Goal: Transaction & Acquisition: Register for event/course

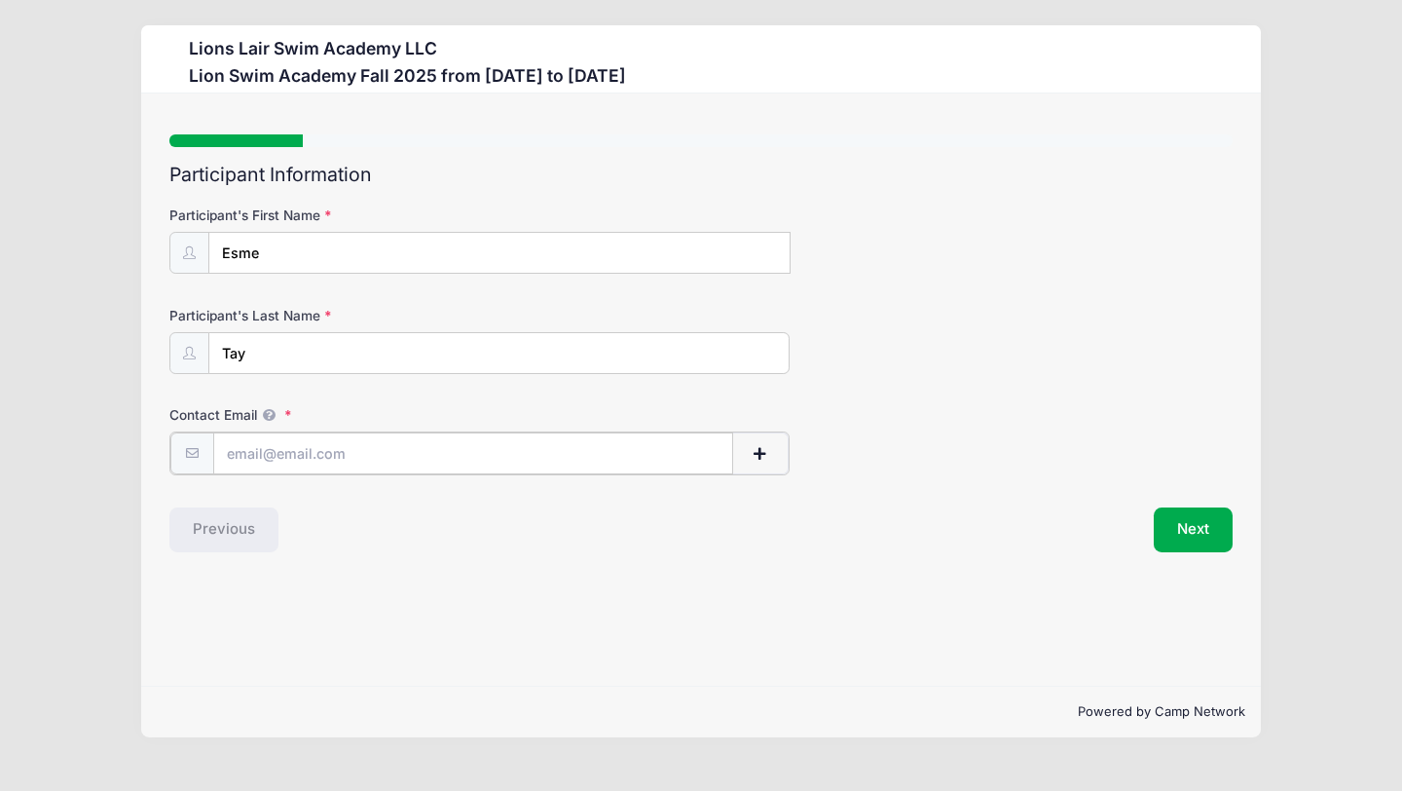
click at [455, 463] on input "Contact Email" at bounding box center [473, 453] width 521 height 42
type input "[EMAIL_ADDRESS][PERSON_NAME][DOMAIN_NAME]"
click at [507, 710] on p "Powered by Camp Network" at bounding box center [701, 711] width 1088 height 19
click at [1184, 527] on button "Next" at bounding box center [1193, 527] width 79 height 45
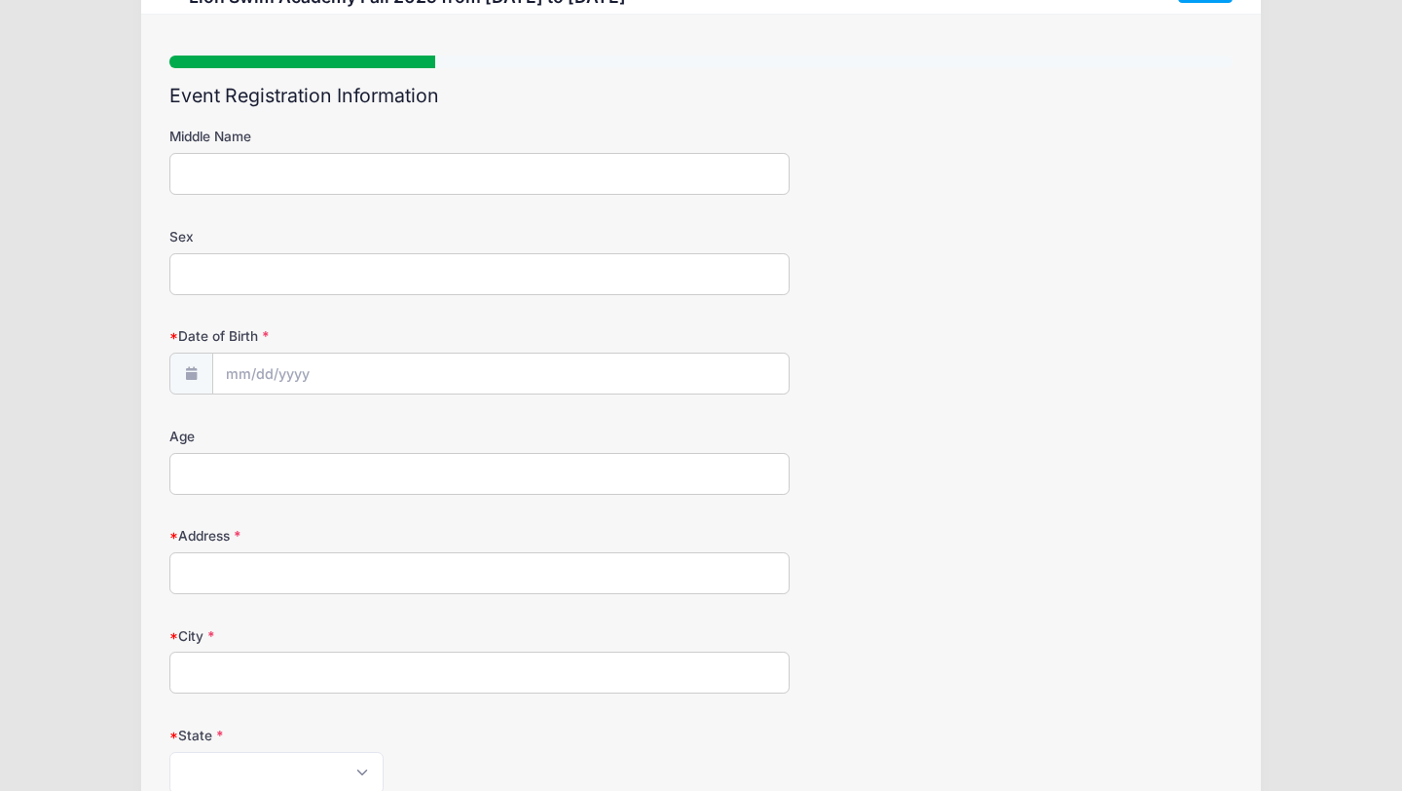
scroll to position [124, 0]
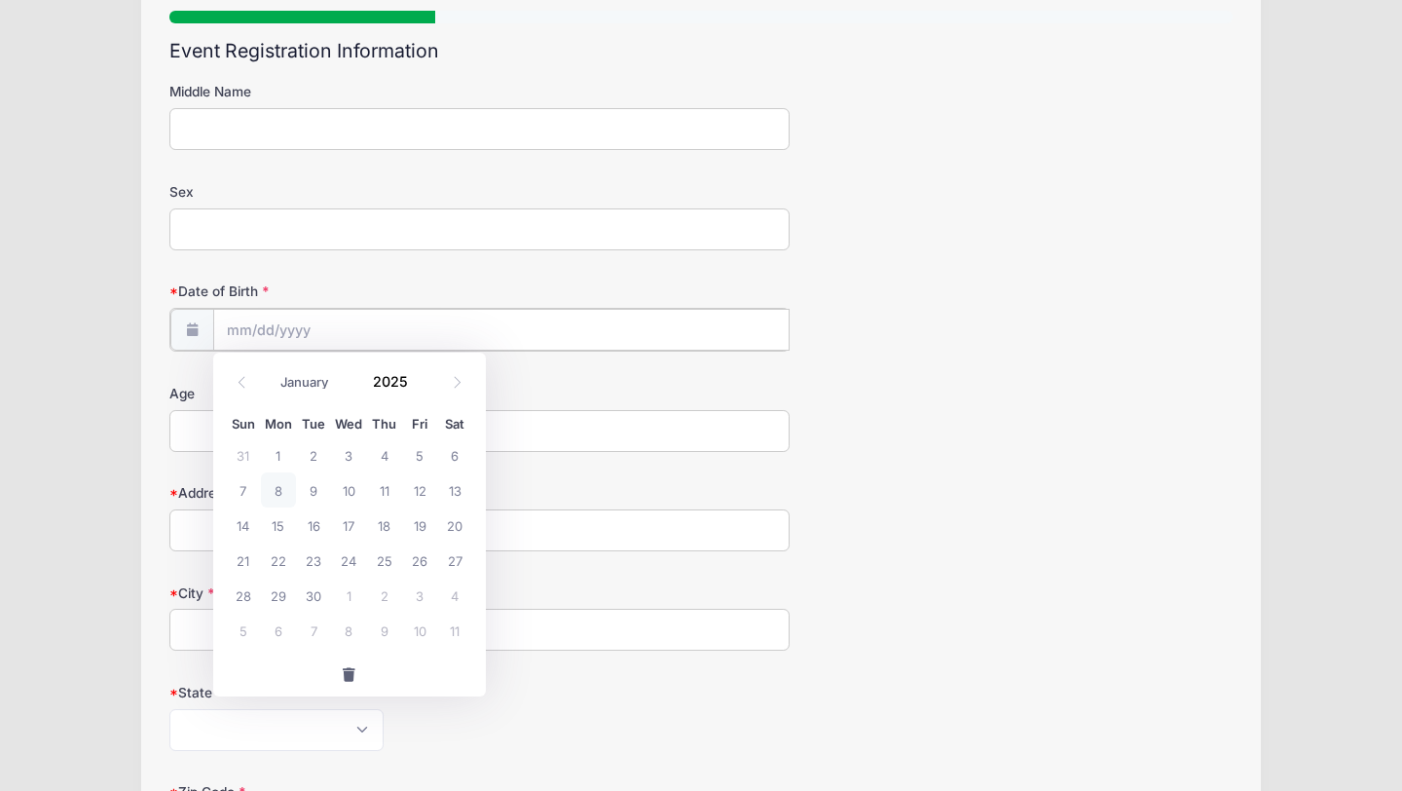
click at [383, 332] on input "Date of Birth" at bounding box center [501, 330] width 576 height 42
click at [341, 321] on input "Date of Birth" at bounding box center [501, 330] width 576 height 42
click at [287, 322] on input "Date of Birth" at bounding box center [501, 330] width 576 height 42
click at [282, 488] on span "8" at bounding box center [278, 489] width 35 height 35
type input "[DATE]"
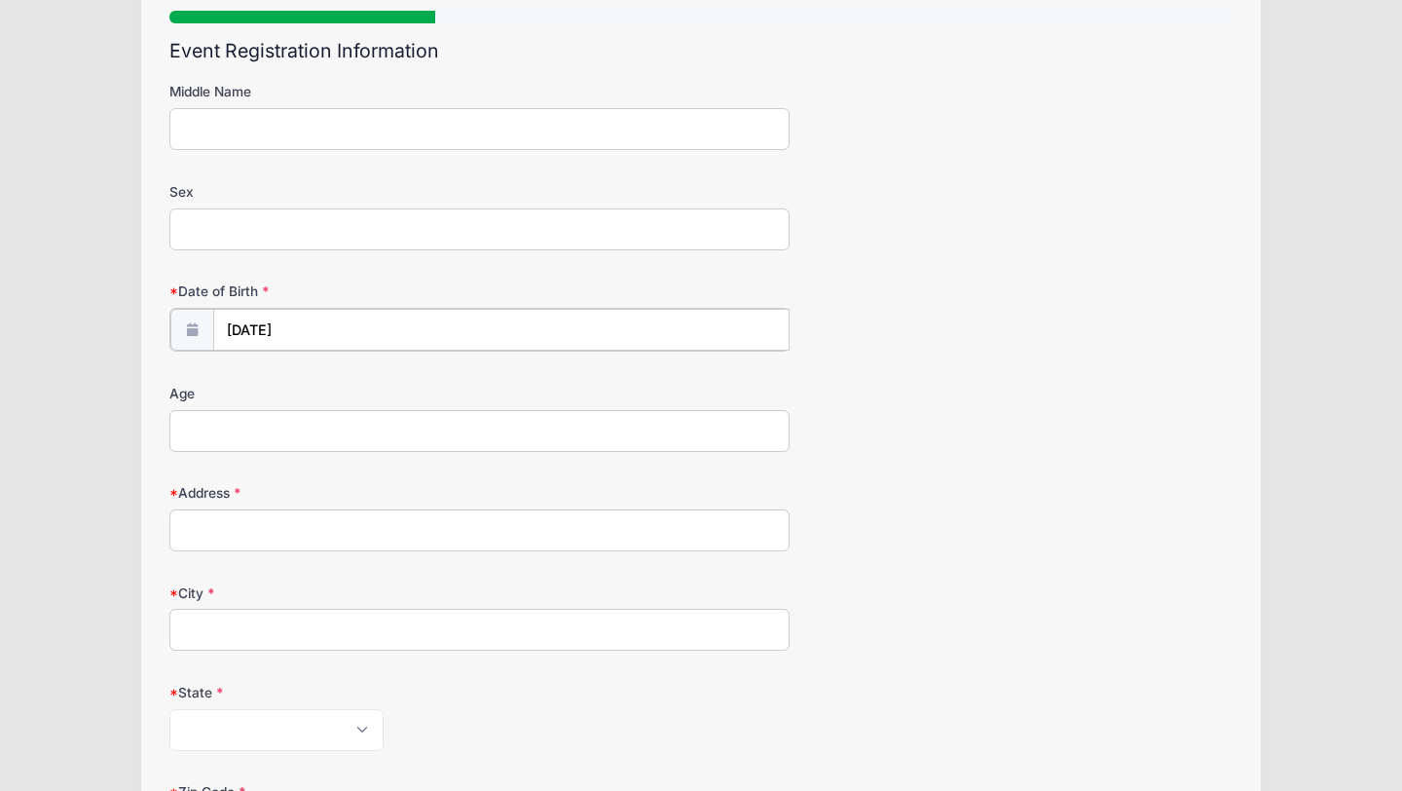
click at [306, 333] on input "[DATE]" at bounding box center [501, 330] width 576 height 42
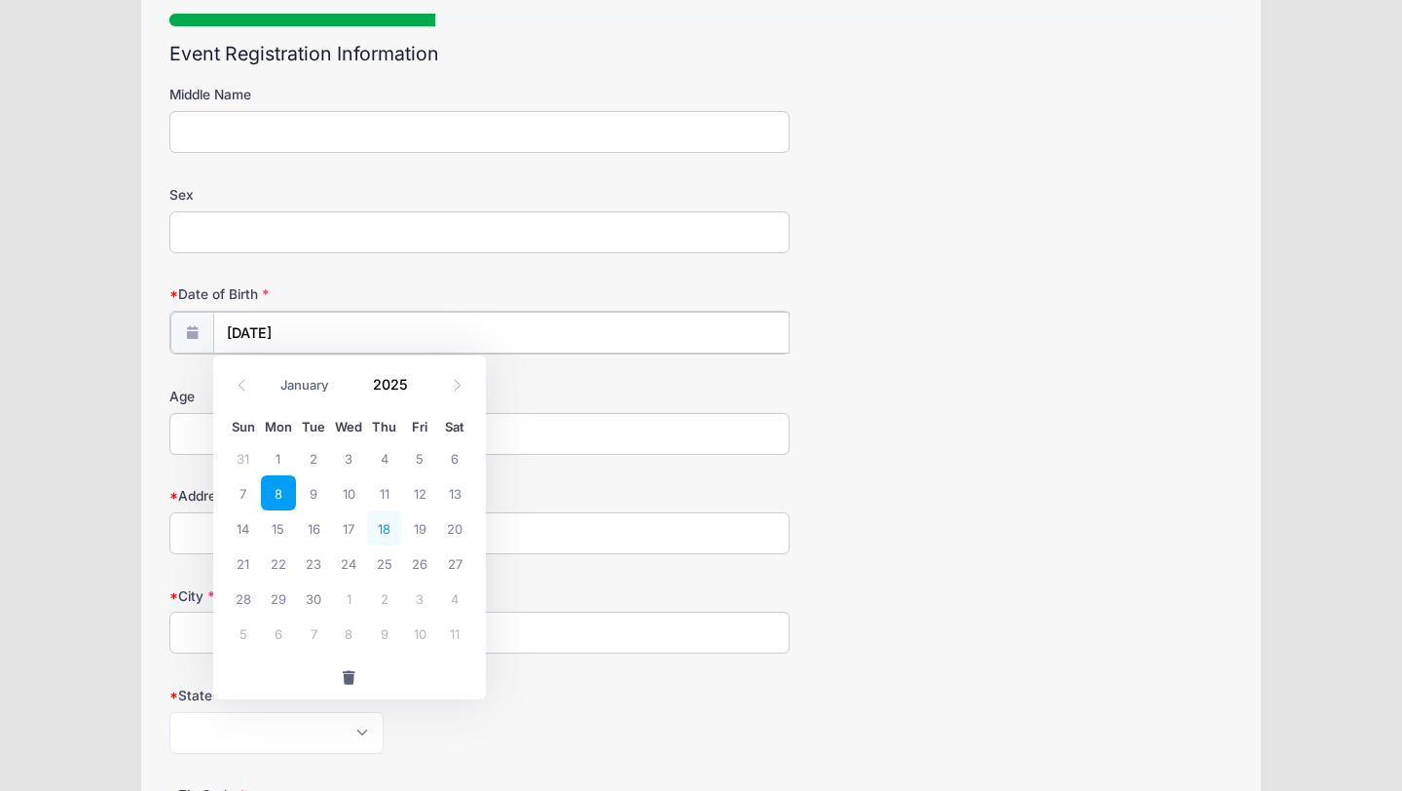
scroll to position [128, 0]
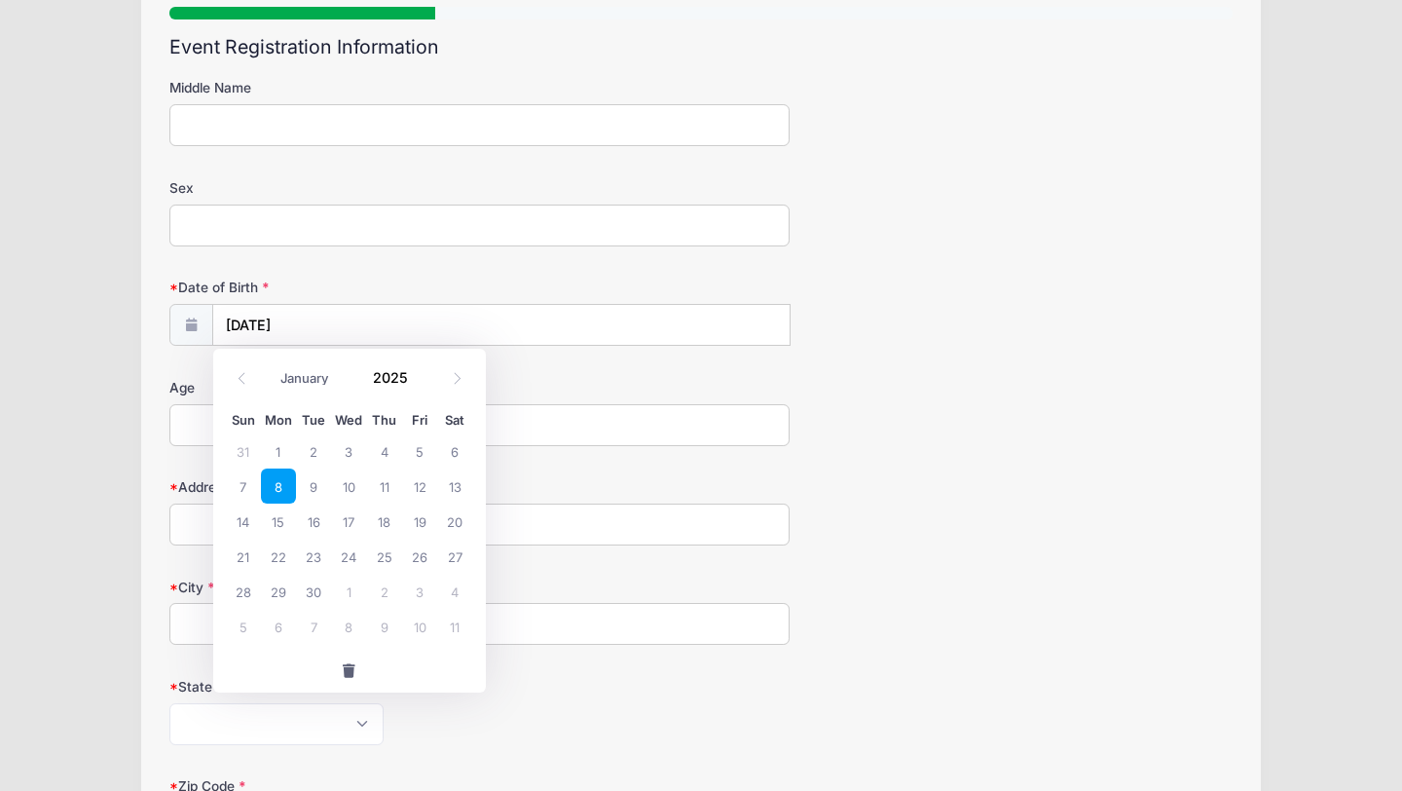
click at [913, 422] on div "Age" at bounding box center [700, 412] width 1063 height 68
click at [251, 322] on input "[DATE]" at bounding box center [501, 326] width 576 height 42
click at [276, 325] on input "[DATE]" at bounding box center [501, 326] width 576 height 42
click at [350, 669] on span "button" at bounding box center [350, 671] width 18 height 14
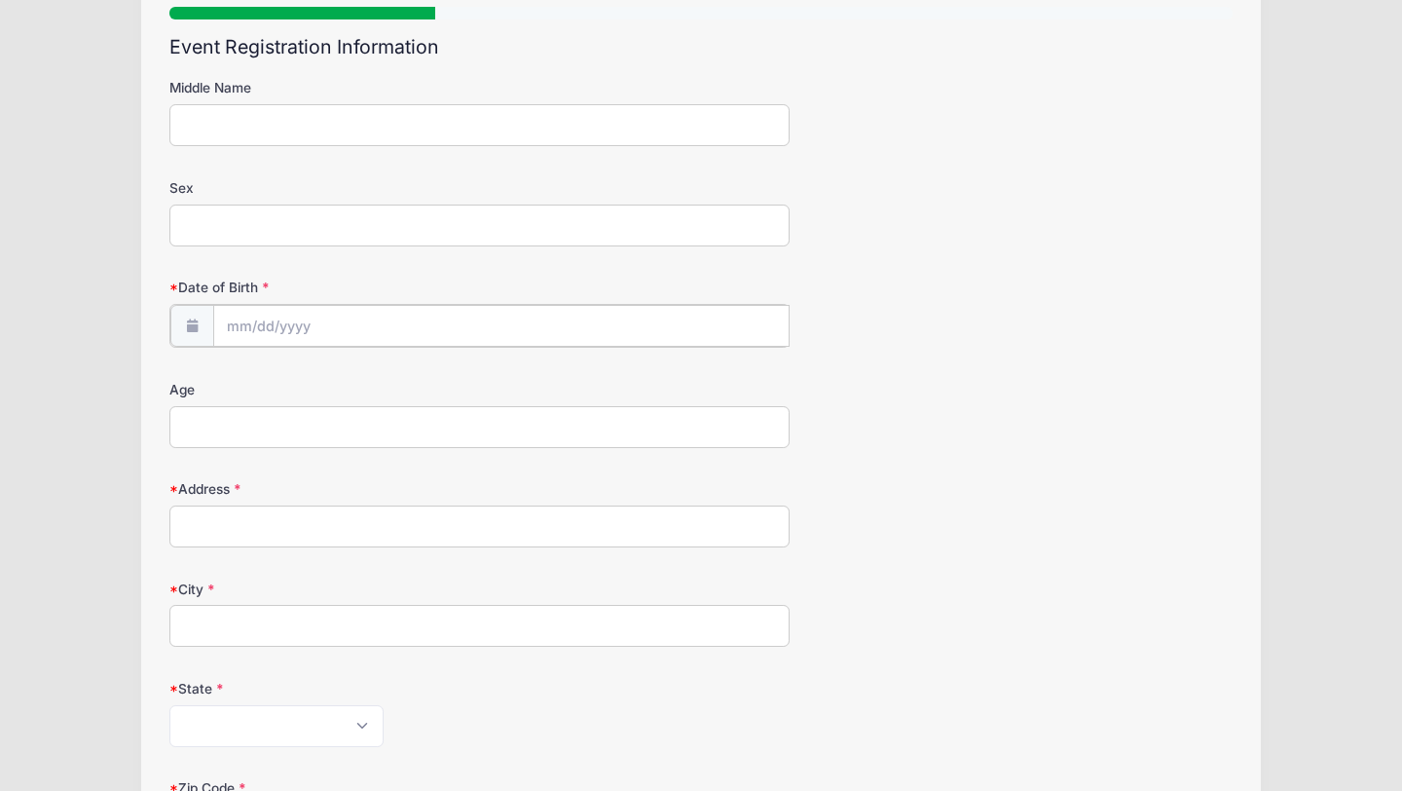
click at [228, 321] on input "Date of Birth" at bounding box center [501, 326] width 576 height 42
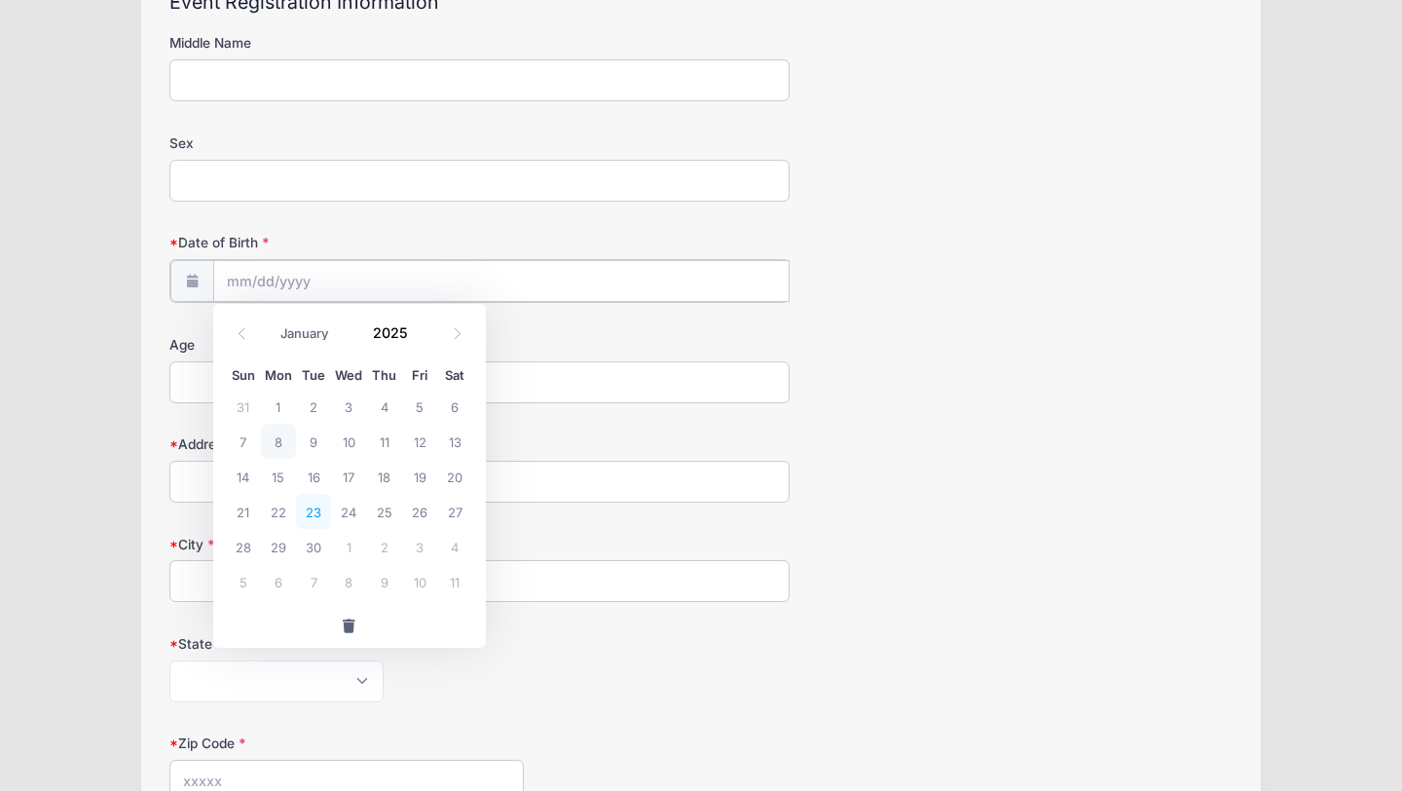
scroll to position [174, 0]
click at [1012, 434] on div "Address" at bounding box center [700, 464] width 1063 height 68
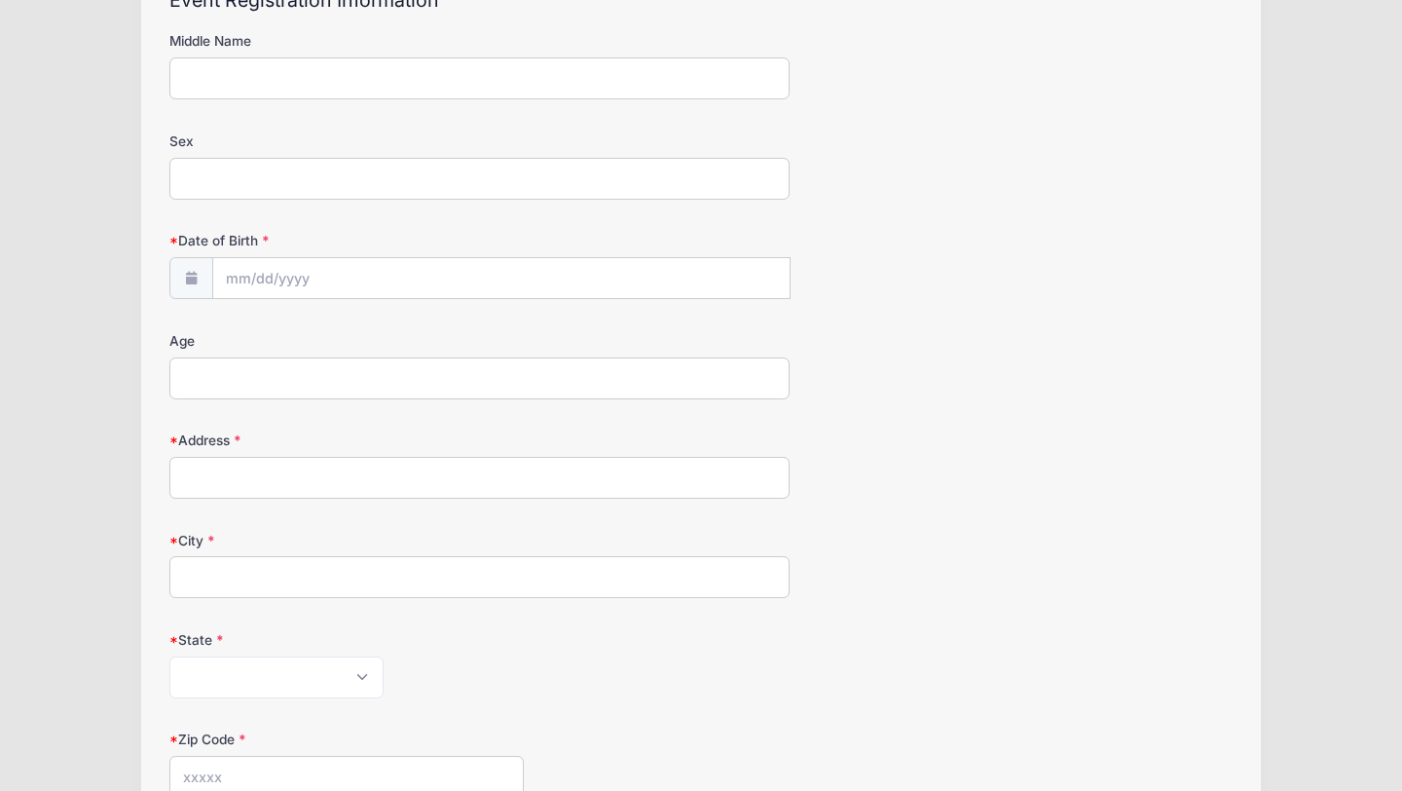
click at [219, 378] on input "Age" at bounding box center [479, 378] width 620 height 42
click at [256, 271] on input "Date of Birth" at bounding box center [501, 279] width 576 height 42
click at [916, 588] on div "City" at bounding box center [700, 565] width 1063 height 68
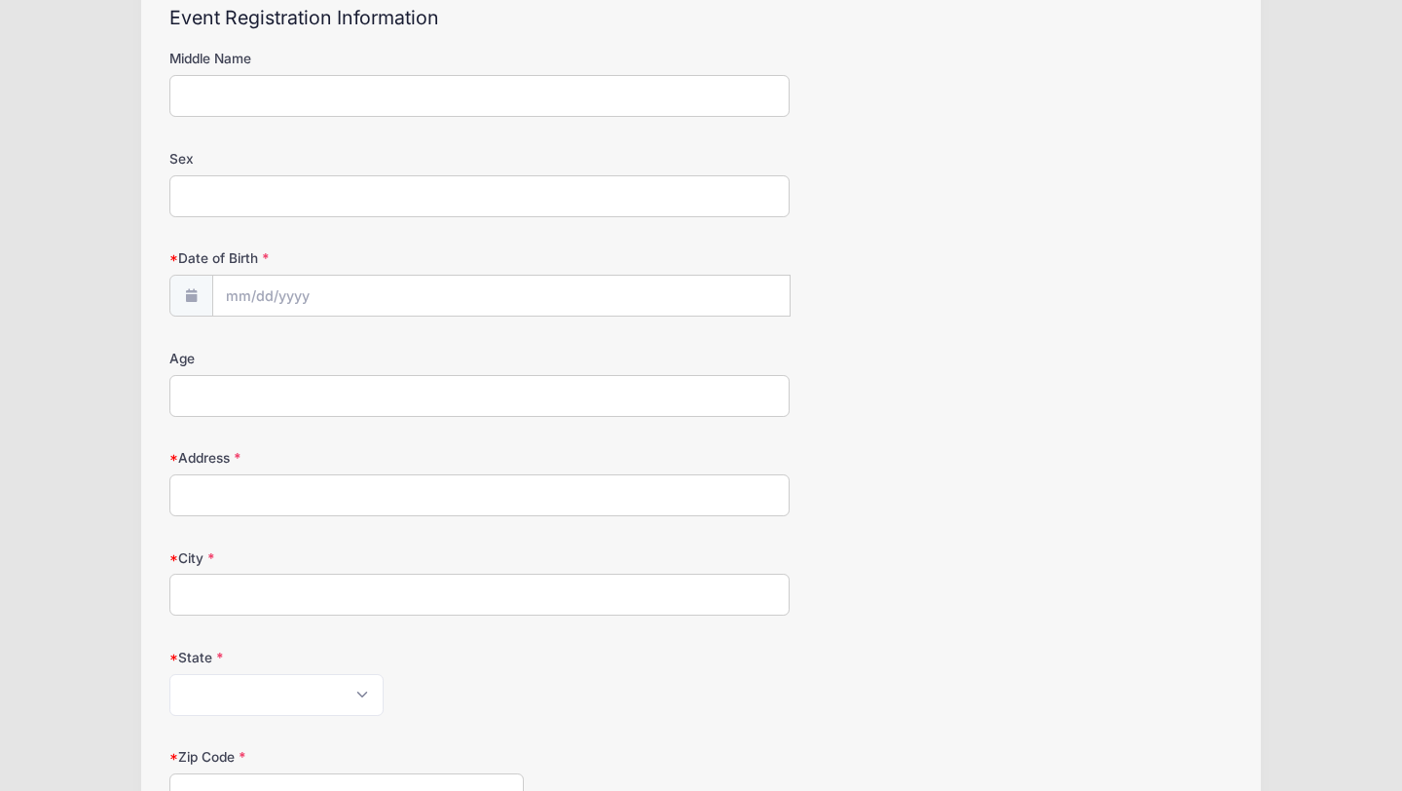
click at [244, 497] on input "Address" at bounding box center [479, 495] width 620 height 42
type input "[STREET_ADDRESS]"
click at [1026, 306] on div "Date of Birth" at bounding box center [700, 282] width 1063 height 68
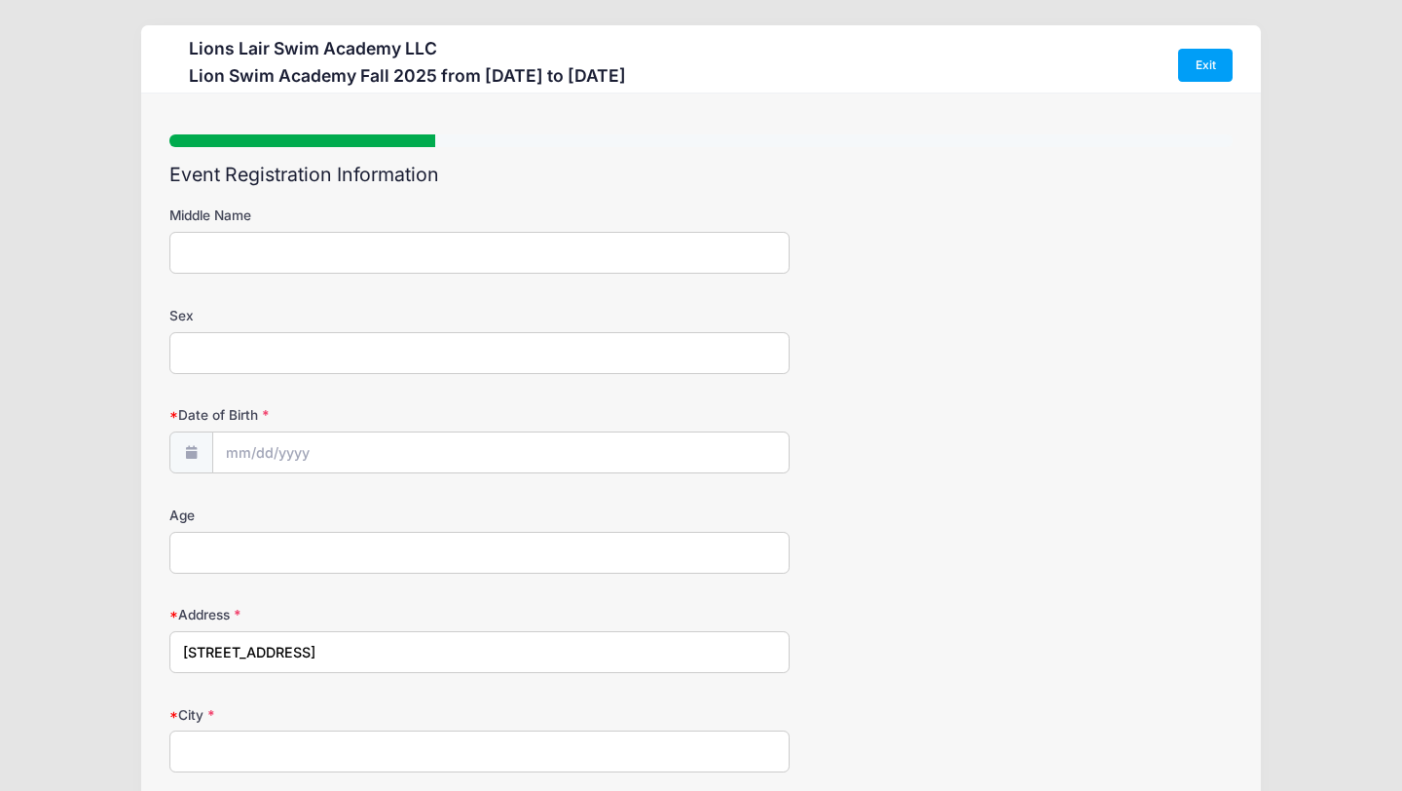
click at [181, 451] on span at bounding box center [190, 452] width 43 height 42
click at [205, 449] on span at bounding box center [190, 452] width 43 height 42
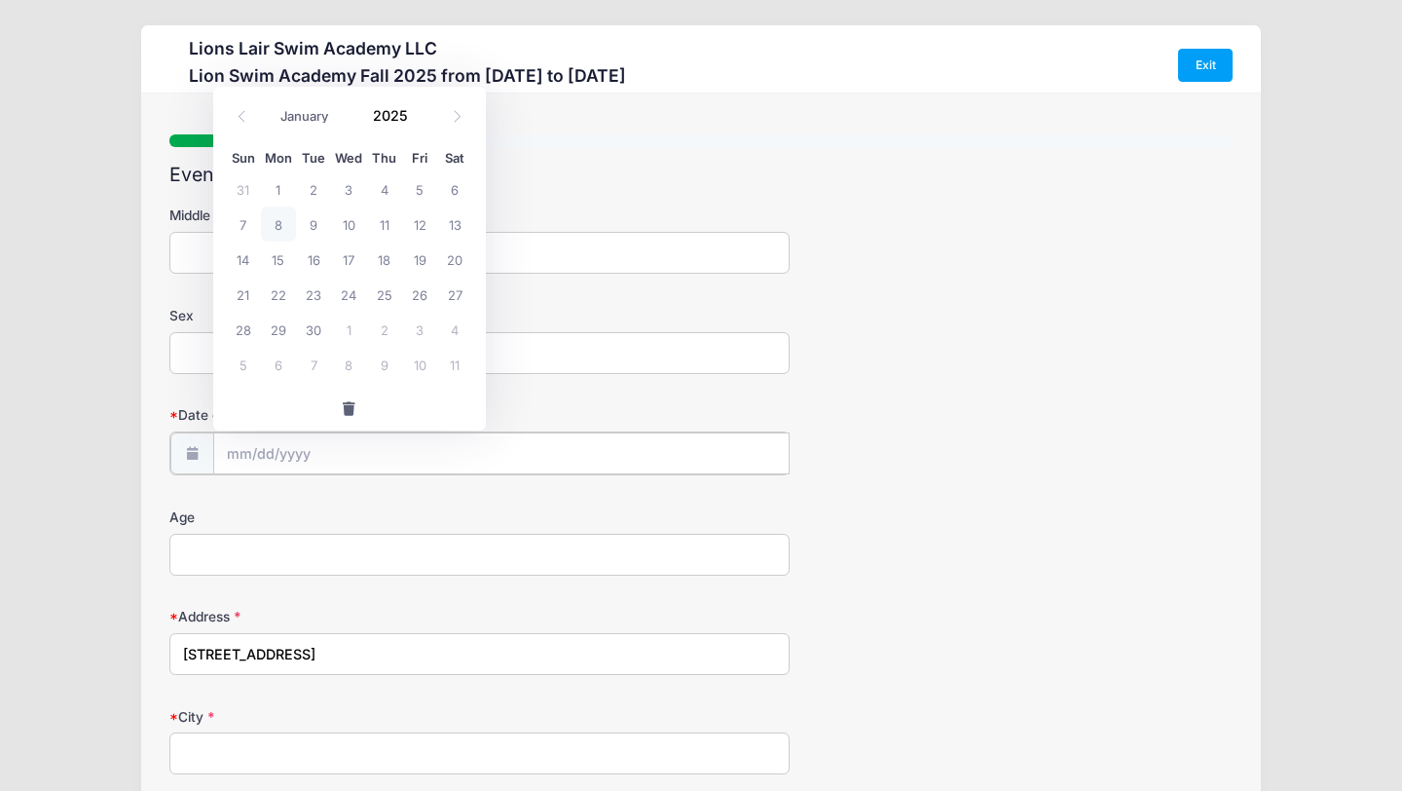
click at [275, 449] on input "Date of Birth" at bounding box center [501, 453] width 576 height 42
click at [239, 119] on icon at bounding box center [242, 116] width 13 height 13
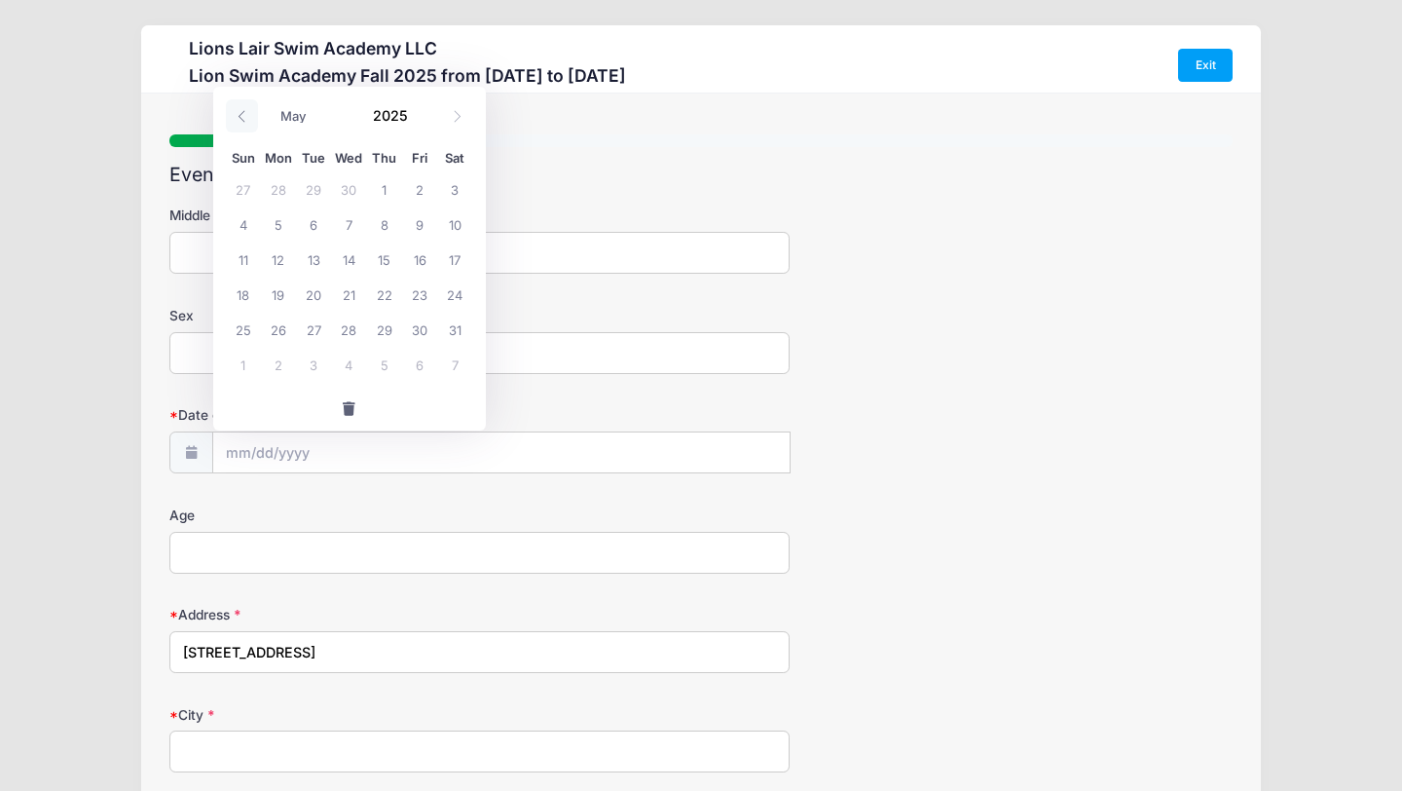
click at [239, 119] on icon at bounding box center [242, 116] width 13 height 13
select select "2"
click at [377, 122] on input "2025" at bounding box center [395, 114] width 63 height 29
click at [419, 111] on span at bounding box center [421, 107] width 14 height 15
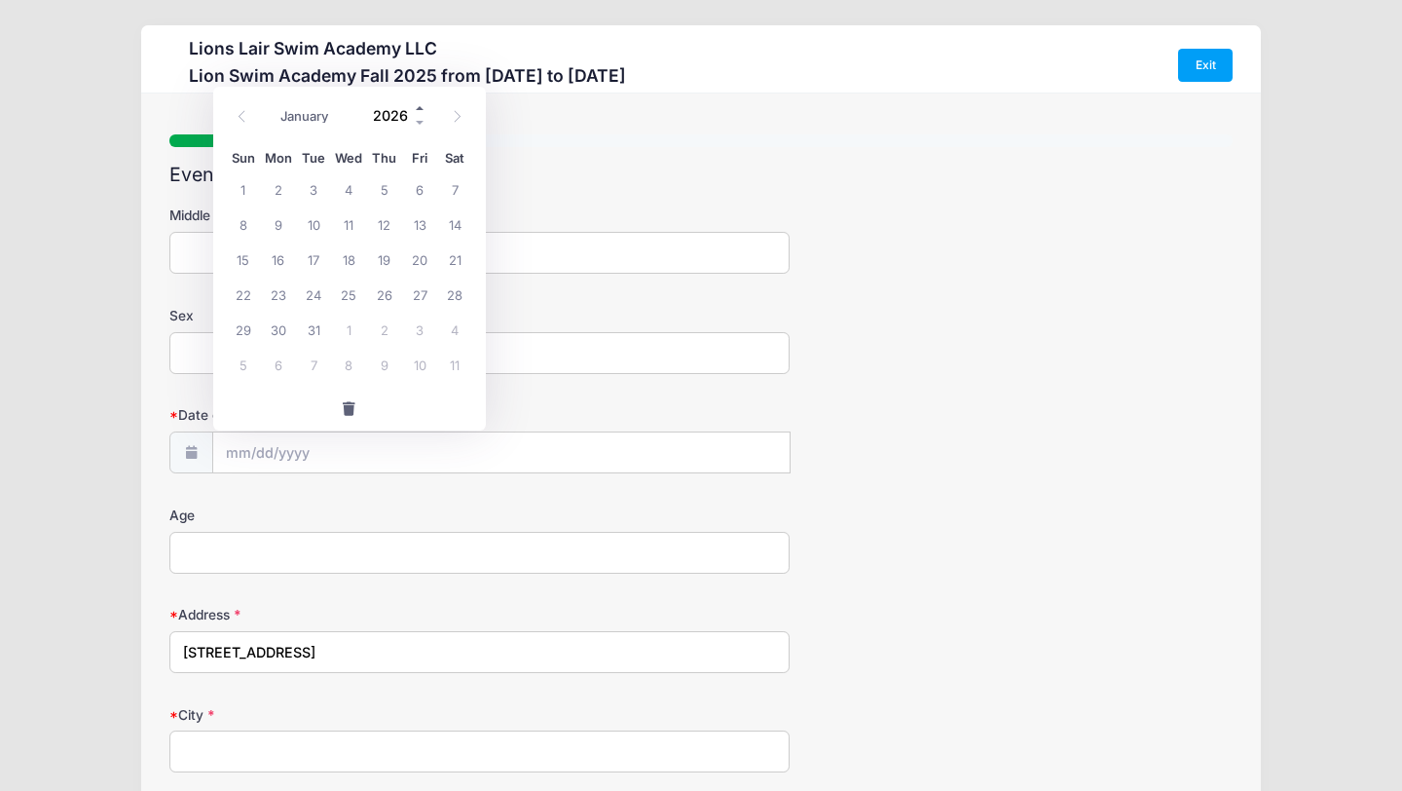
click at [419, 111] on span at bounding box center [421, 107] width 14 height 15
click at [421, 121] on span at bounding box center [421, 122] width 14 height 15
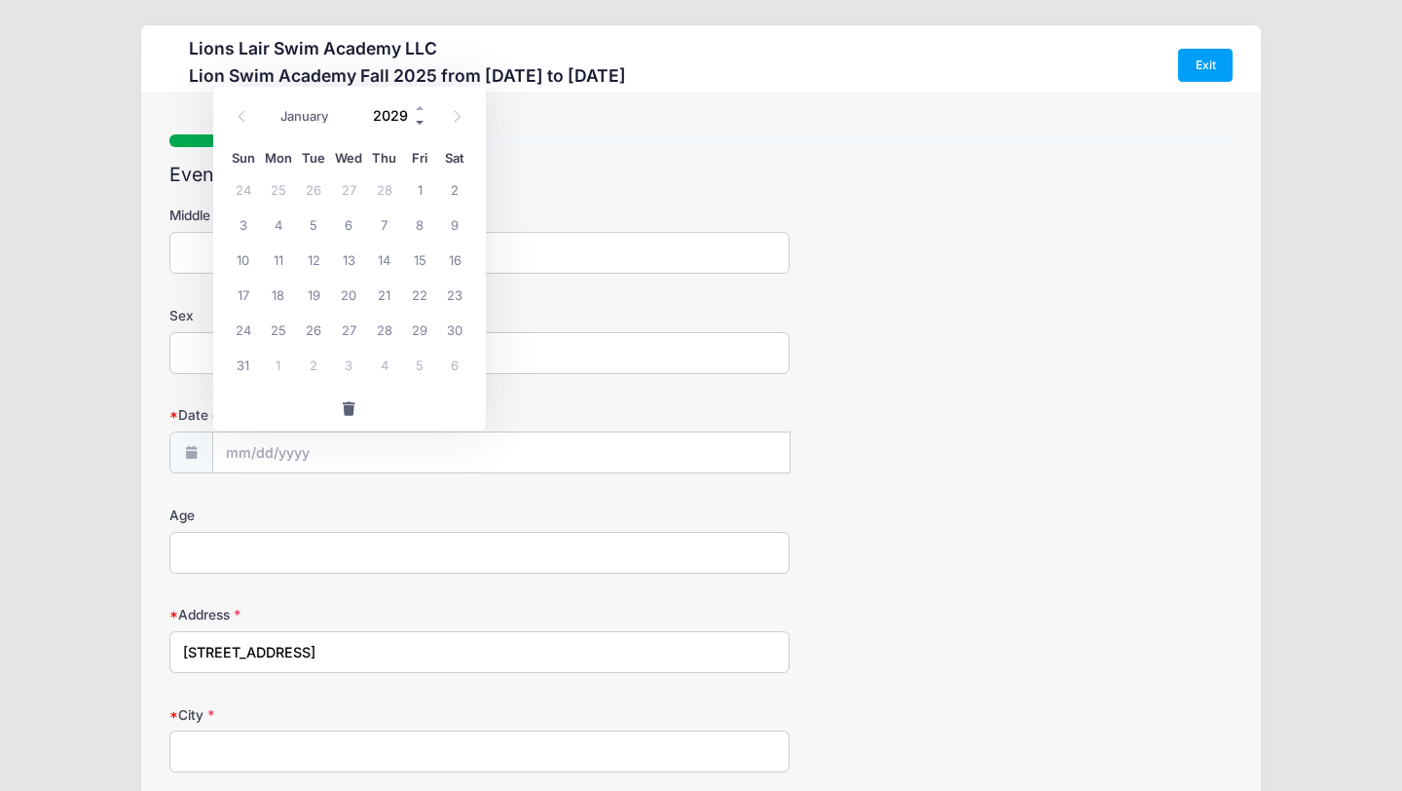
click at [421, 121] on span at bounding box center [421, 122] width 14 height 15
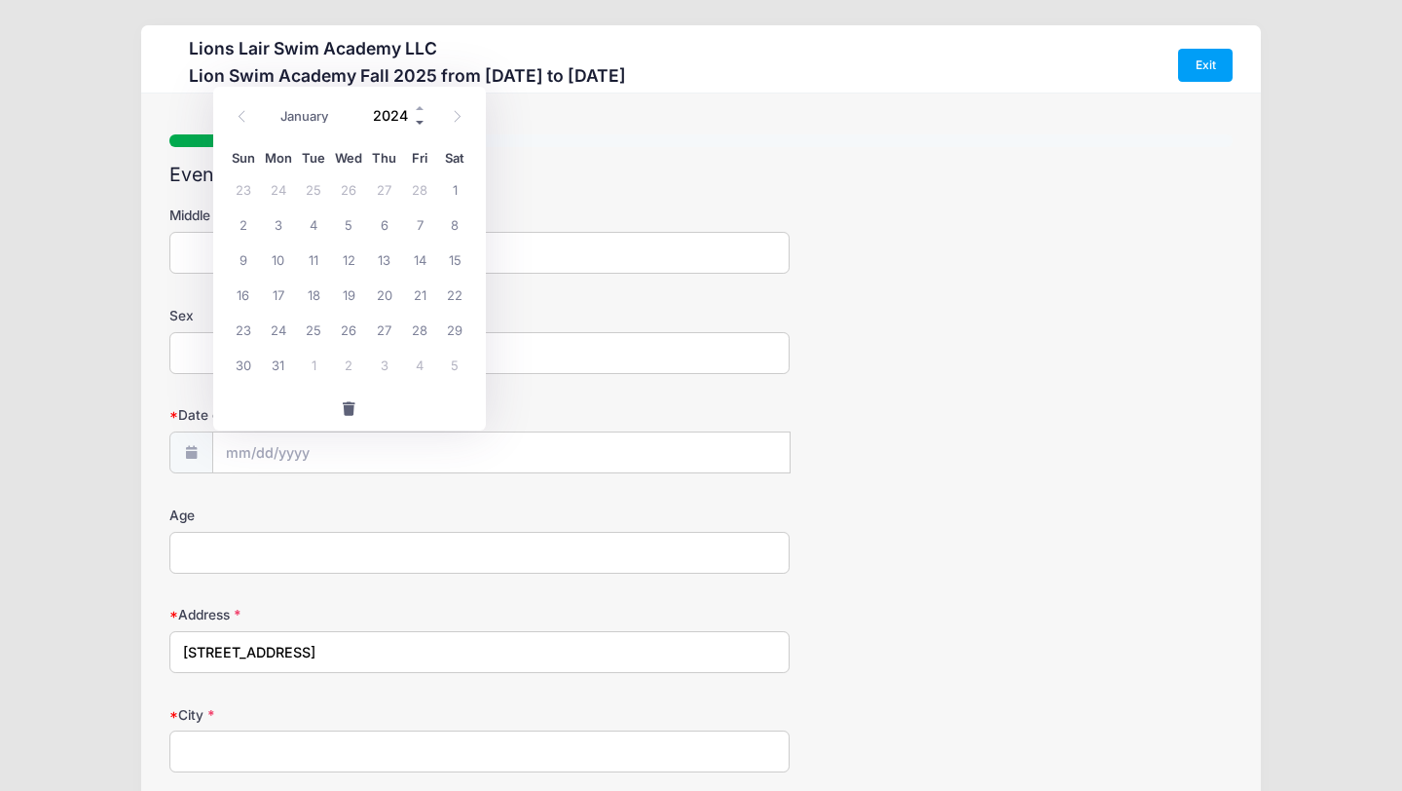
click at [421, 121] on span at bounding box center [421, 122] width 14 height 15
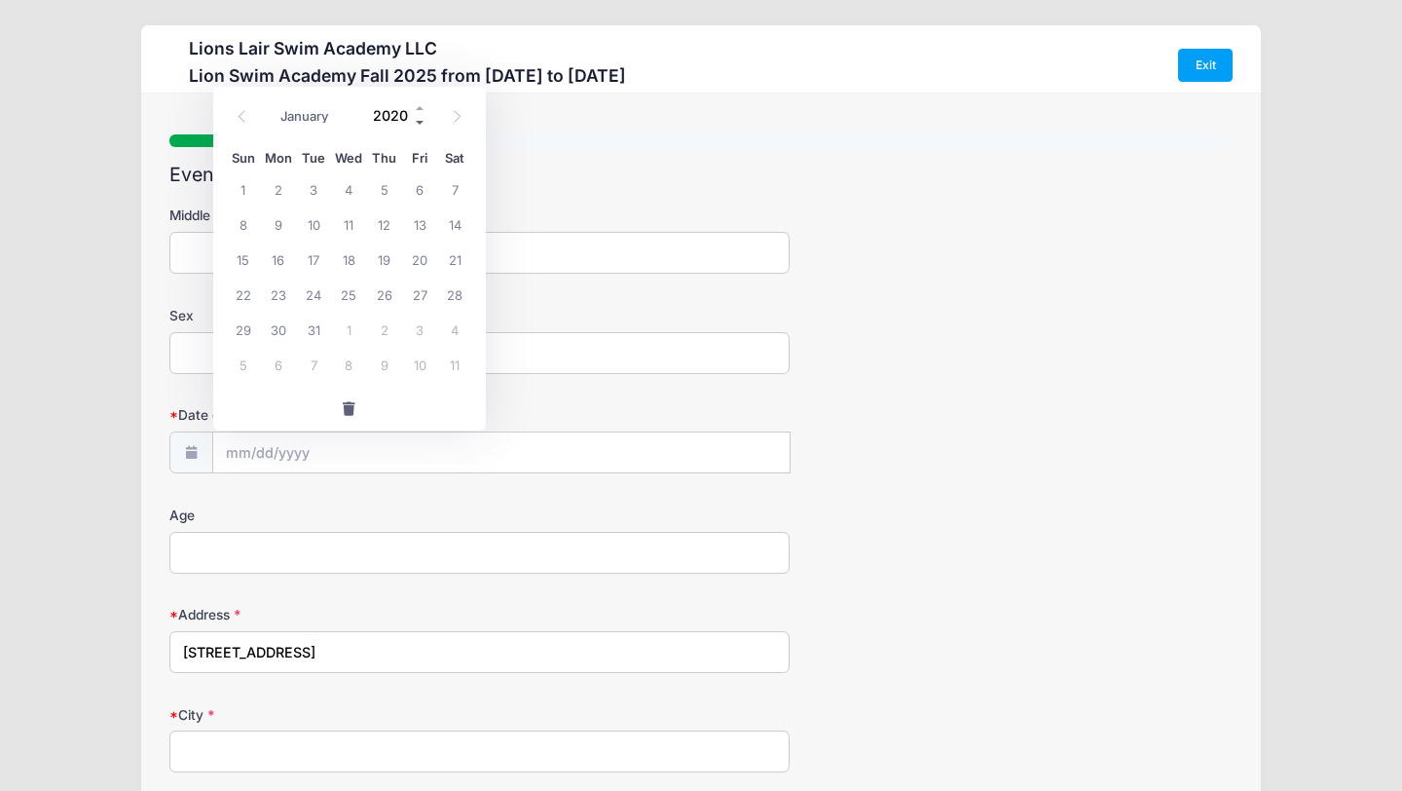
type input "2019"
click at [457, 120] on icon at bounding box center [457, 116] width 13 height 13
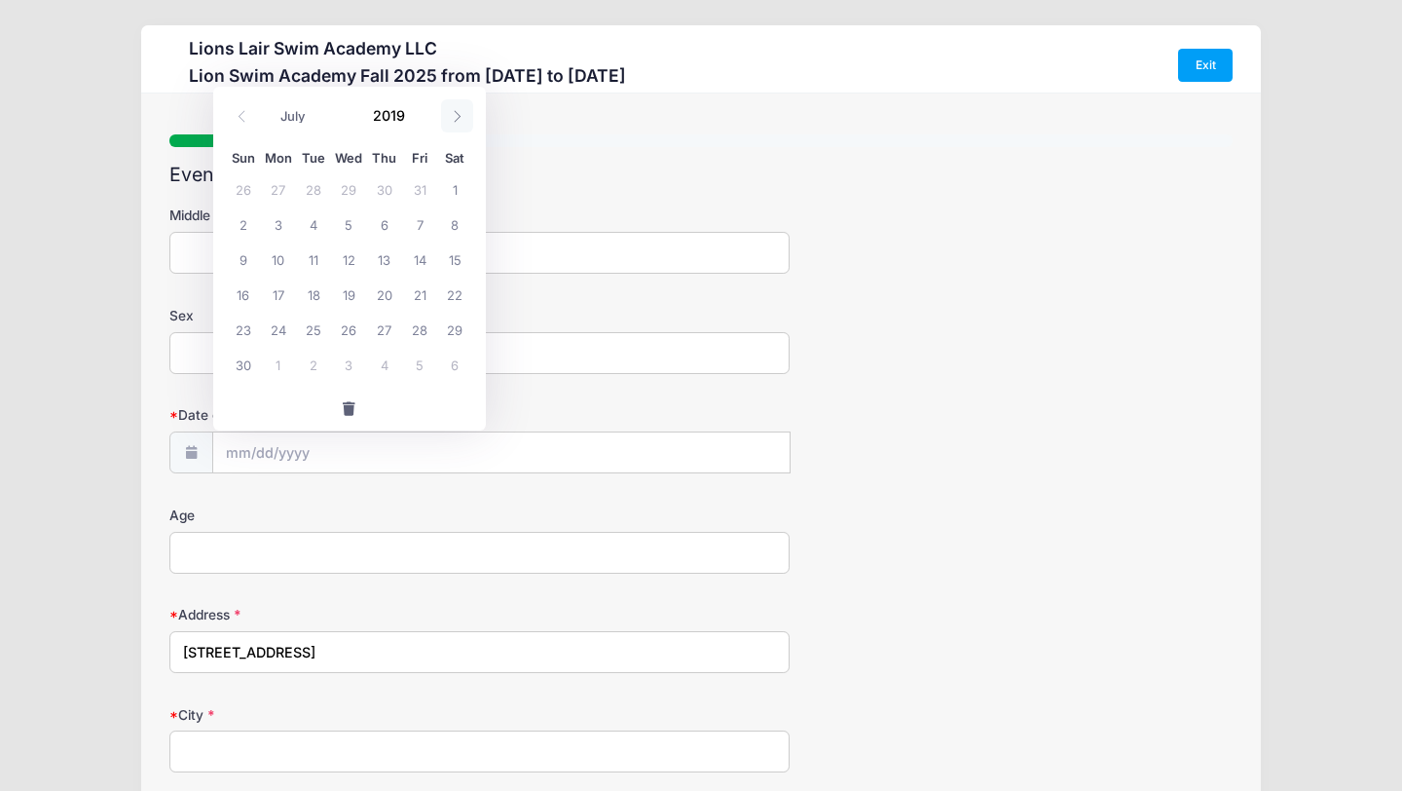
click at [457, 120] on icon at bounding box center [457, 116] width 13 height 13
select select "7"
click at [384, 183] on span "1" at bounding box center [384, 188] width 35 height 35
type input "[DATE]"
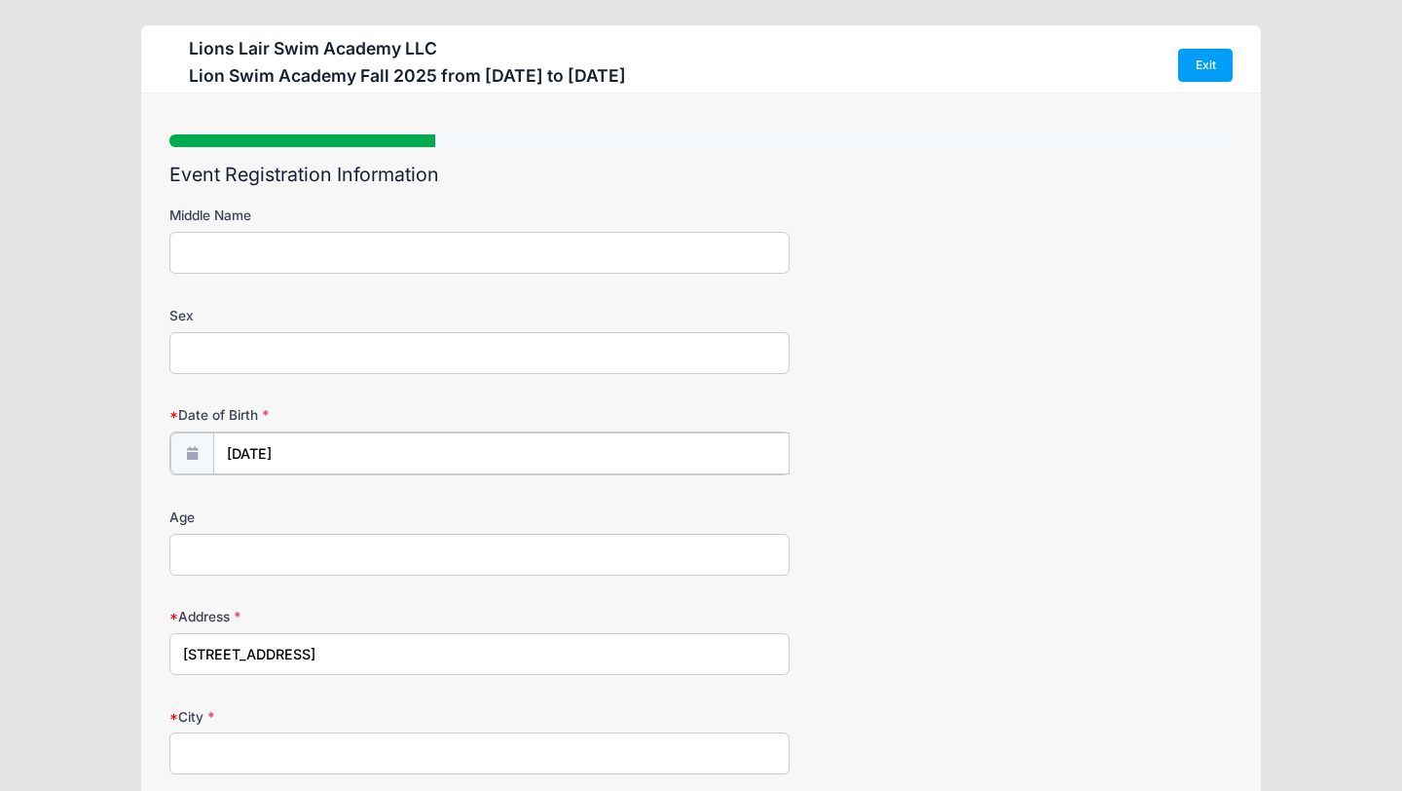
click at [341, 457] on input "[DATE]" at bounding box center [501, 453] width 576 height 42
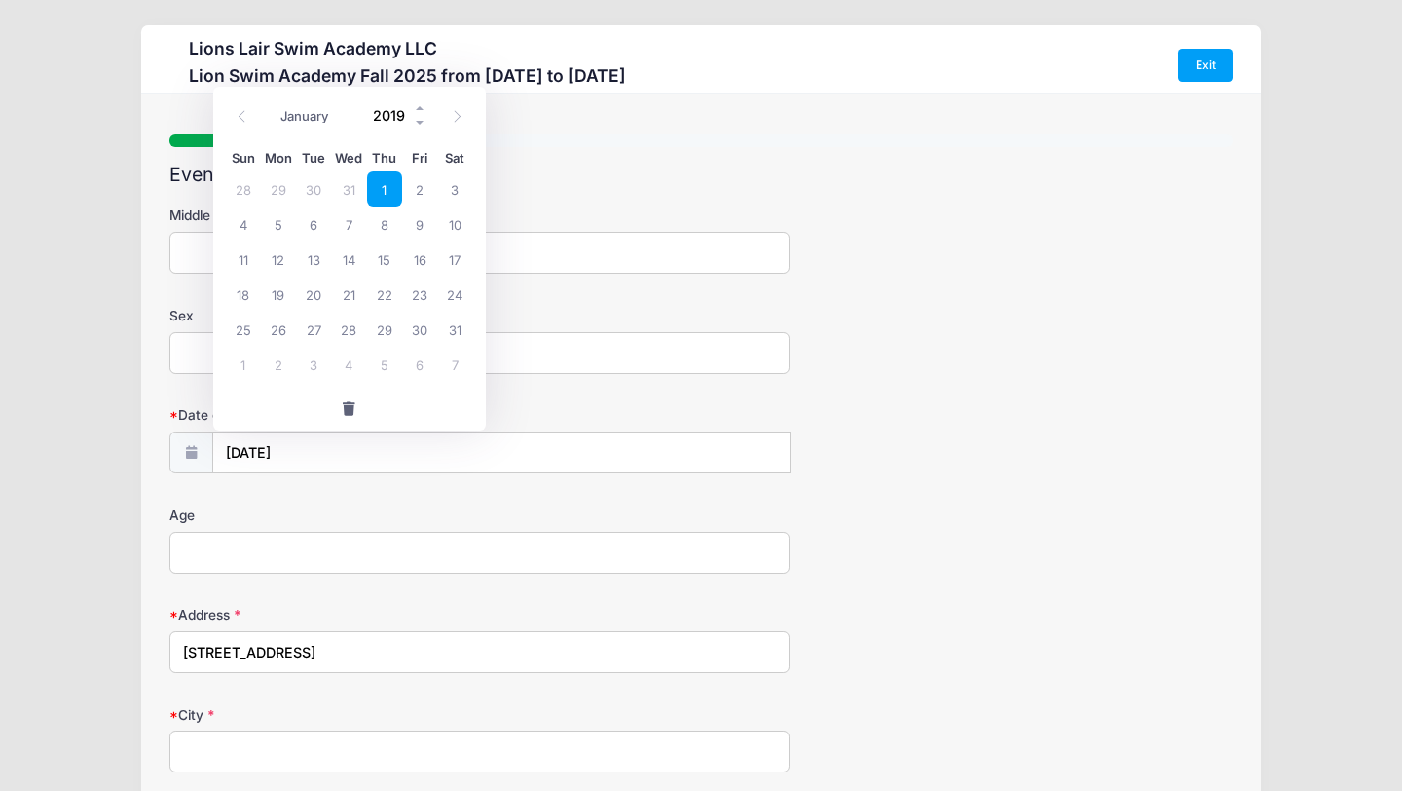
click at [401, 119] on input "2019" at bounding box center [395, 114] width 63 height 29
click at [420, 121] on span at bounding box center [421, 122] width 14 height 15
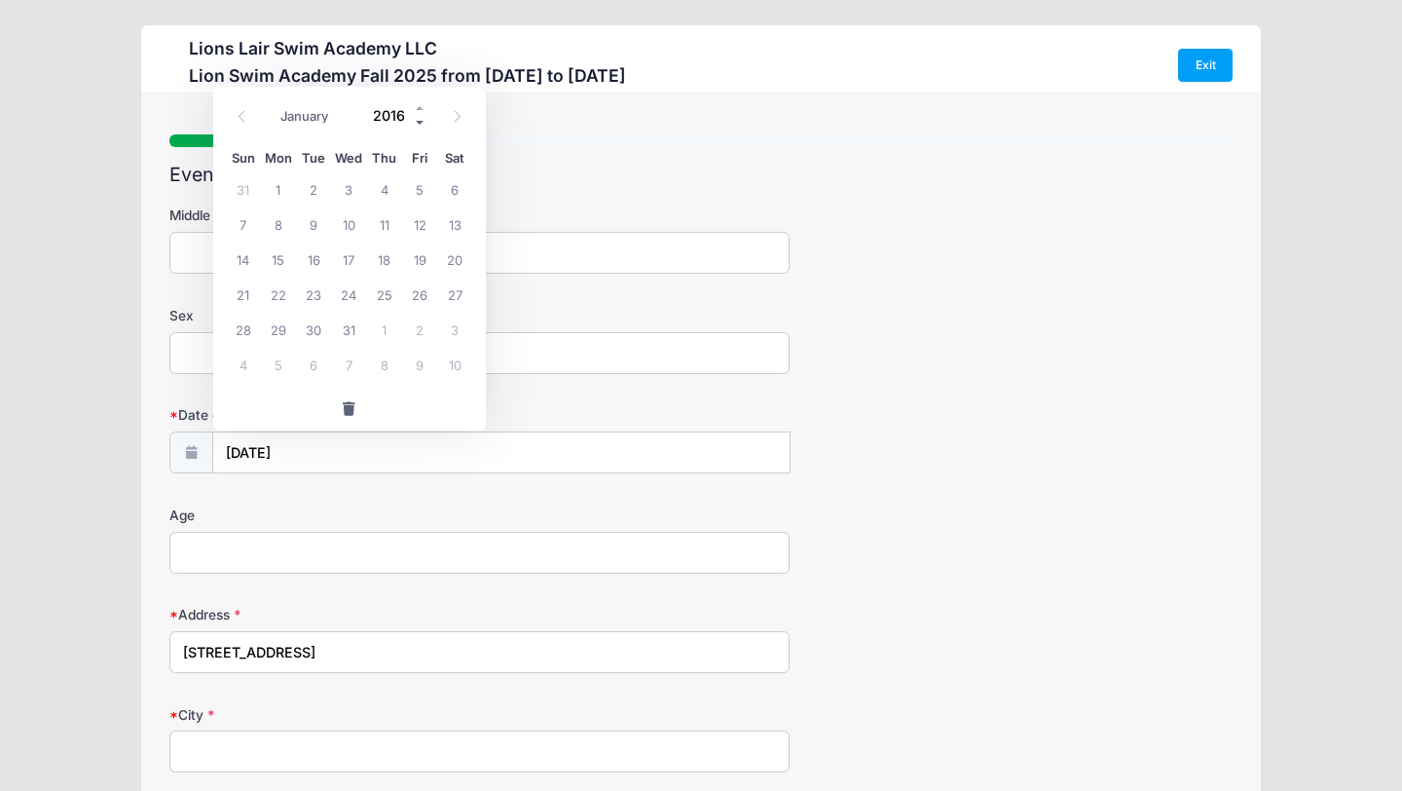
type input "2015"
click at [458, 185] on span "1" at bounding box center [454, 188] width 35 height 35
type input "[DATE]"
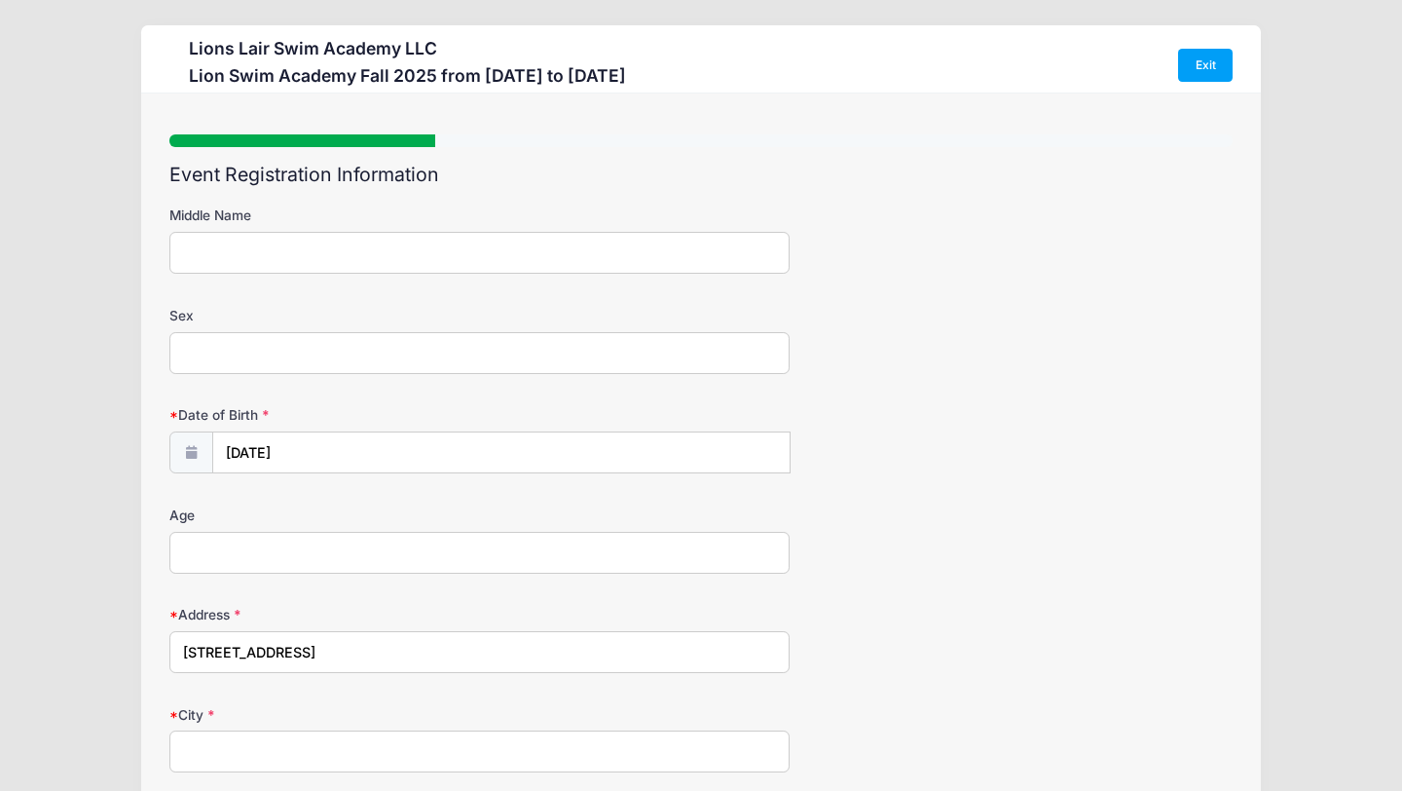
click at [1009, 535] on div "Age" at bounding box center [700, 539] width 1063 height 68
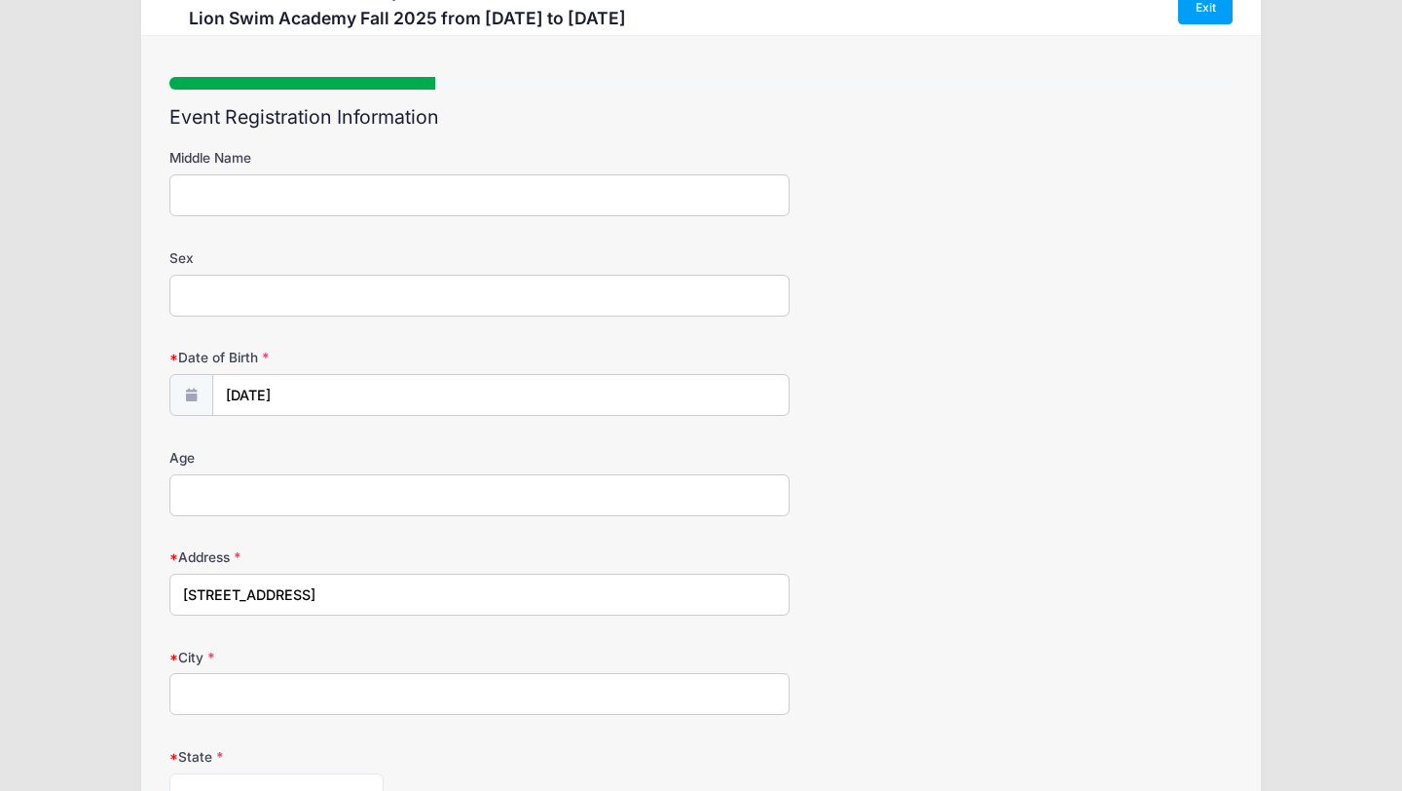
click at [401, 596] on input "[STREET_ADDRESS]" at bounding box center [479, 594] width 620 height 42
type input "[STREET_ADDRESS]"
click at [403, 698] on input "City" at bounding box center [479, 694] width 620 height 42
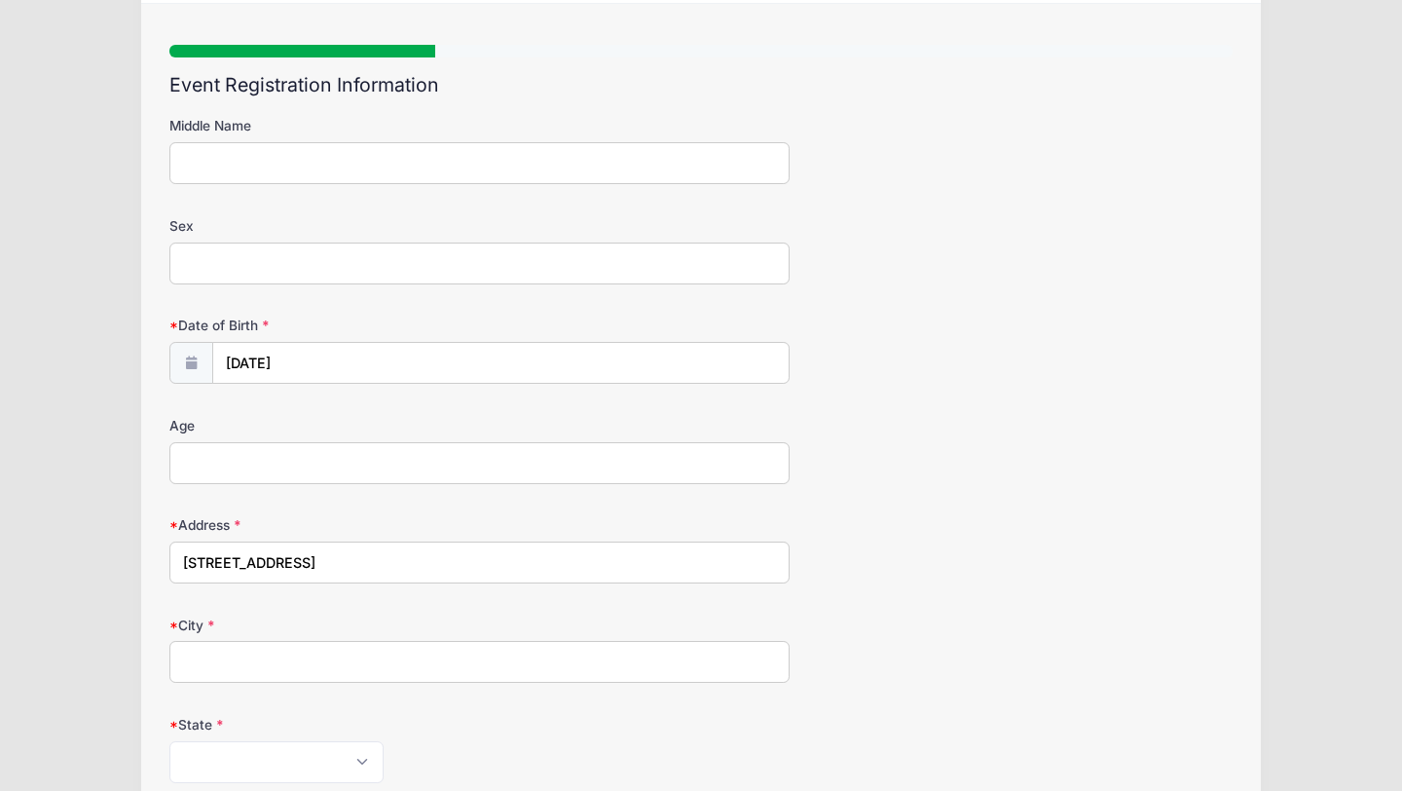
scroll to position [92, 0]
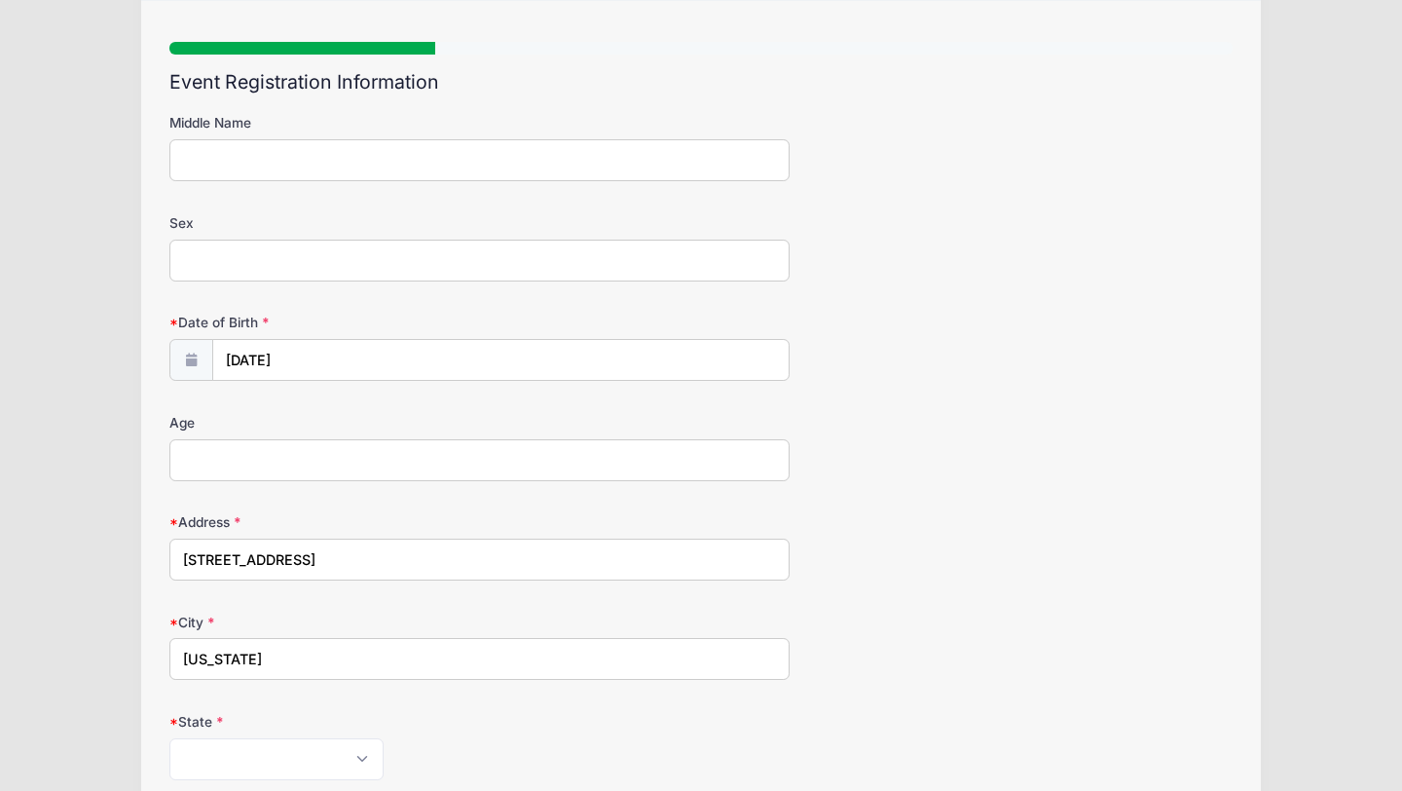
type input "[US_STATE]"
click at [1102, 602] on form "Middle Name Sex Date of Birth [DATE] Age Address City" at bounding box center [700, 679] width 1063 height 1132
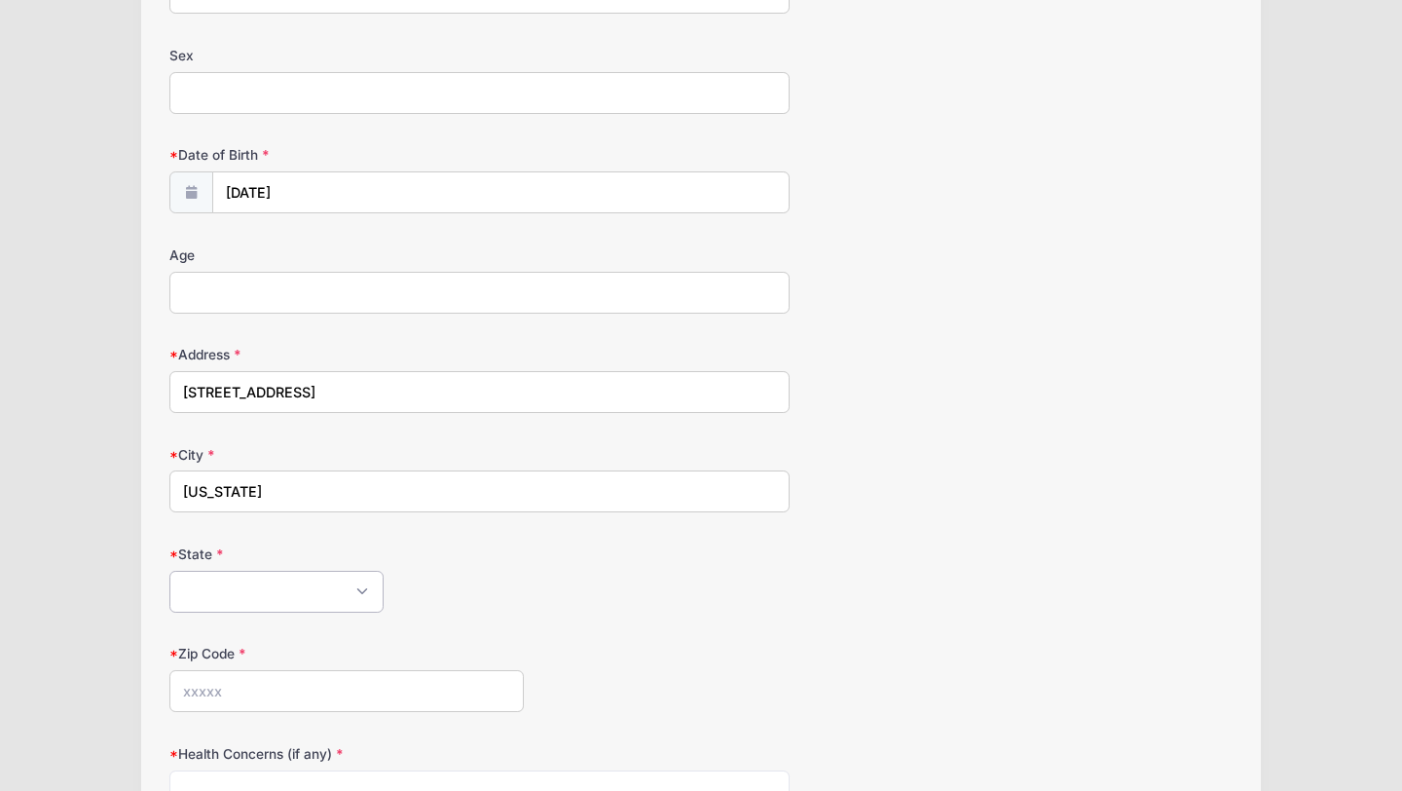
click at [356, 592] on select "[US_STATE] [US_STATE] [US_STATE] [US_STATE] [US_STATE] Armed Forces Africa Arme…" at bounding box center [276, 592] width 214 height 42
select select "NY"
click at [748, 630] on form "Middle Name Sex Date of Birth [DATE] Age Address City" at bounding box center [700, 511] width 1063 height 1132
click at [368, 706] on input "Zip Code" at bounding box center [346, 691] width 354 height 42
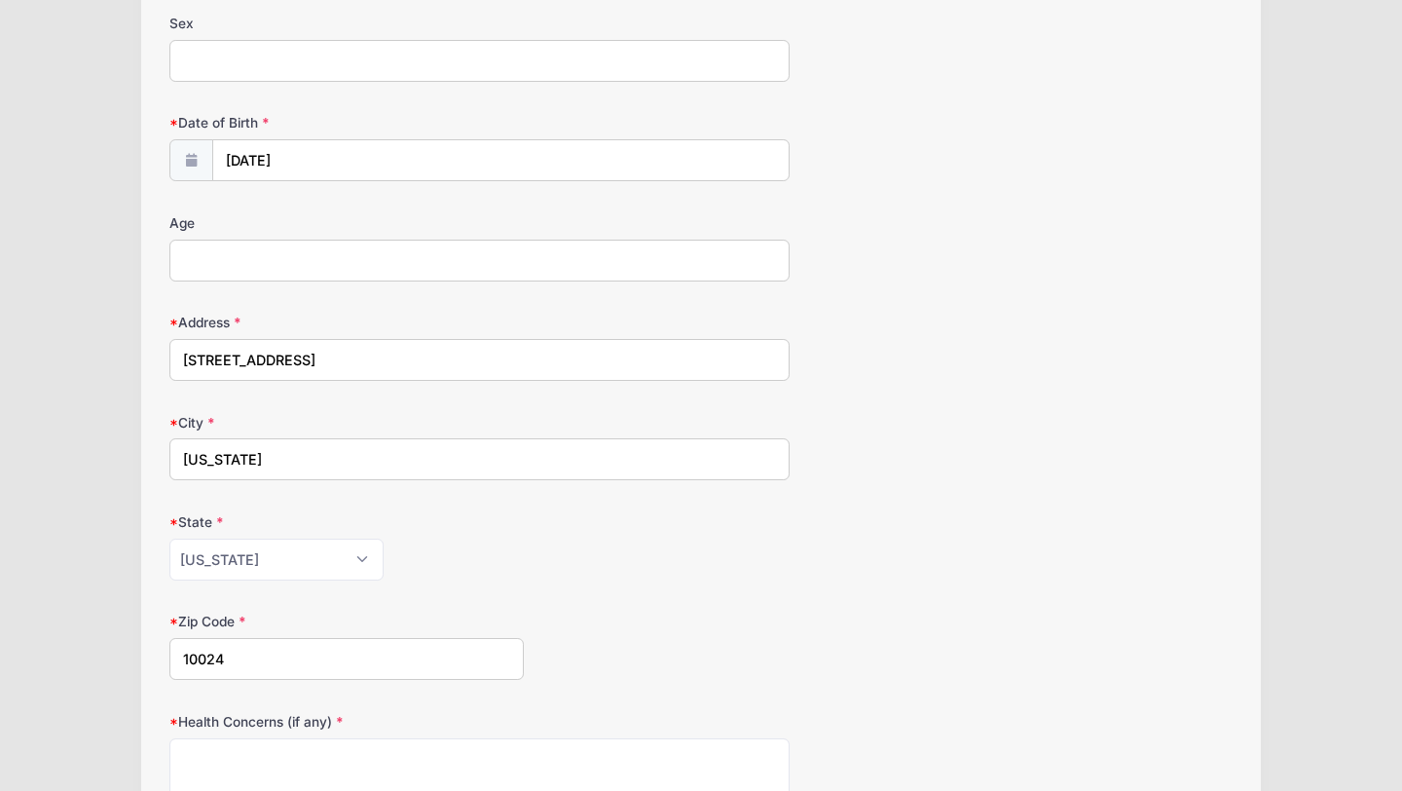
type input "10024"
click at [750, 684] on form "Middle Name Sex Date of Birth [DATE] Age Address City" at bounding box center [700, 479] width 1063 height 1132
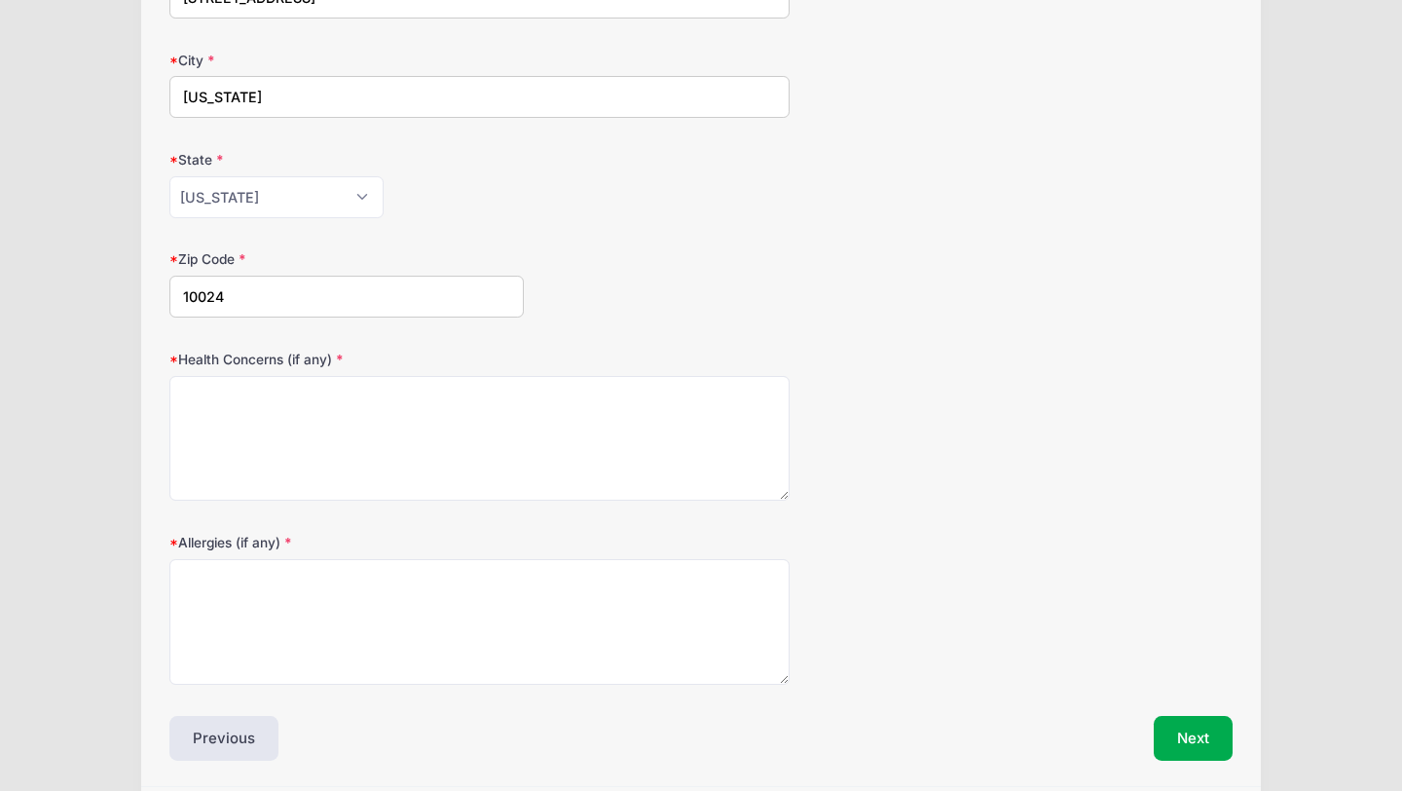
scroll to position [657, 0]
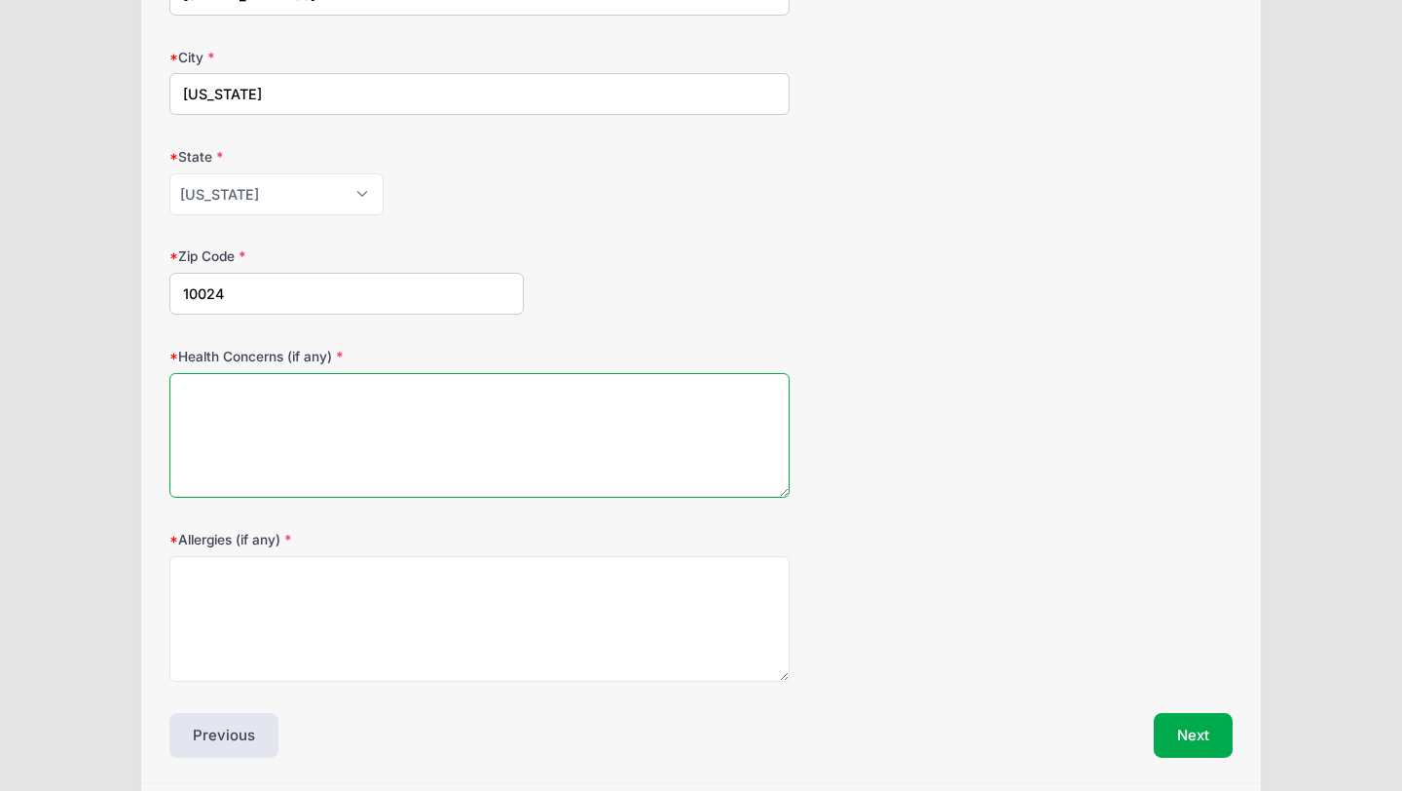
click at [641, 445] on textarea "Health Concerns (if any)" at bounding box center [479, 436] width 620 height 126
type textarea "N/A"
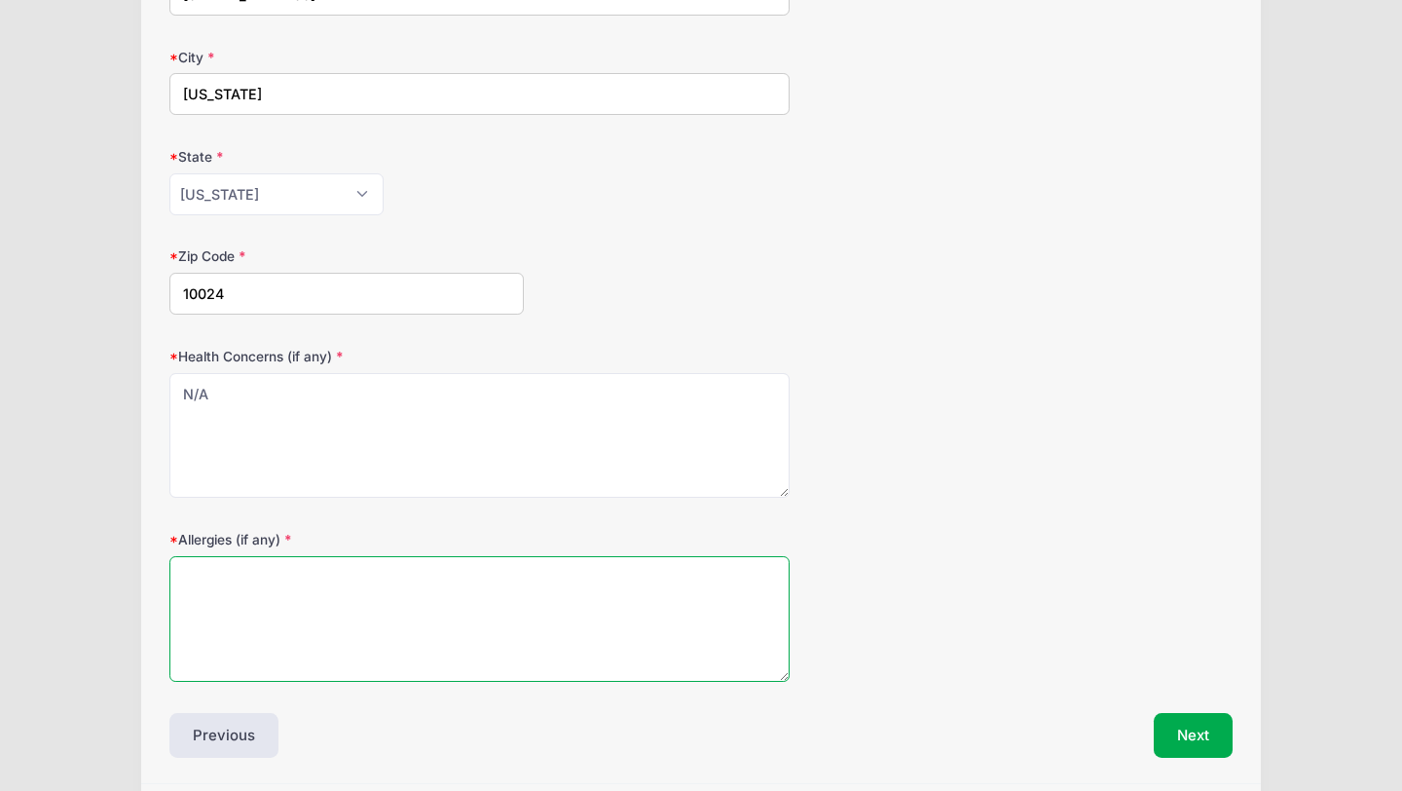
click at [533, 655] on textarea "Allergies (if any)" at bounding box center [479, 619] width 620 height 126
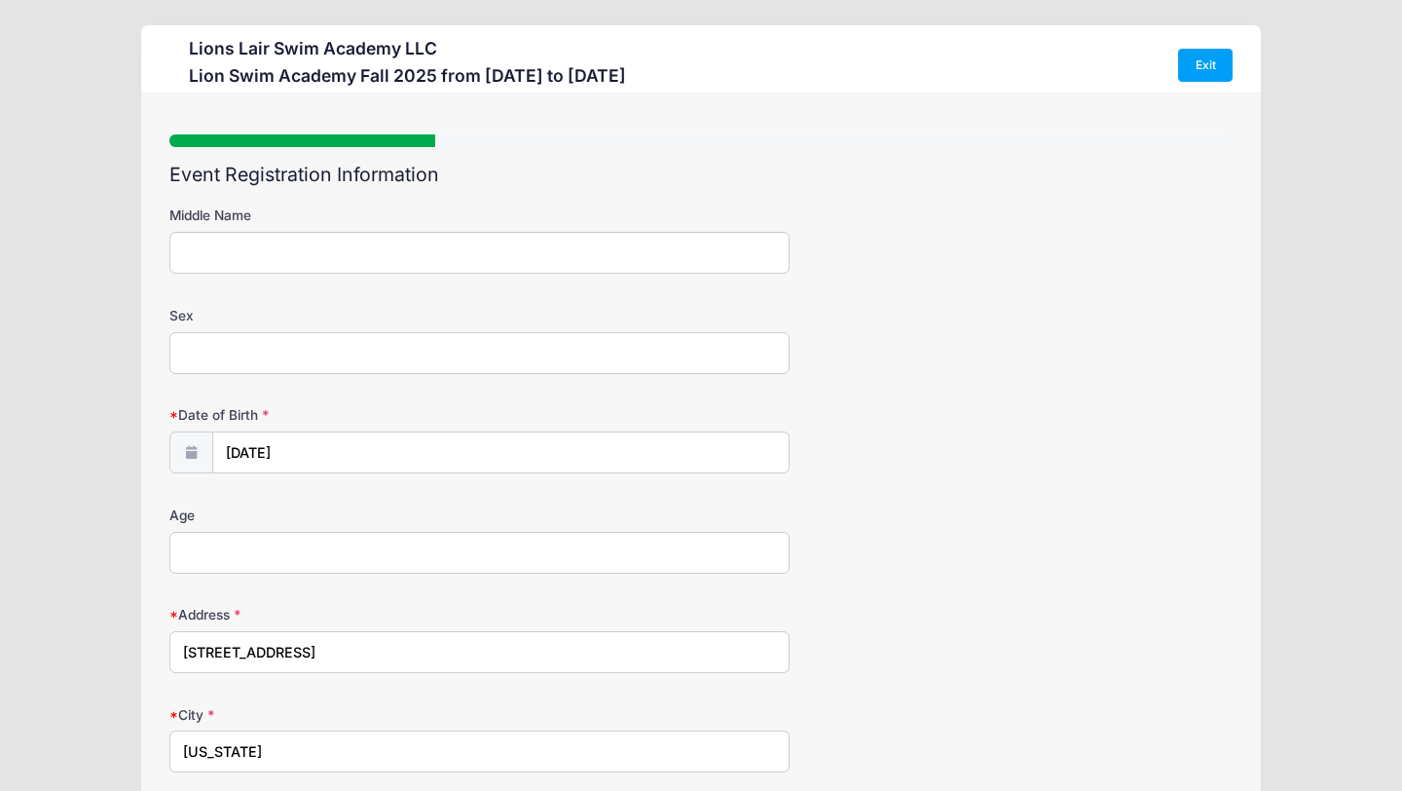
scroll to position [726, 0]
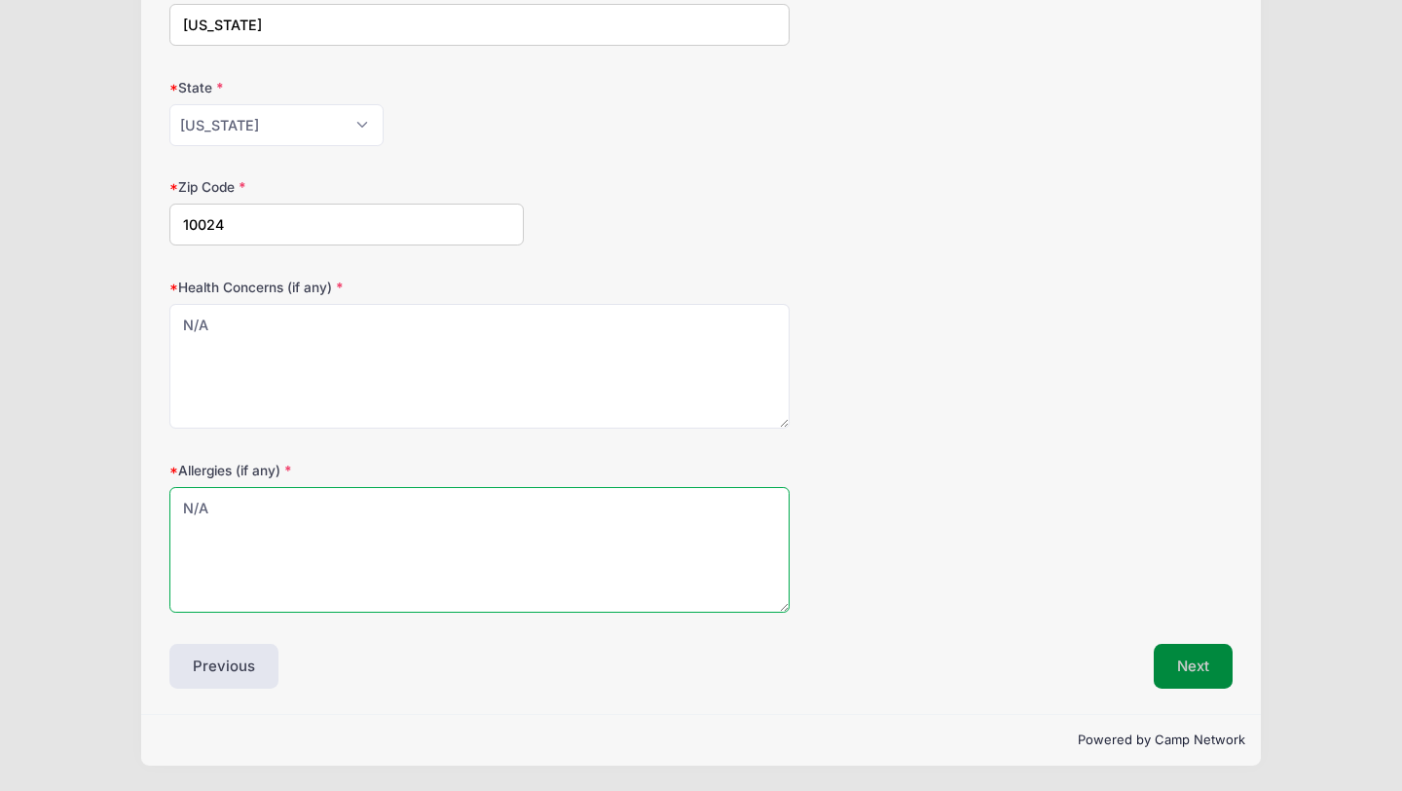
type textarea "N/A"
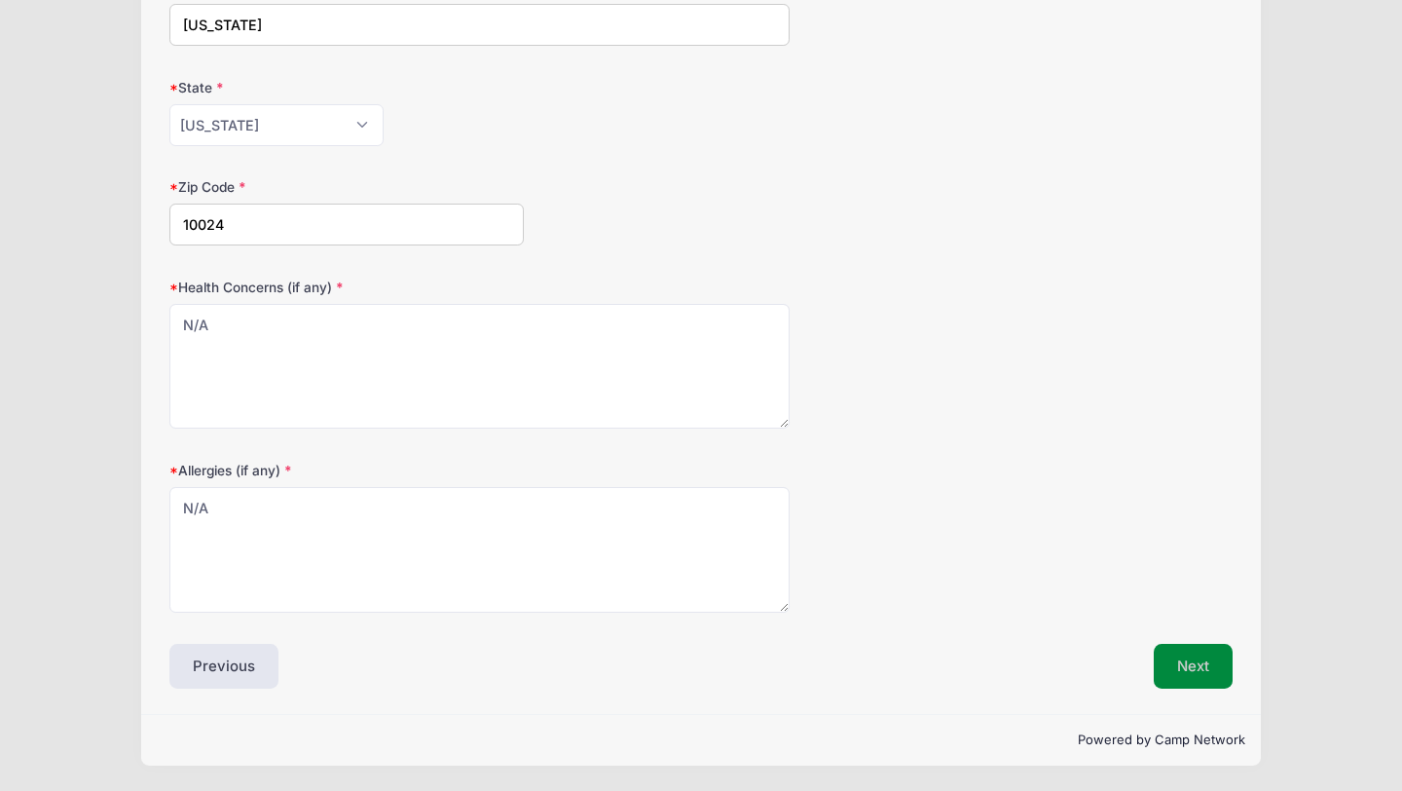
click at [1187, 673] on button "Next" at bounding box center [1193, 666] width 79 height 45
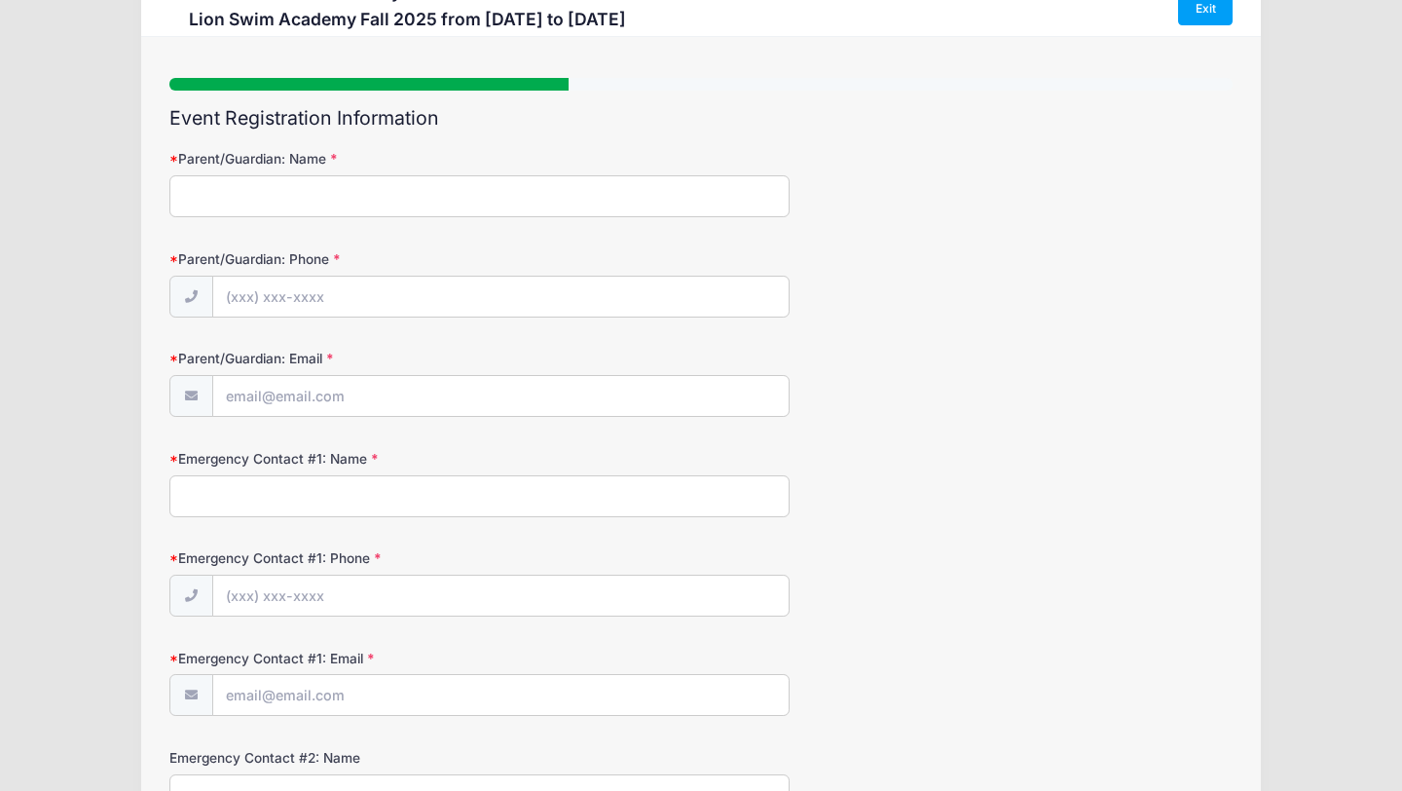
scroll to position [0, 0]
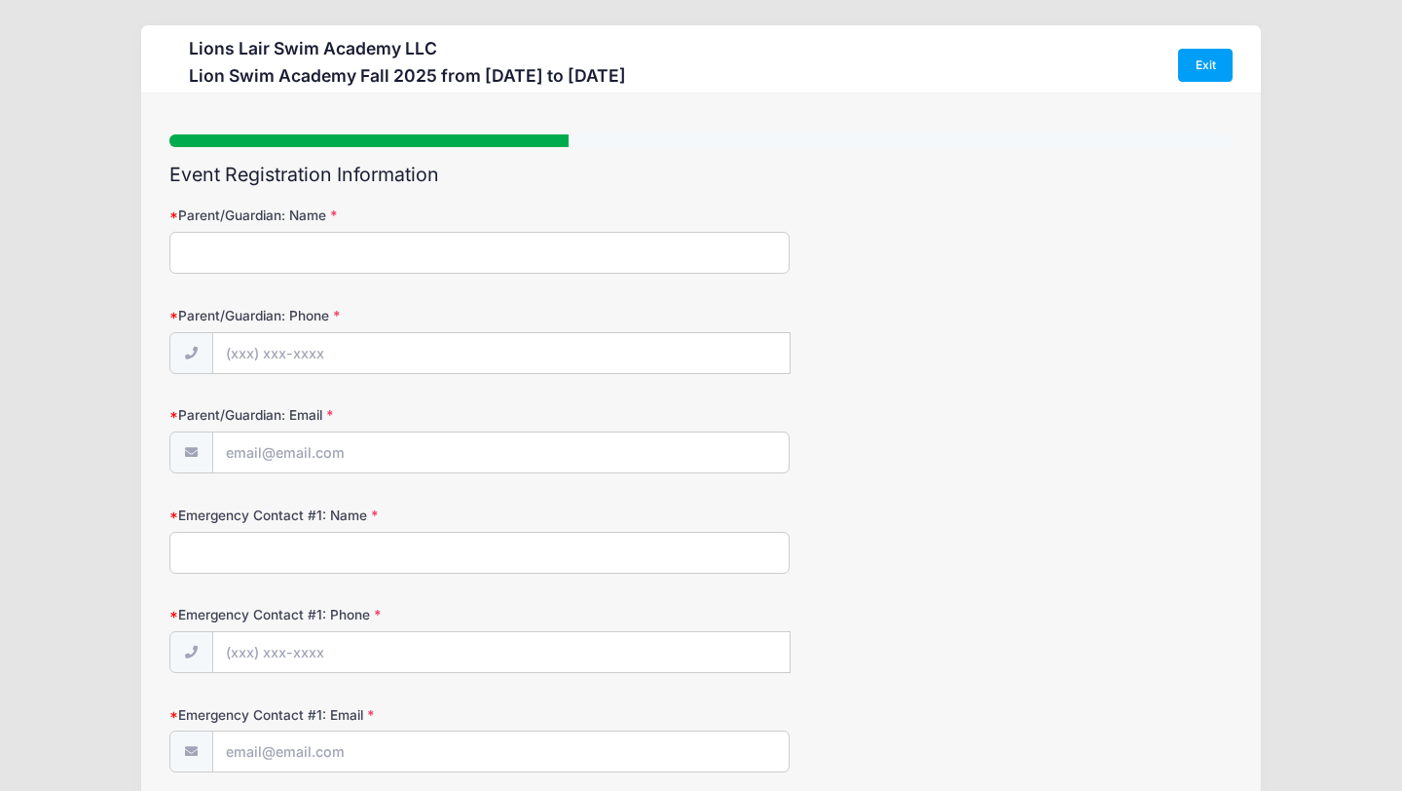
click at [369, 263] on input "Parent/Guardian: Name" at bounding box center [479, 253] width 620 height 42
type input "[PERSON_NAME]"
click at [460, 363] on input "Parent/Guardian: Phone" at bounding box center [501, 354] width 576 height 42
type input "[PHONE_NUMBER]"
click at [454, 450] on input "Parent/Guardian: Email" at bounding box center [500, 453] width 575 height 42
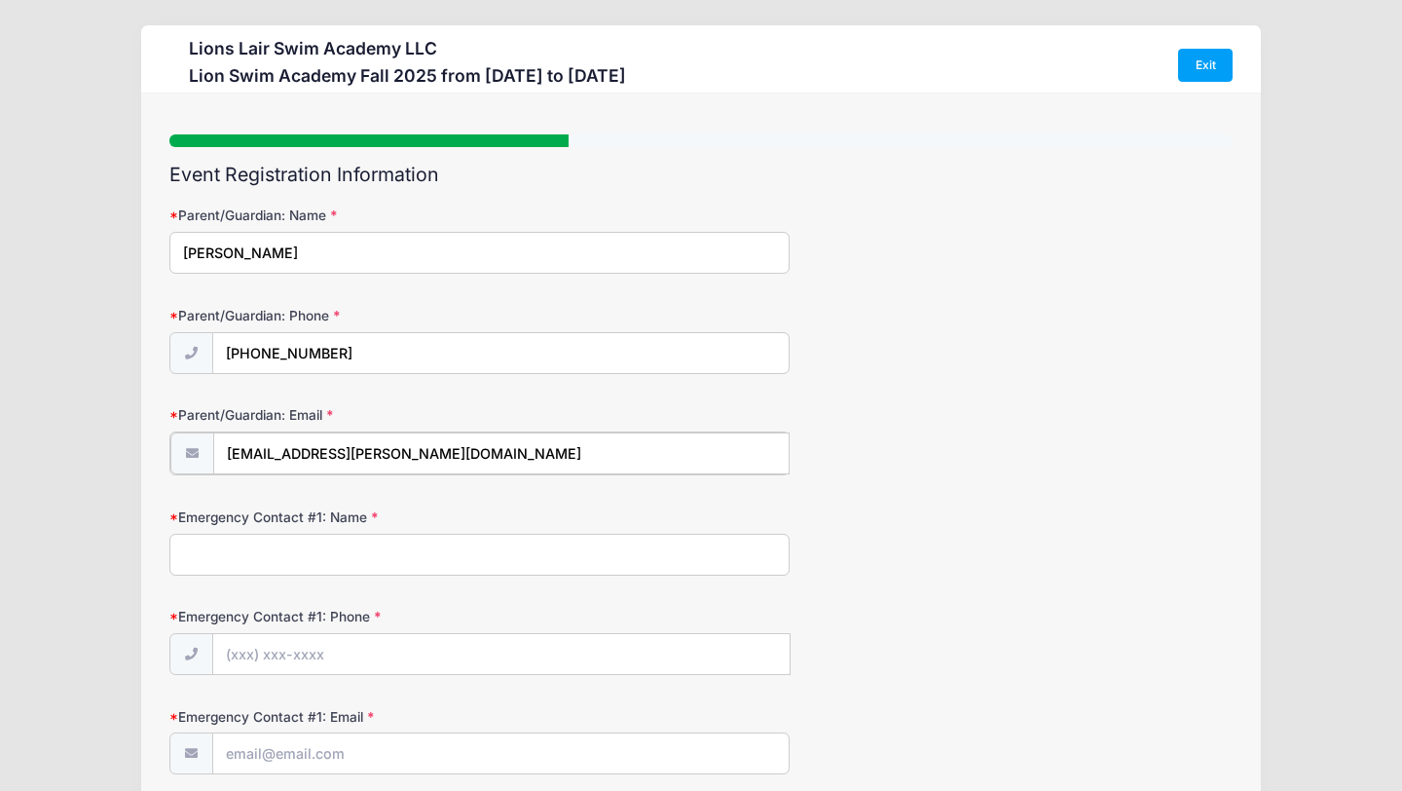
type input "[EMAIL_ADDRESS][PERSON_NAME][DOMAIN_NAME]"
click at [1096, 485] on form "Parent/Guardian: Name [PERSON_NAME] Parent/Guardian: Phone [PHONE_NUMBER] Paren…" at bounding box center [700, 638] width 1063 height 866
click at [439, 561] on input "Emergency Contact #1: Name" at bounding box center [479, 553] width 620 height 42
type input "[PERSON_NAME]"
click at [431, 657] on input "Emergency Contact #1: Phone" at bounding box center [501, 653] width 576 height 42
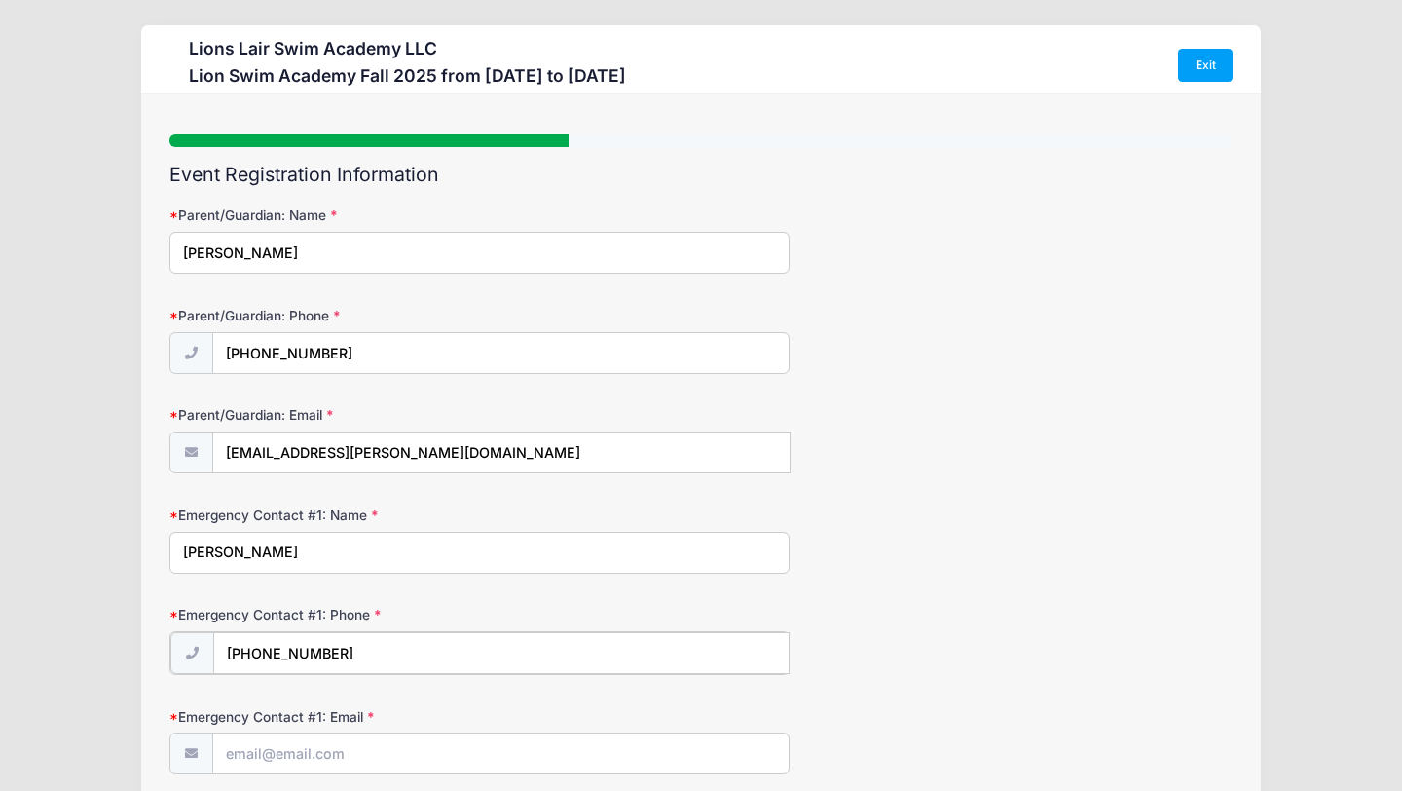
type input "[PHONE_NUMBER]"
click at [1088, 680] on form "Parent/Guardian: Name [PERSON_NAME] Parent/Guardian: Phone [PHONE_NUMBER] Paren…" at bounding box center [700, 638] width 1063 height 866
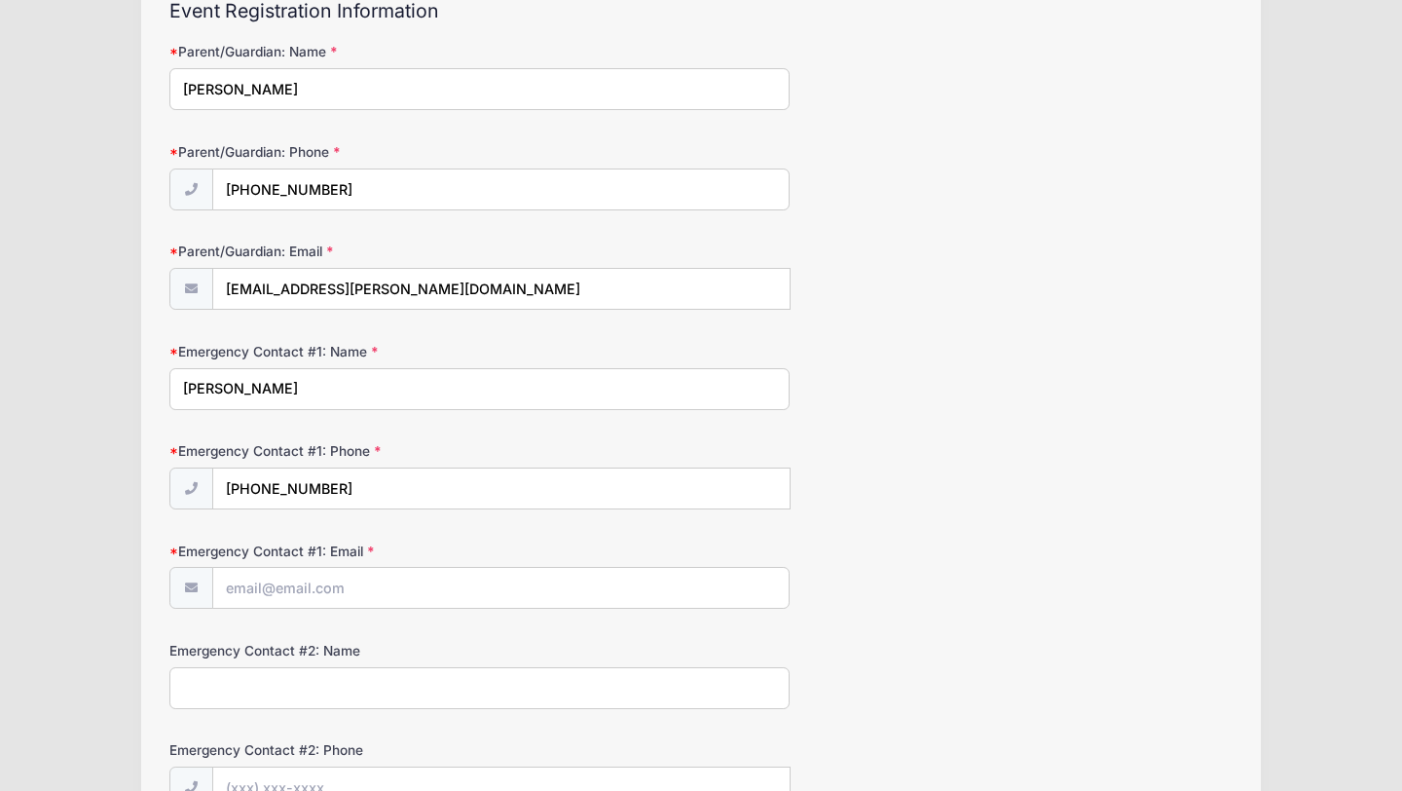
scroll to position [163, 0]
click at [619, 594] on input "Emergency Contact #1: Email" at bounding box center [501, 590] width 576 height 42
type input "[PERSON_NAME][EMAIL_ADDRESS][DOMAIN_NAME]"
click at [1070, 603] on div "Emergency Contact #1: Email [PERSON_NAME][EMAIL_ADDRESS][DOMAIN_NAME]" at bounding box center [700, 576] width 1063 height 68
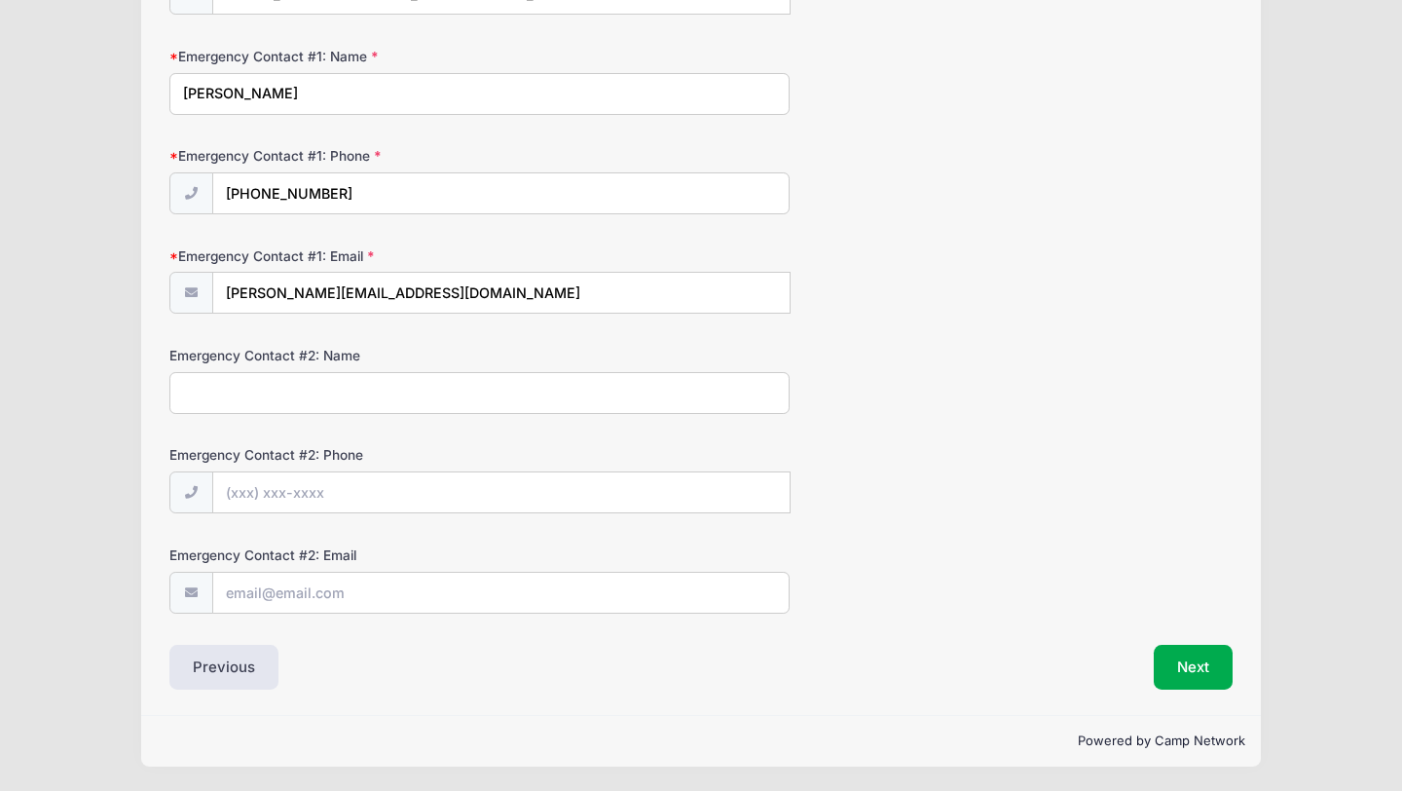
scroll to position [460, 0]
click at [1202, 668] on button "Next" at bounding box center [1193, 666] width 79 height 45
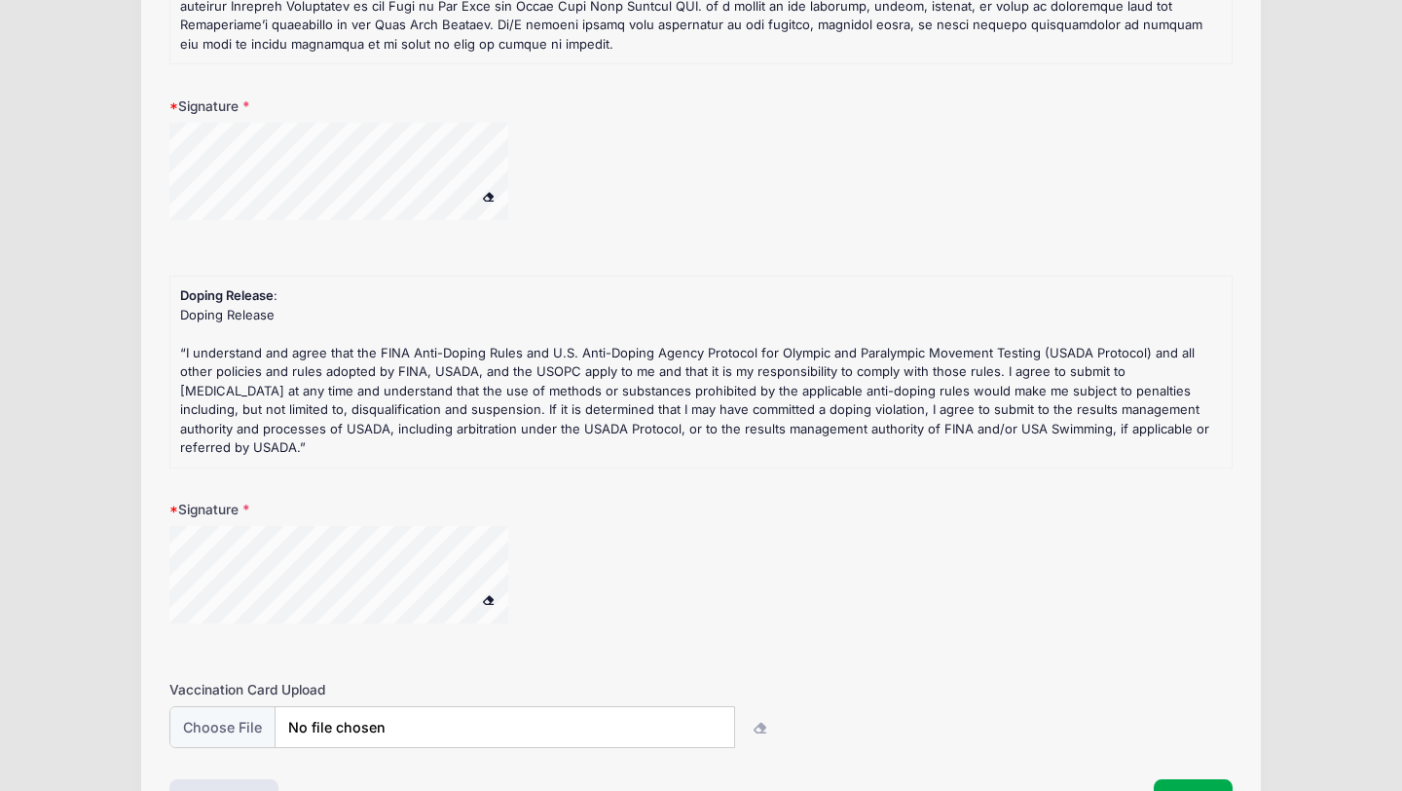
scroll to position [379, 0]
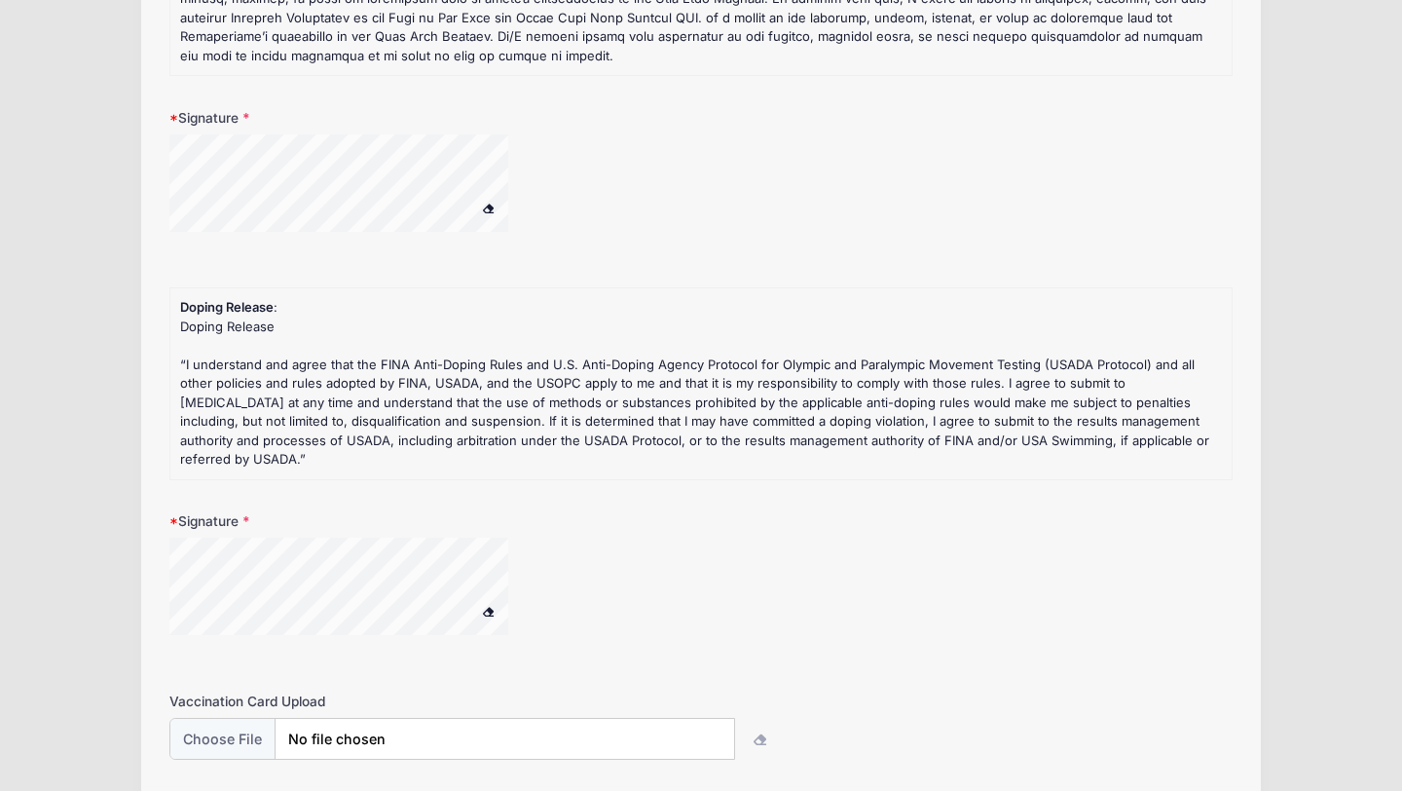
click at [524, 194] on div at bounding box center [363, 185] width 389 height 103
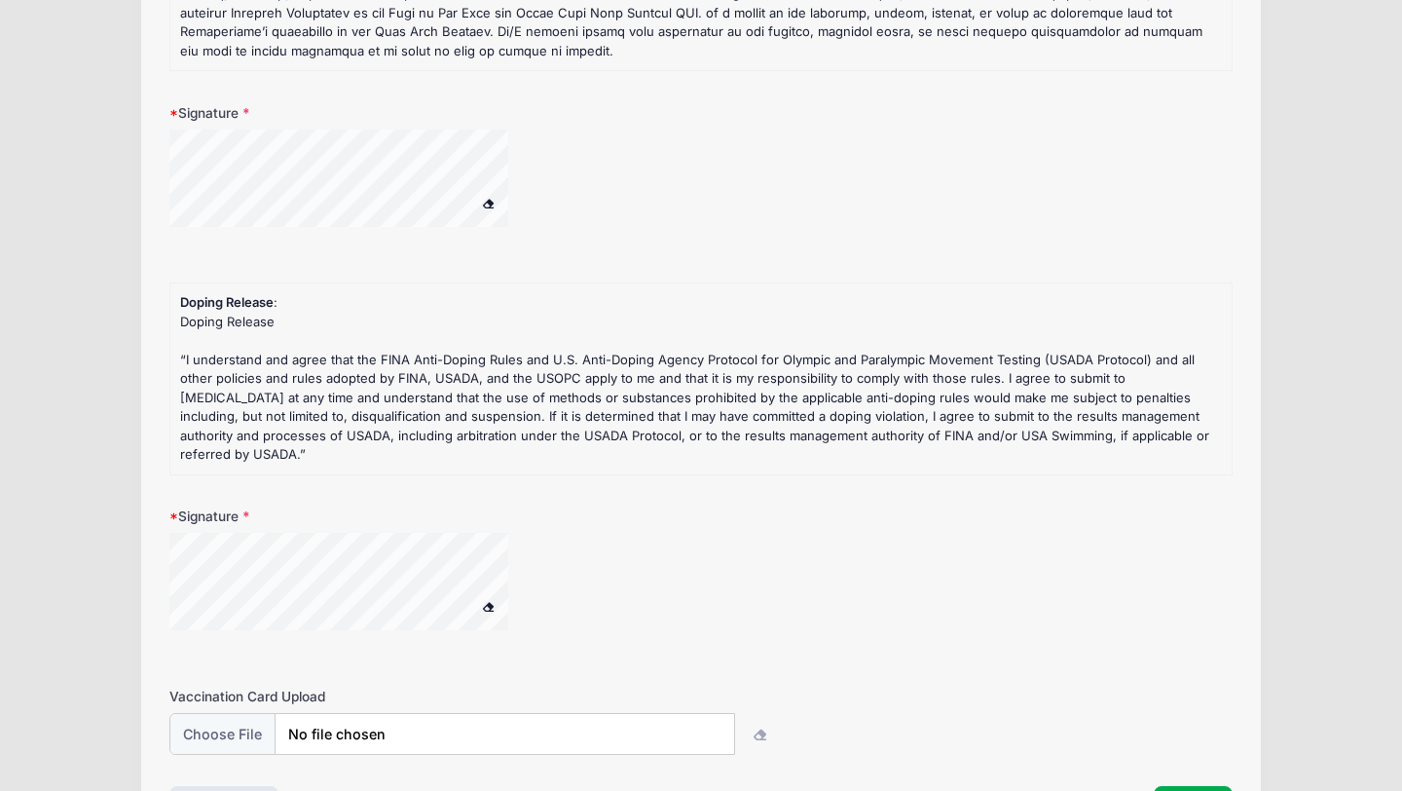
scroll to position [412, 0]
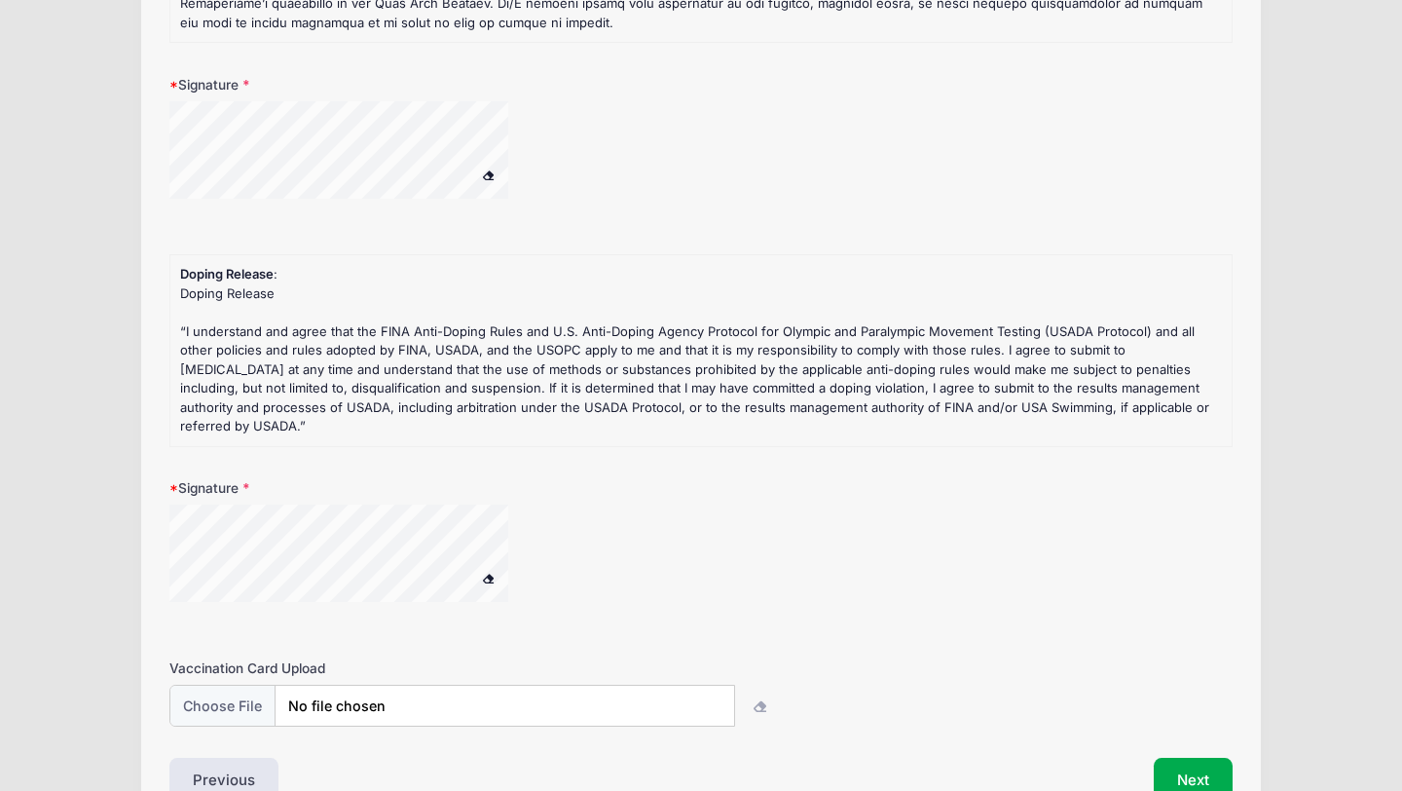
click at [554, 567] on div at bounding box center [363, 555] width 389 height 103
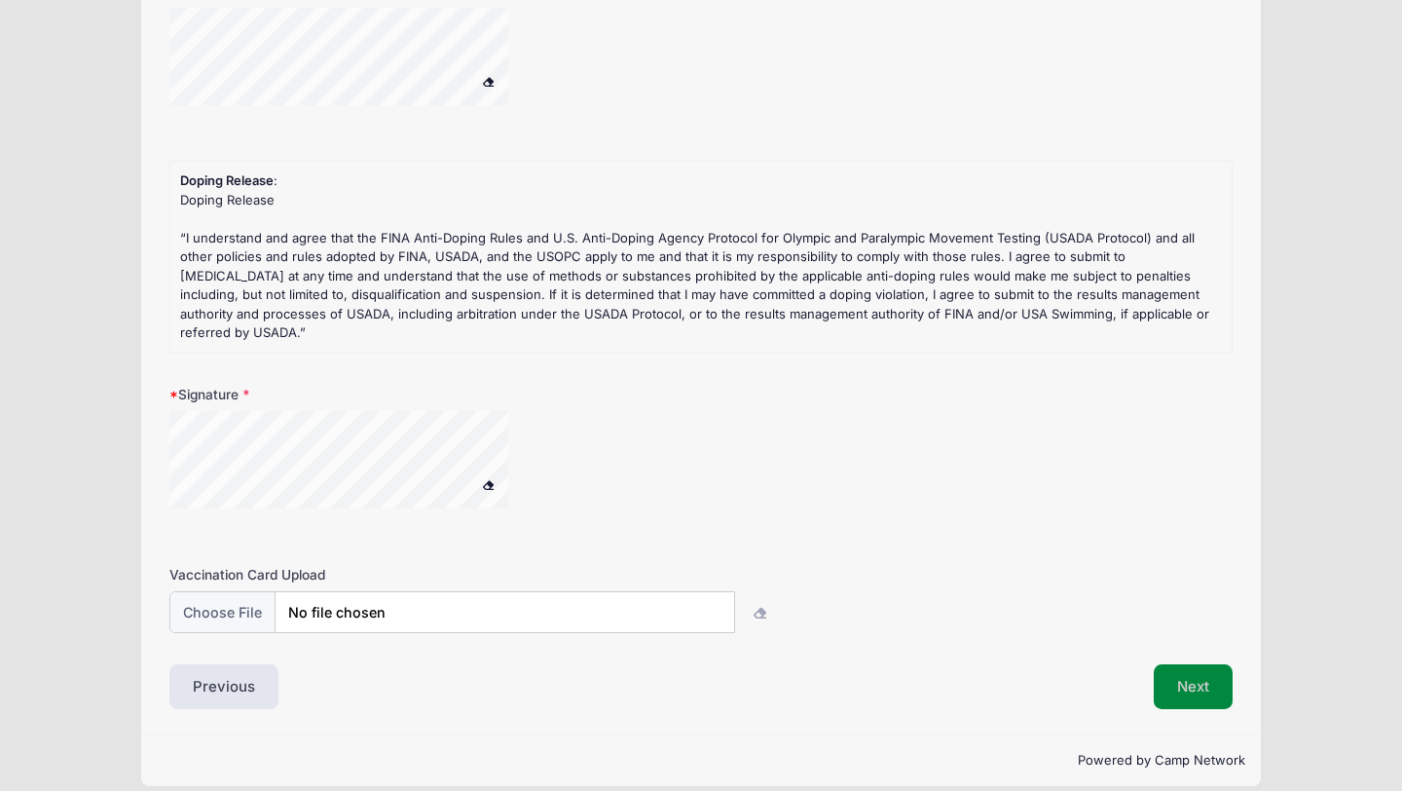
click at [1189, 664] on button "Next" at bounding box center [1193, 686] width 79 height 45
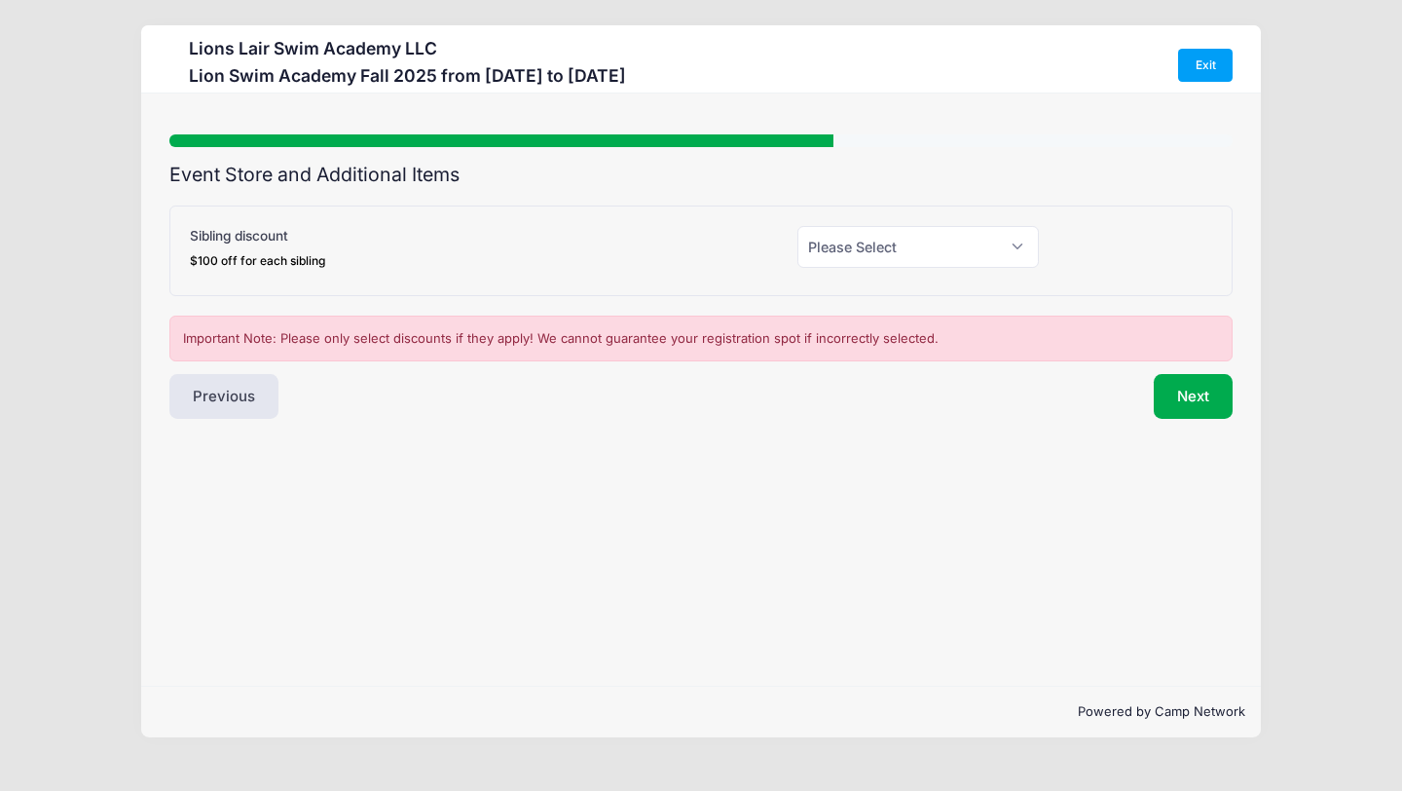
scroll to position [0, 0]
click at [1016, 244] on select "Please Select Yes (-$100.00) No" at bounding box center [917, 247] width 241 height 42
click at [1014, 248] on select "Please Select Yes (-$100.00) No" at bounding box center [917, 247] width 241 height 42
click at [1199, 405] on button "Next" at bounding box center [1193, 396] width 79 height 45
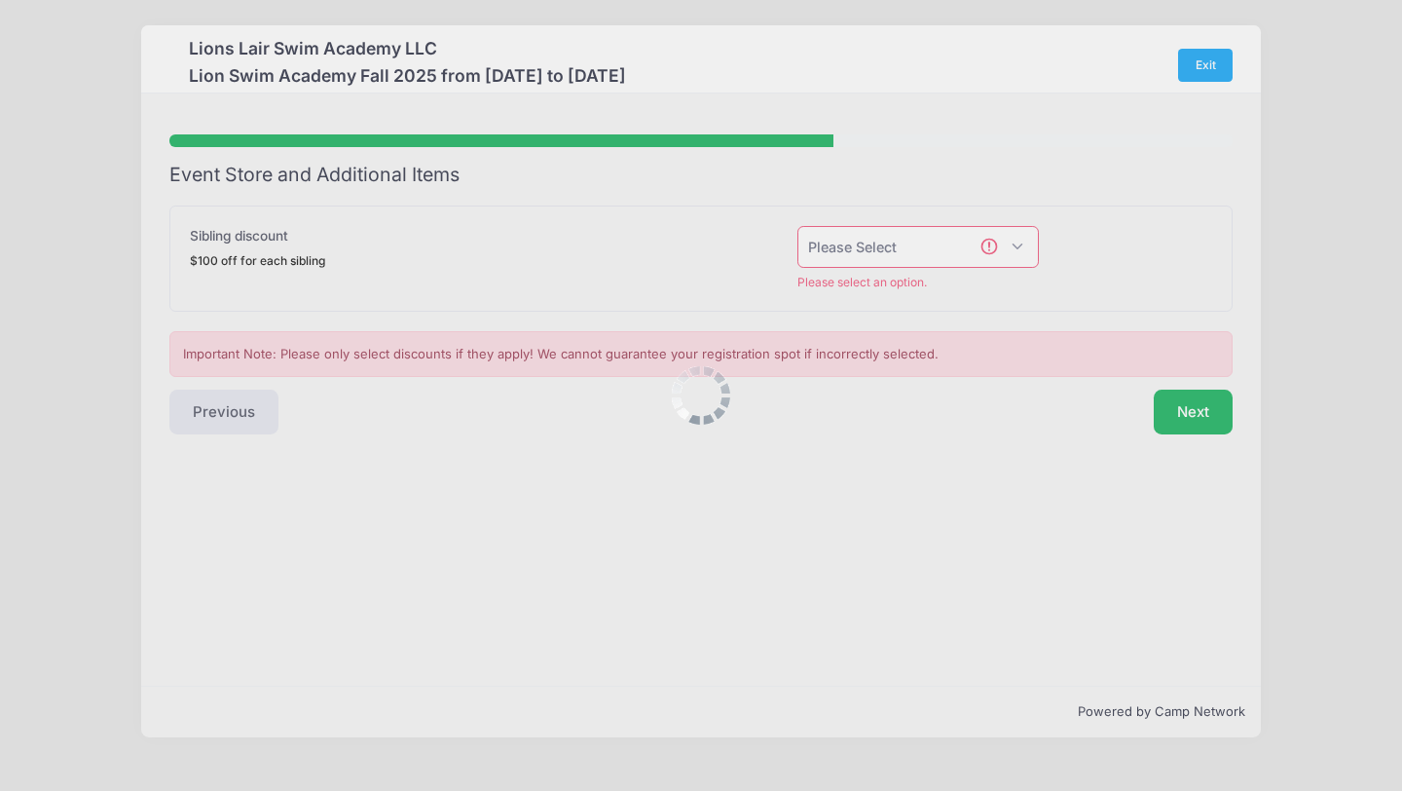
scroll to position [1, 0]
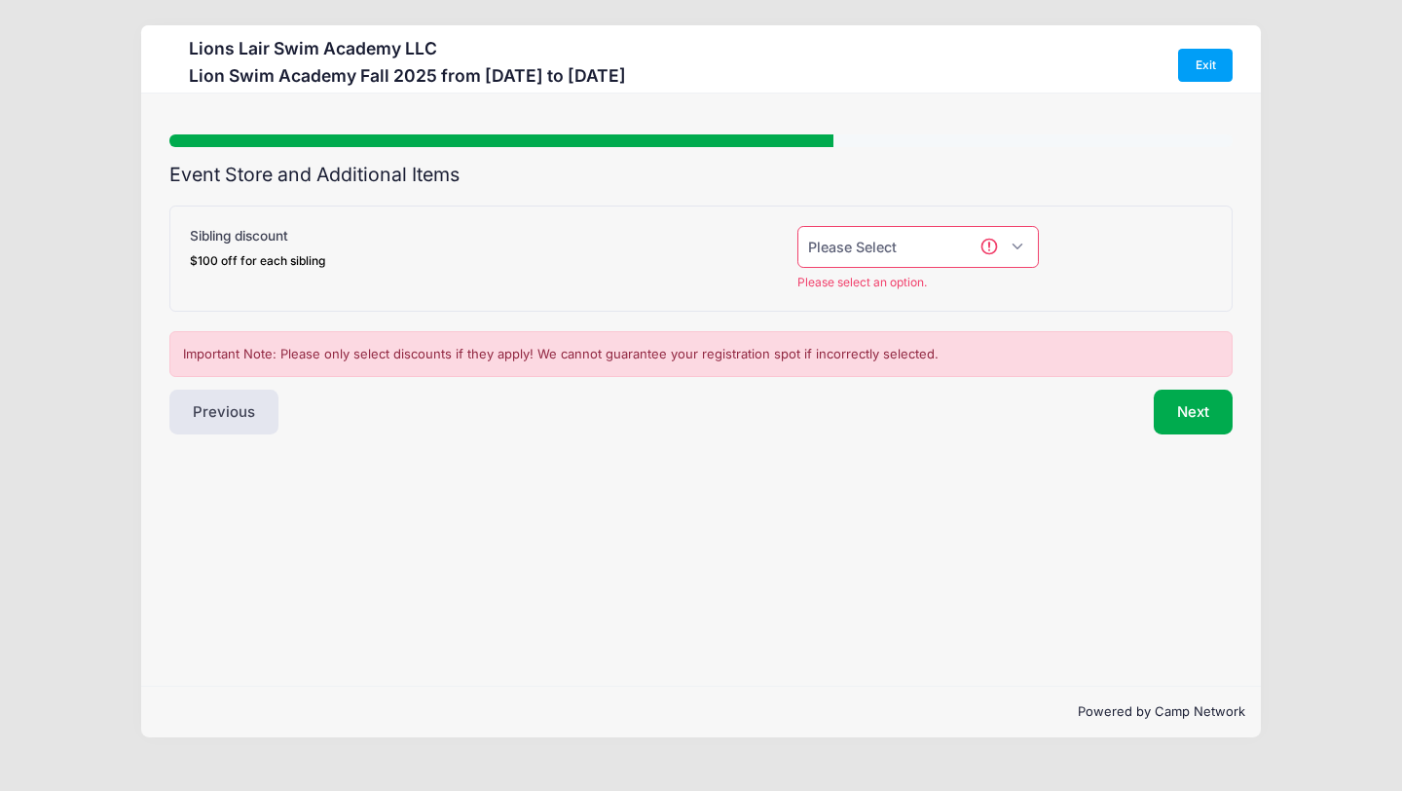
click at [1013, 241] on select "Please Select Yes (-$100.00) No" at bounding box center [917, 247] width 241 height 42
select select "0"
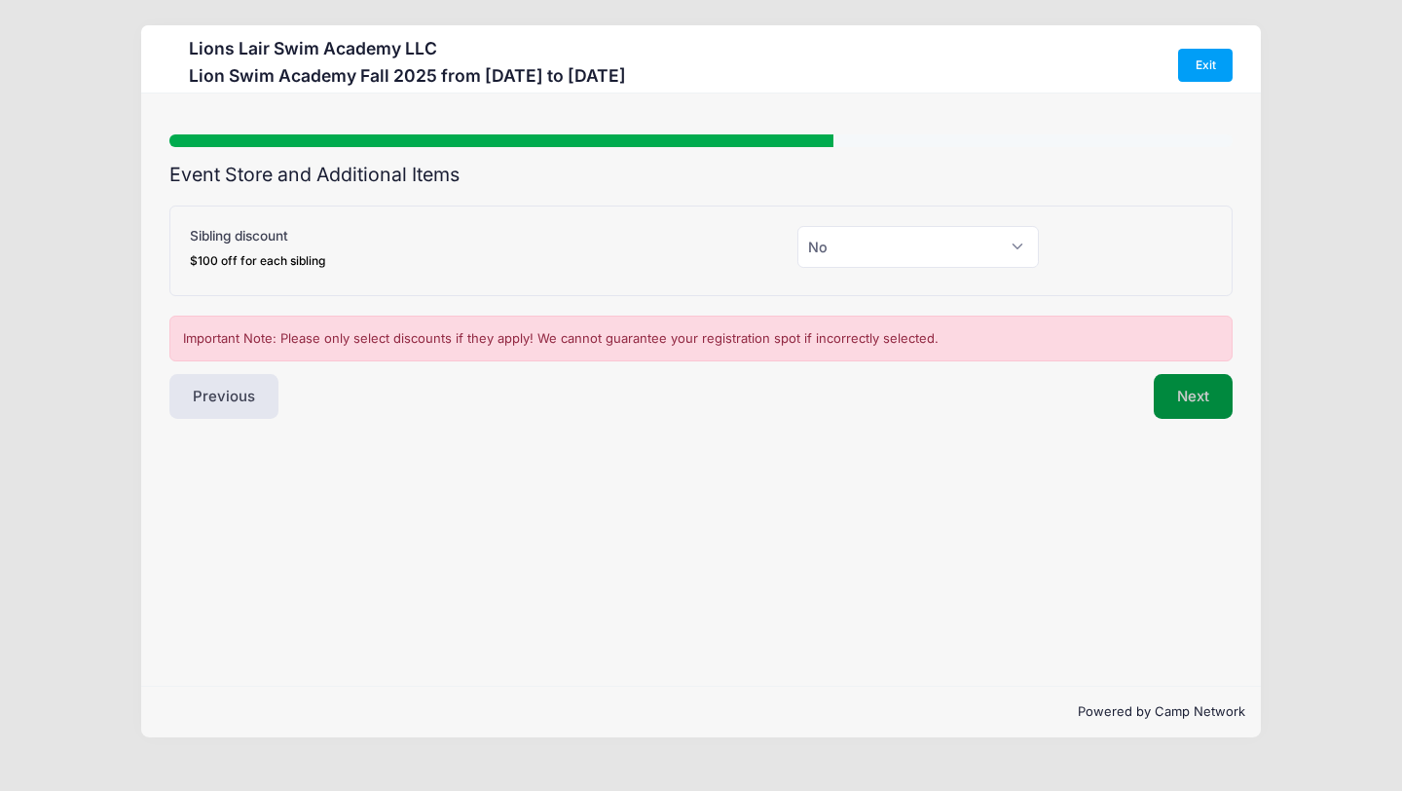
click at [1168, 390] on button "Next" at bounding box center [1193, 396] width 79 height 45
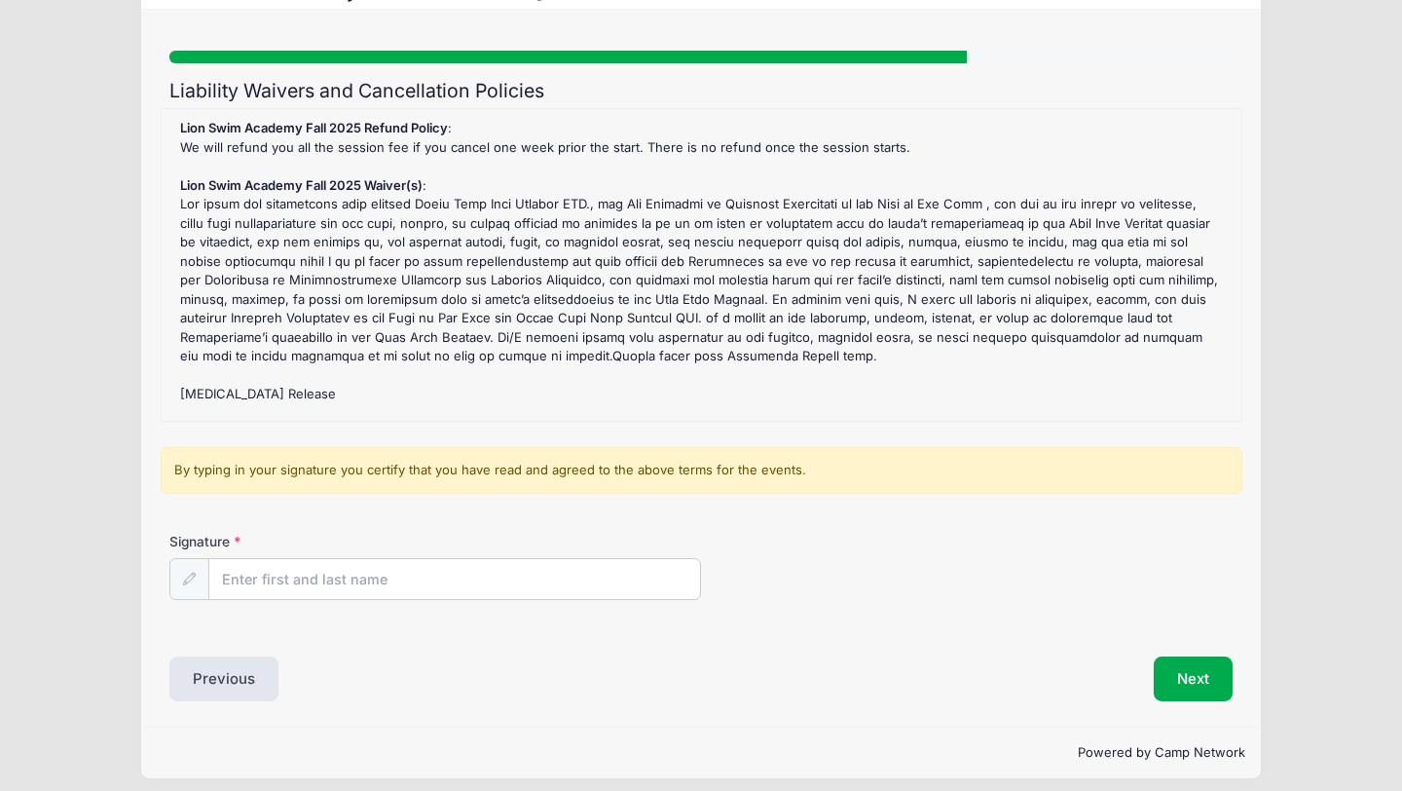
scroll to position [96, 0]
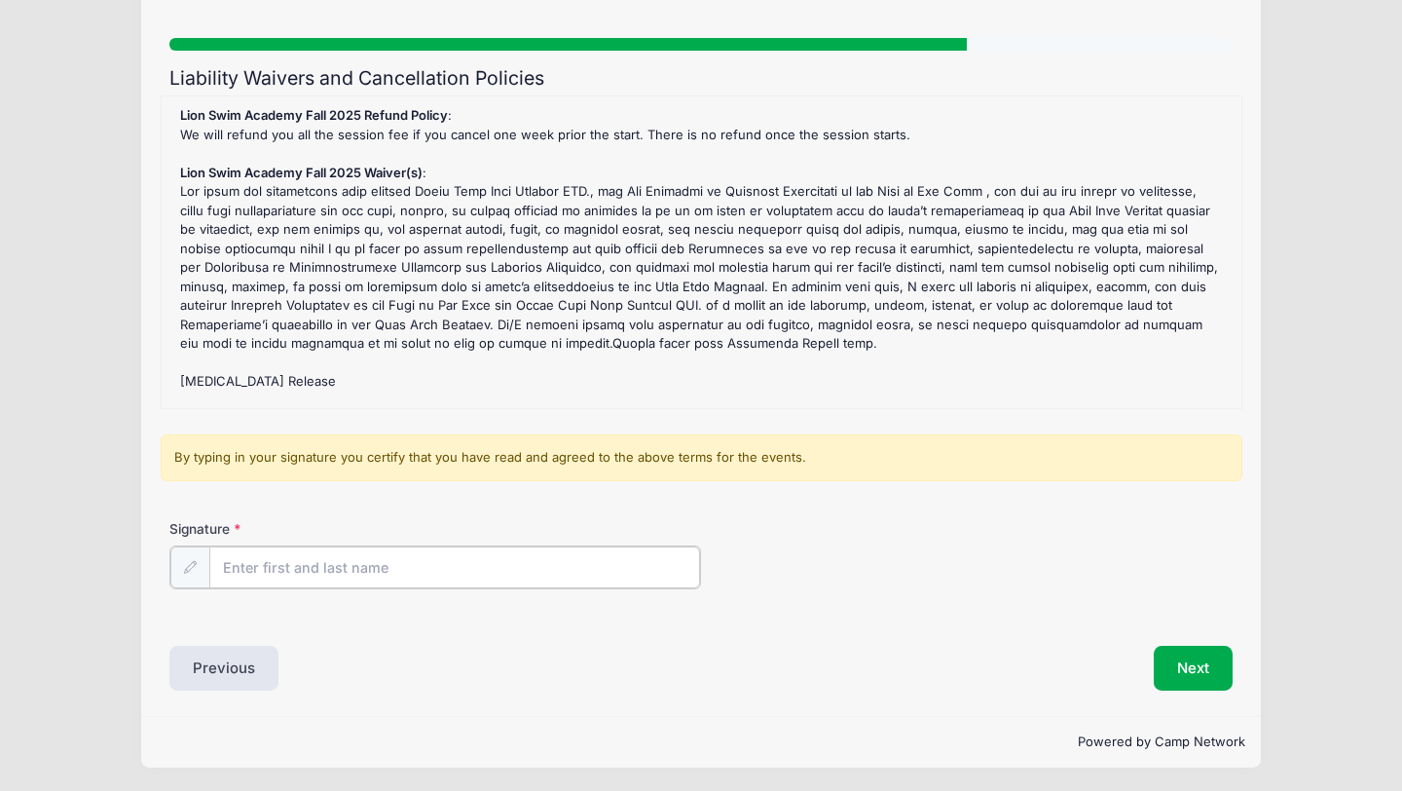
click at [472, 573] on input "Signature" at bounding box center [454, 567] width 491 height 42
type input "[PERSON_NAME]"
click at [744, 636] on div "Liability Waivers and Cancellation Policies Lion Swim Academy Fall 2025 Refund …" at bounding box center [700, 378] width 1063 height 622
click at [1212, 676] on button "Next" at bounding box center [1193, 666] width 79 height 45
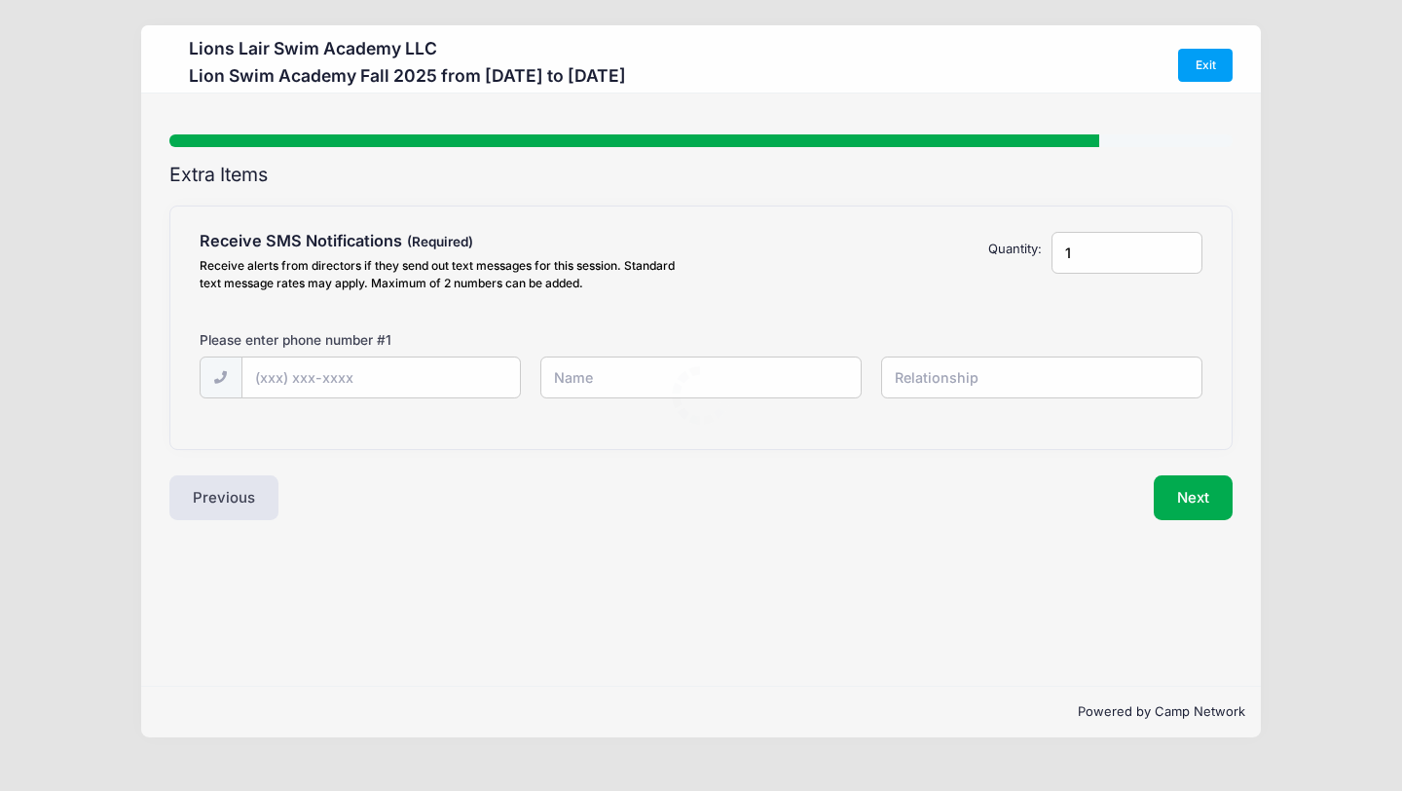
scroll to position [0, 0]
click at [374, 380] on input "text" at bounding box center [380, 378] width 277 height 42
type input "[PHONE_NUMBER]"
click at [664, 390] on input "text" at bounding box center [701, 377] width 322 height 42
type input "[PERSON_NAME]"
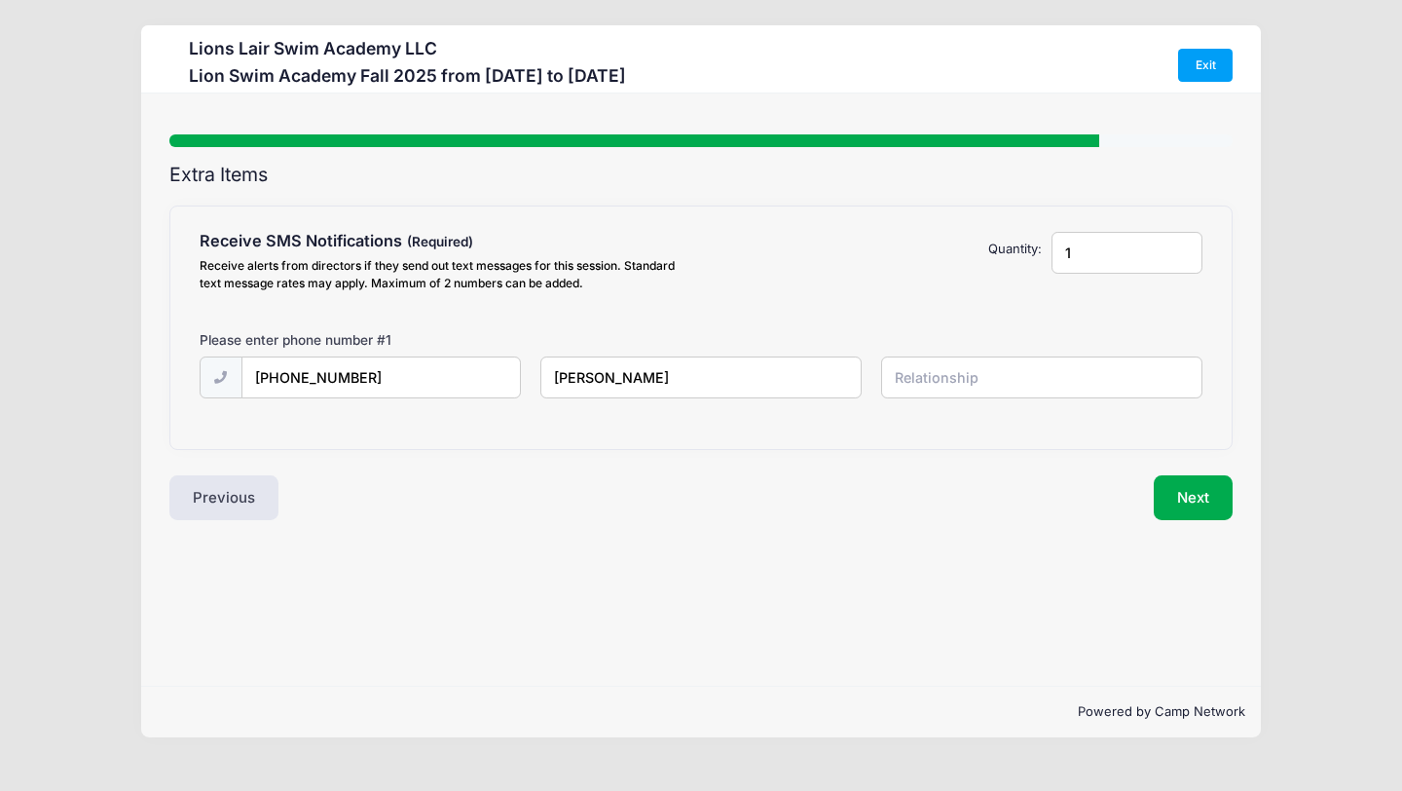
click at [1036, 382] on input "text" at bounding box center [1042, 377] width 322 height 42
type input "Mother"
drag, startPoint x: 1128, startPoint y: 256, endPoint x: 983, endPoint y: 254, distance: 145.1
click at [983, 254] on div "Receive SMS Notifications Receive alerts from directors if they send out text m…" at bounding box center [701, 265] width 1023 height 67
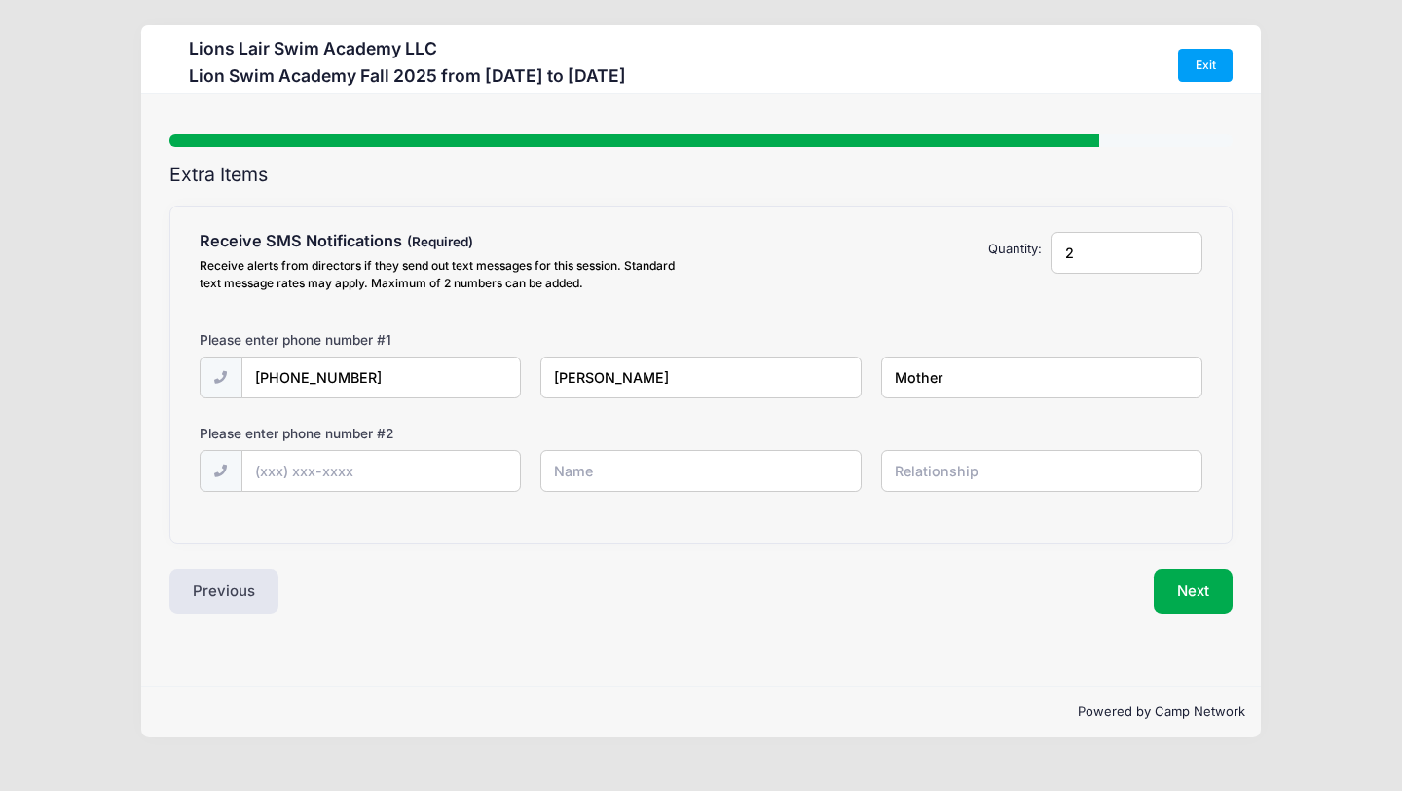
type input "2"
click at [460, 473] on input "text" at bounding box center [380, 472] width 277 height 42
type input "[PHONE_NUMBER]"
click at [647, 473] on input "text" at bounding box center [701, 471] width 322 height 42
type input "[PERSON_NAME]"
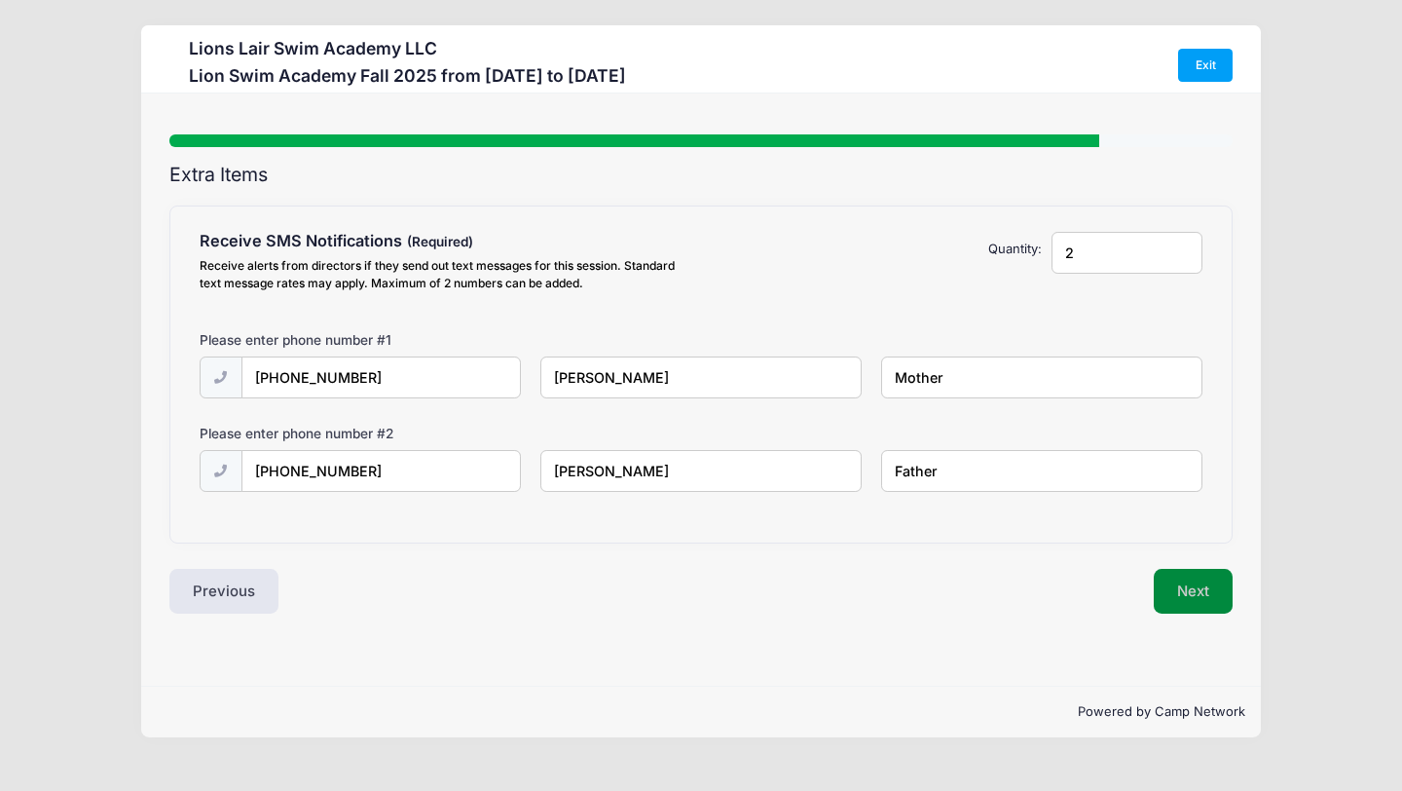
type input "Father"
click at [1194, 585] on button "Next" at bounding box center [1193, 591] width 79 height 45
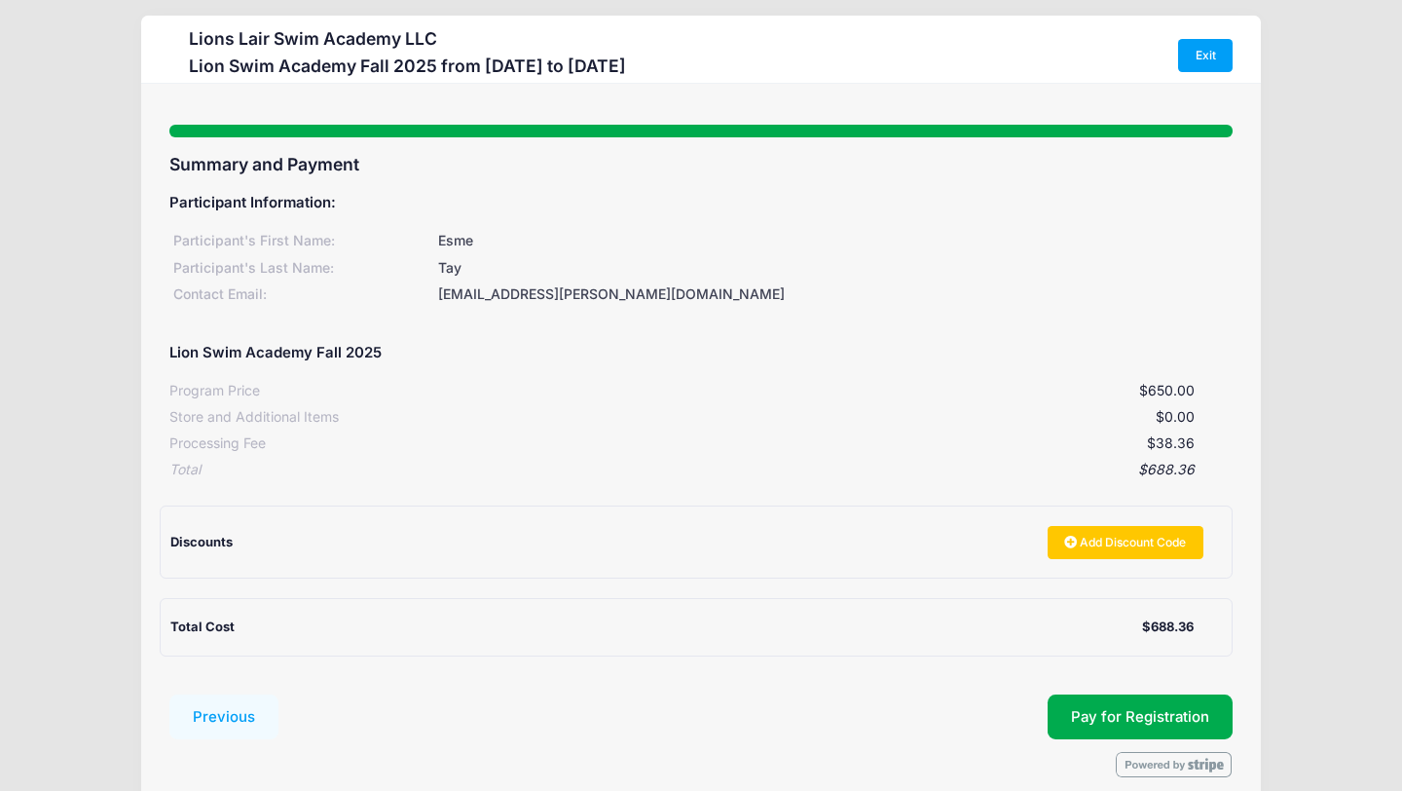
scroll to position [98, 0]
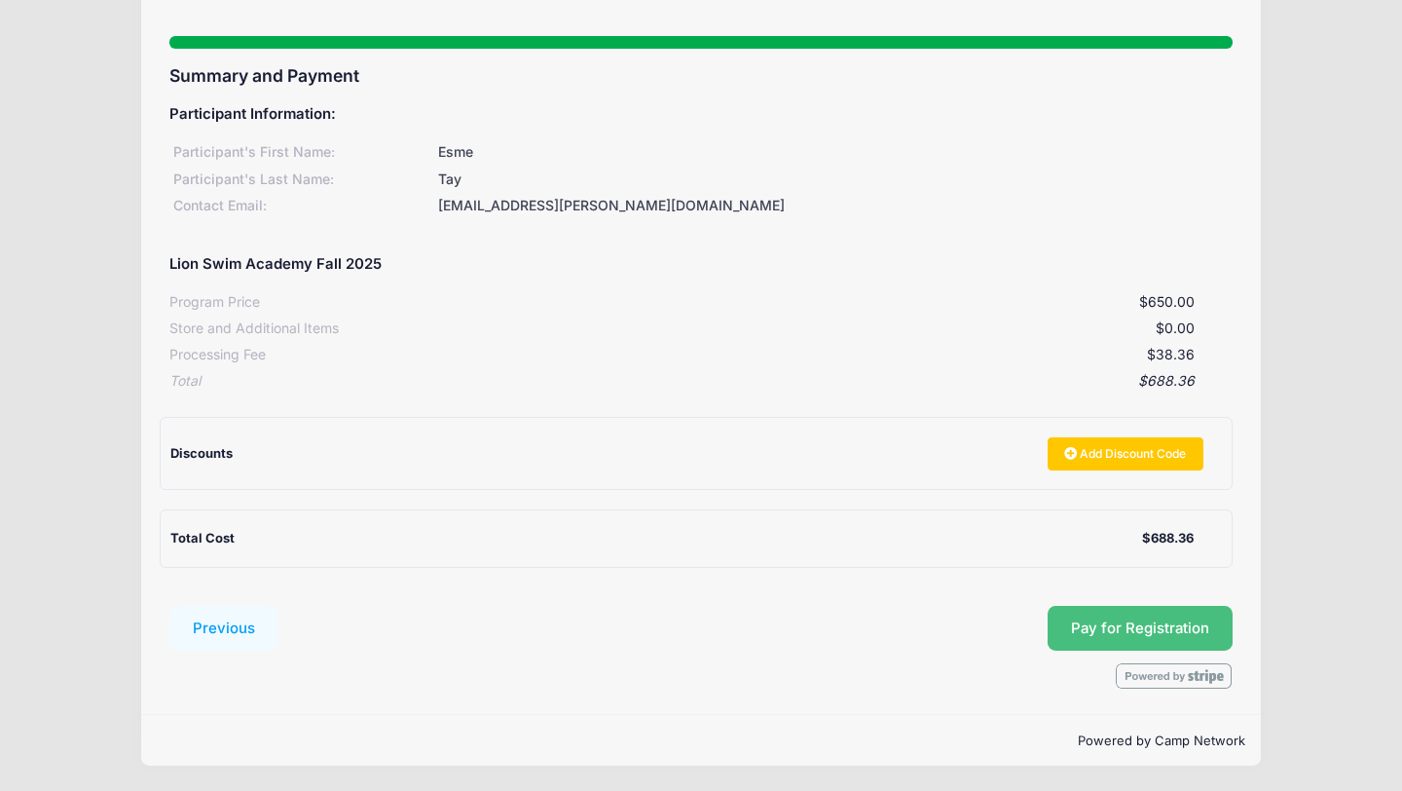
click at [1139, 632] on button "Pay for Registration" at bounding box center [1140, 628] width 185 height 45
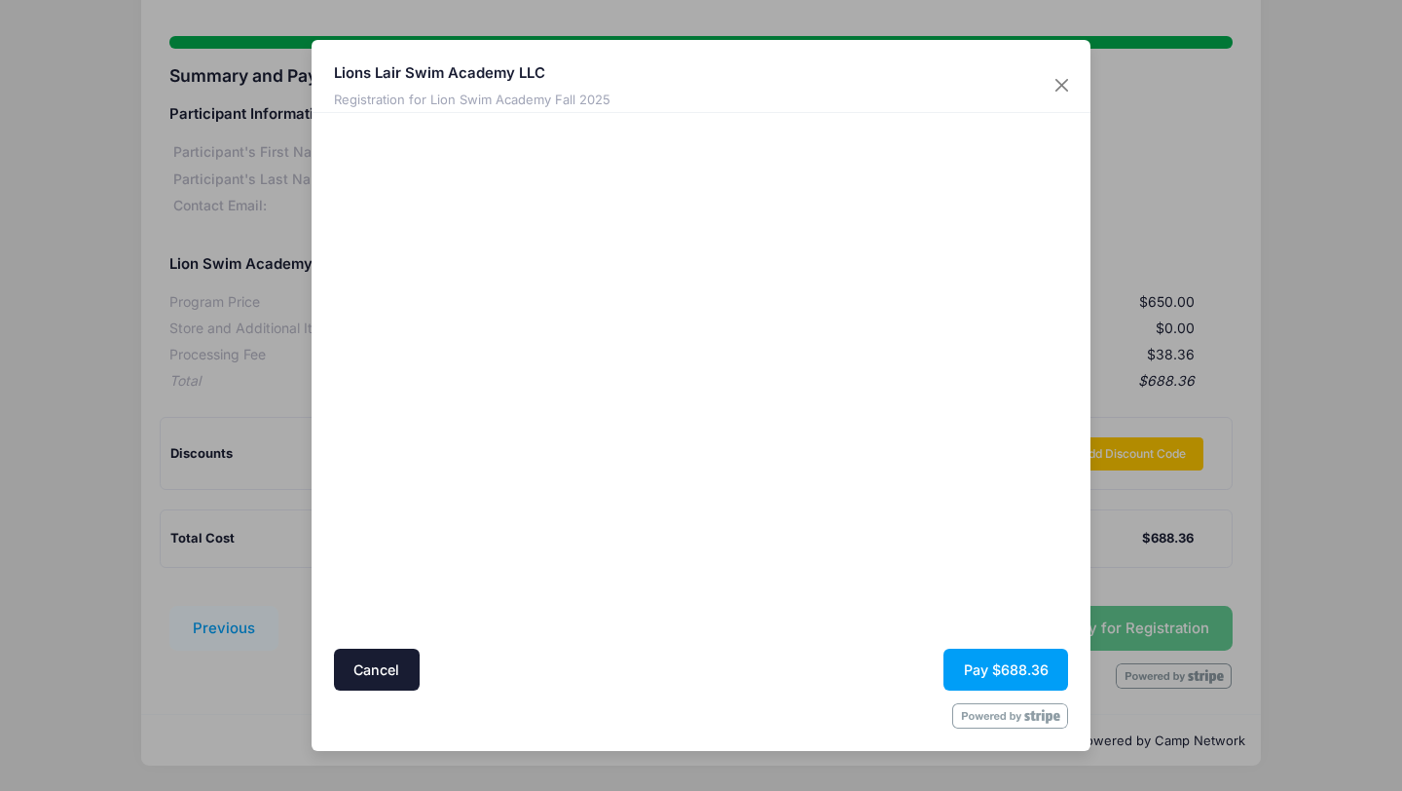
click at [537, 680] on div "Cancel Pay $688.36" at bounding box center [701, 669] width 735 height 42
click at [838, 620] on div at bounding box center [890, 381] width 358 height 517
click at [793, 671] on div "Cancel Pay $688.36" at bounding box center [701, 669] width 735 height 42
click at [1011, 677] on button "Pay $688.36" at bounding box center [1005, 669] width 125 height 42
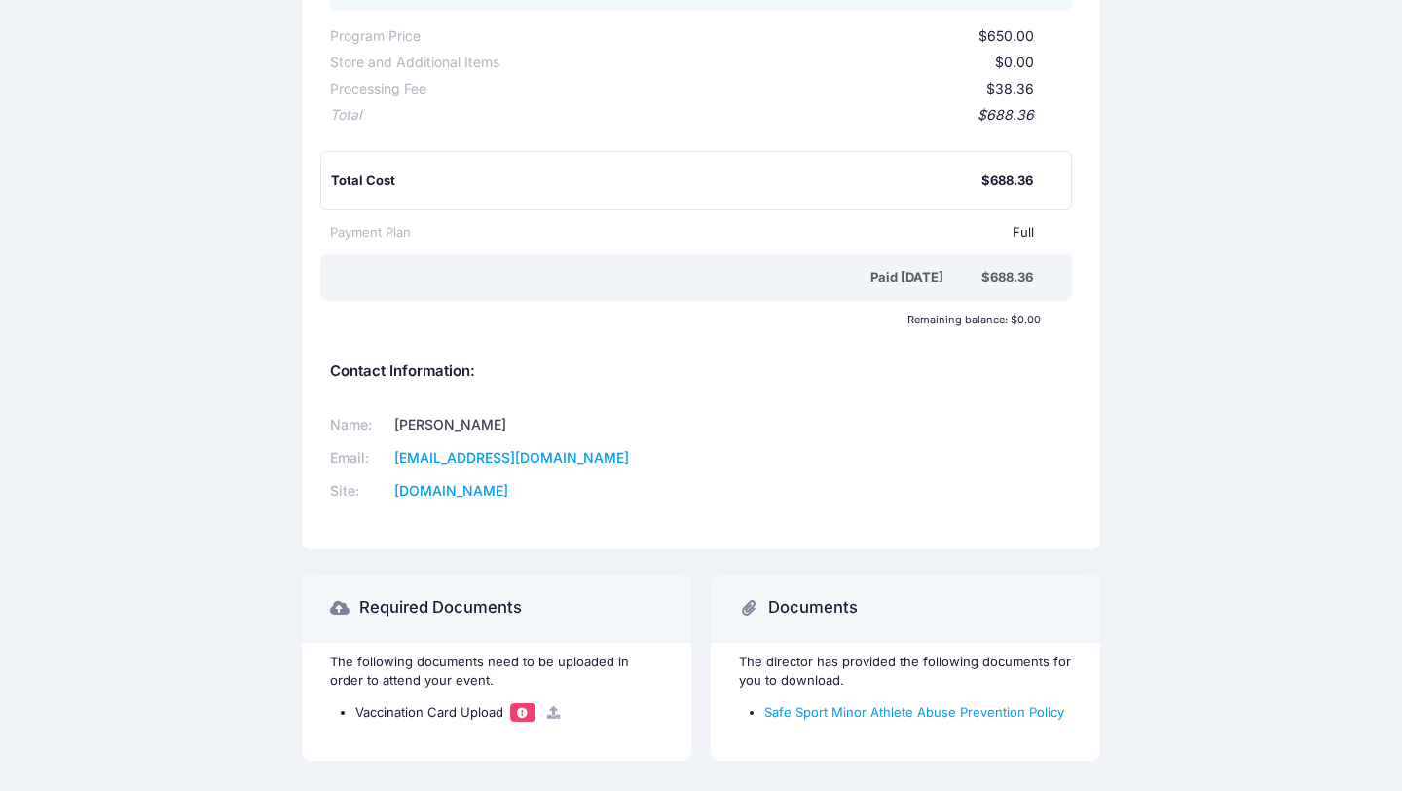
scroll to position [435, 0]
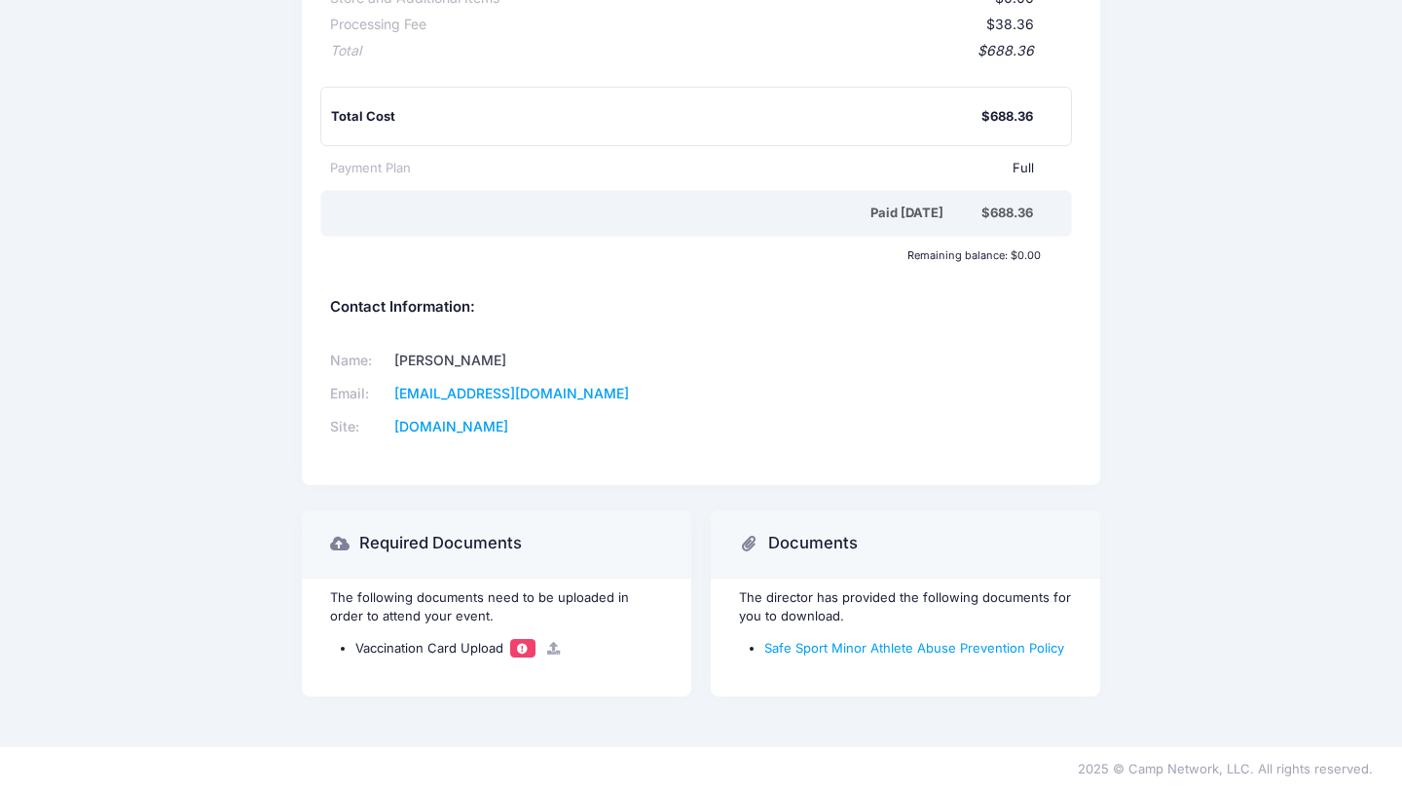
click at [522, 645] on span at bounding box center [523, 648] width 14 height 11
click at [556, 648] on icon at bounding box center [554, 648] width 16 height 13
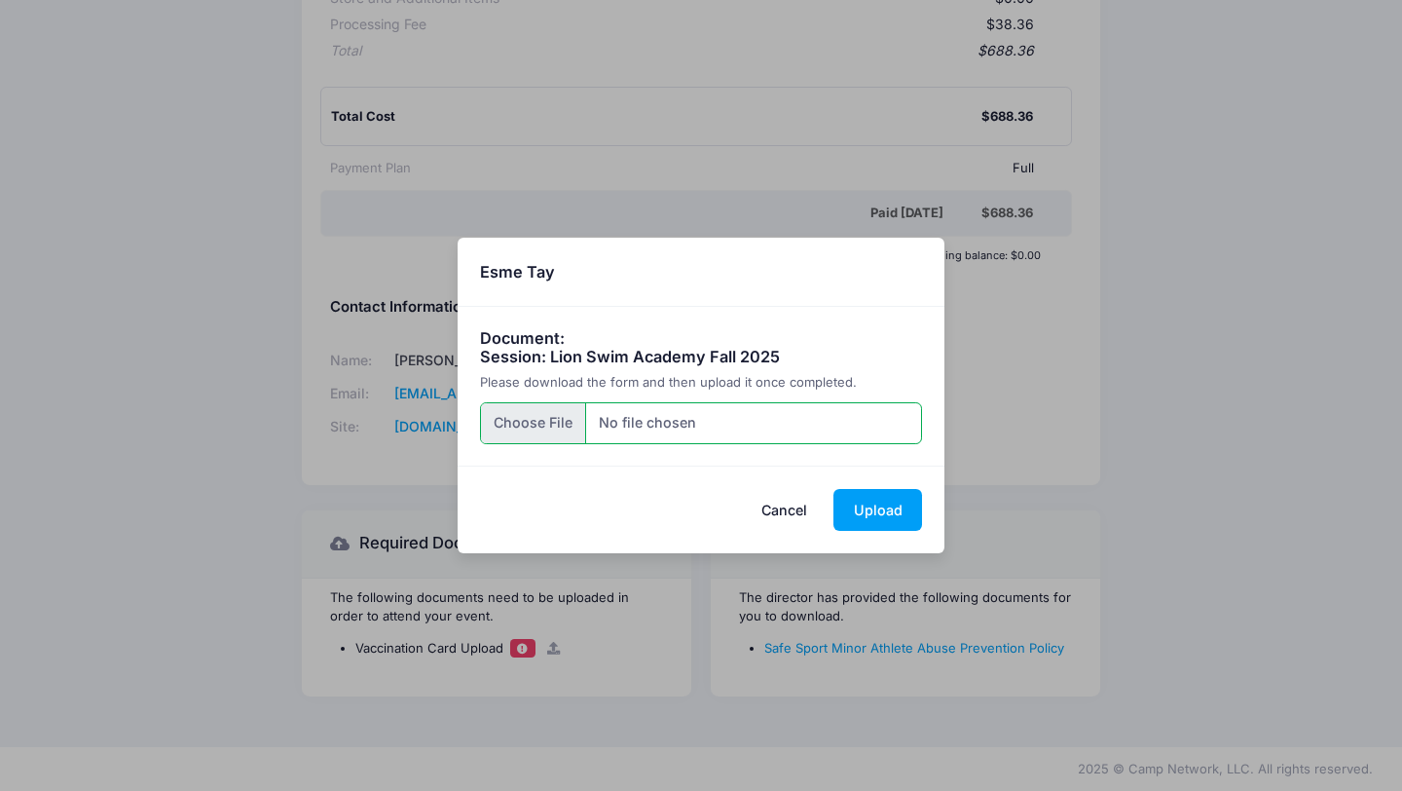
click at [597, 423] on input "file" at bounding box center [701, 423] width 443 height 42
type input "C:\fakepath\Esme Health Exam 20250805.pdf"
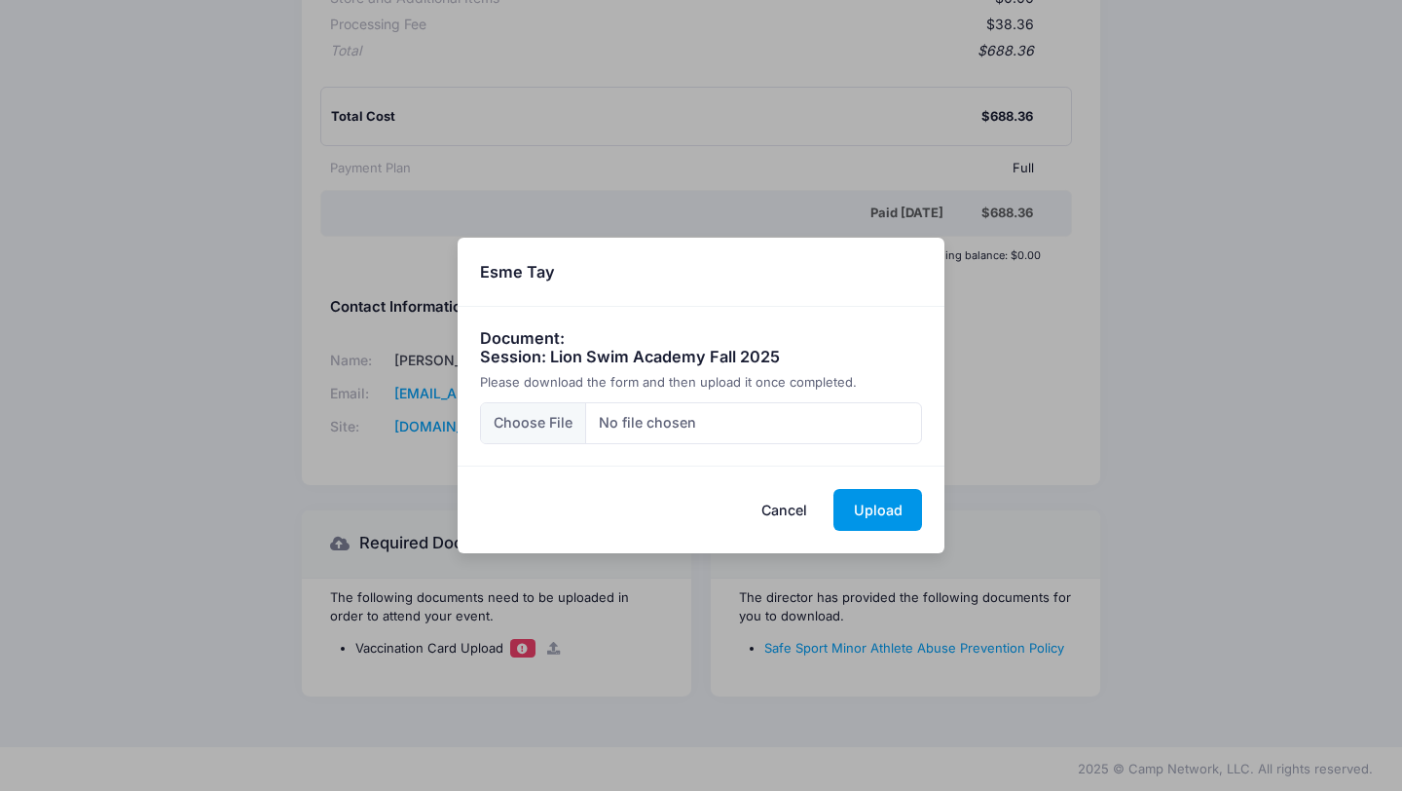
click at [886, 512] on button "Upload" at bounding box center [877, 510] width 89 height 42
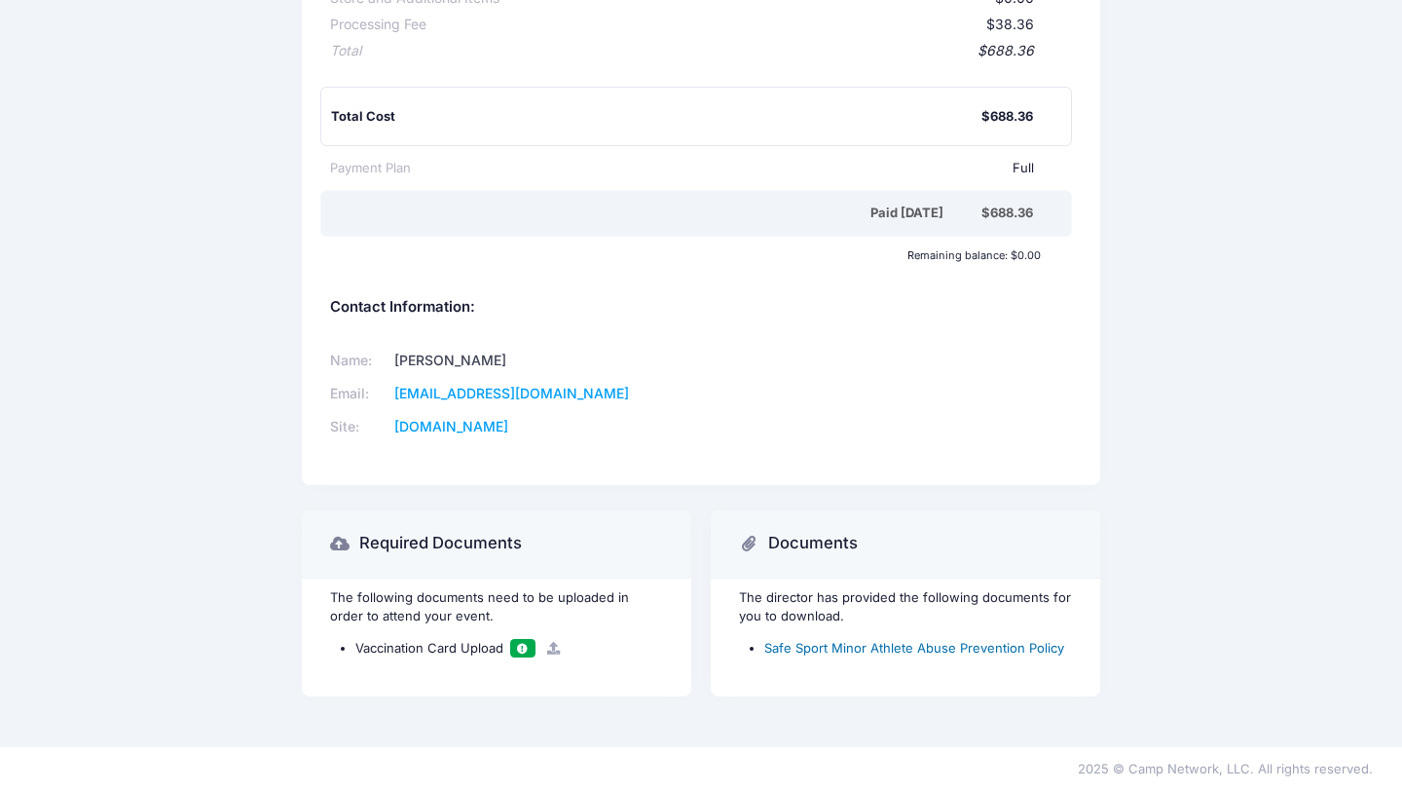
click at [919, 652] on link "Safe Sport Minor Athlete Abuse Prevention Policy" at bounding box center [914, 648] width 300 height 16
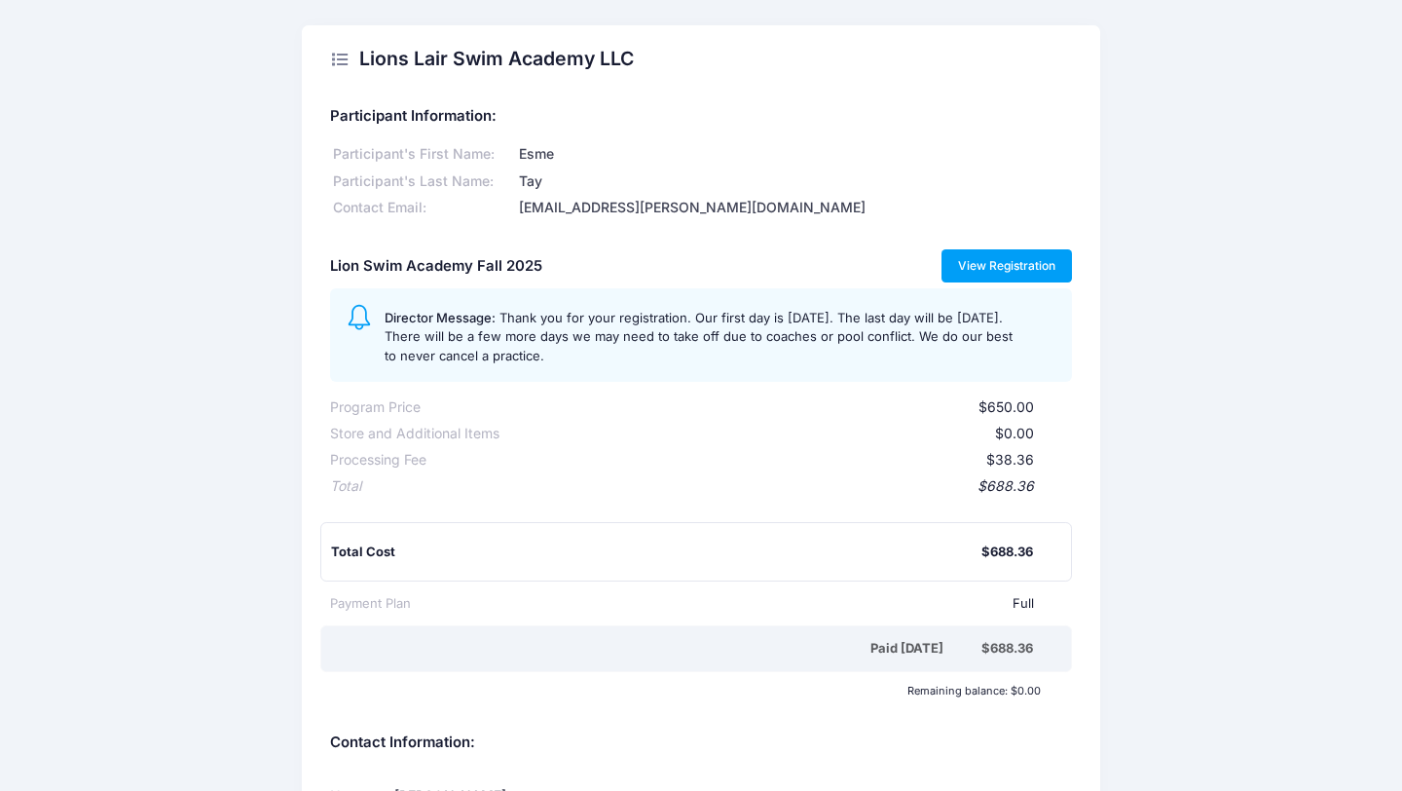
click at [1005, 266] on link "View Registration" at bounding box center [1006, 265] width 131 height 33
